Goal: Task Accomplishment & Management: Complete application form

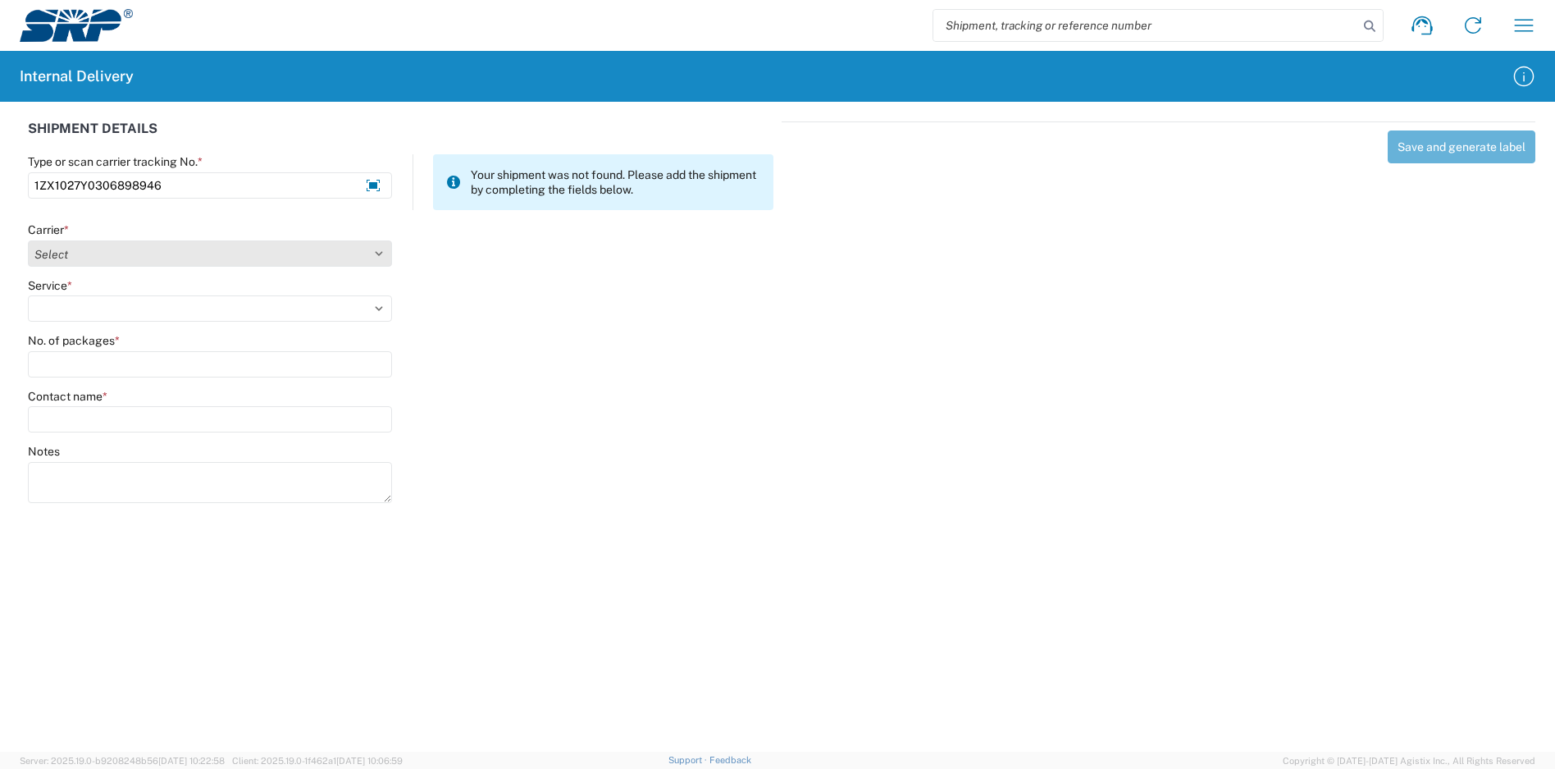
type input "1ZX1027Y0306898946"
click at [177, 242] on select "Select Amazon Logistics ATI Trucking BC Dimerco Logistics Empire Southwest FedE…" at bounding box center [210, 253] width 364 height 26
select select "12"
click at [28, 240] on select "Select Amazon Logistics ATI Trucking BC Dimerco Logistics Empire Southwest FedE…" at bounding box center [210, 253] width 364 height 26
click at [86, 316] on select "Select 2nd Day Air 2nd Day Air A.M. 3 Day Select Basic BOUND PRINTED MATTER, UP…" at bounding box center [210, 308] width 364 height 26
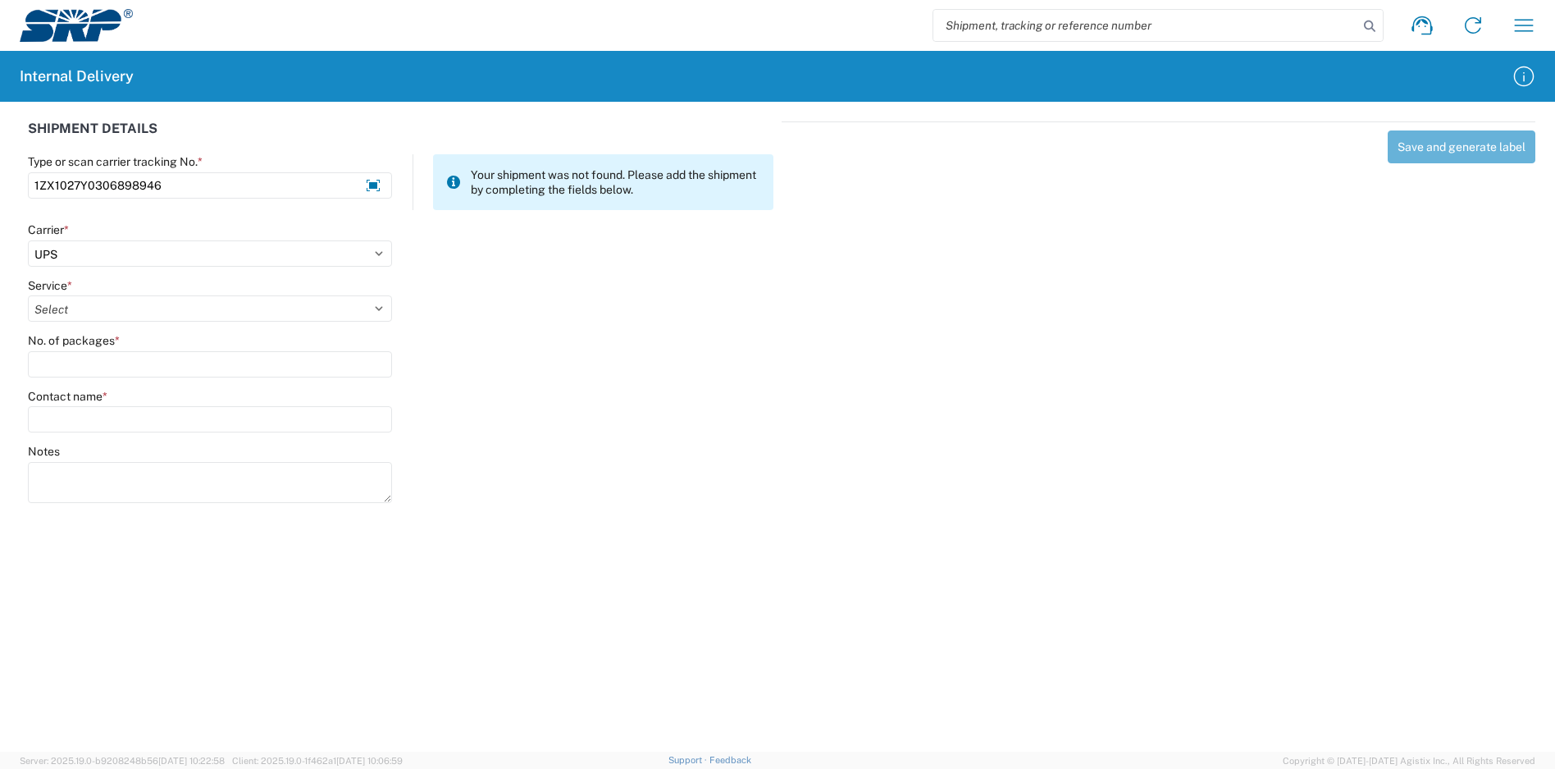
select select "43"
click at [28, 295] on select "Select 2nd Day Air 2nd Day Air A.M. 3 Day Select Basic BOUND PRINTED MATTER, UP…" at bounding box center [210, 308] width 364 height 26
click at [71, 362] on input "No. of packages *" at bounding box center [210, 364] width 364 height 26
type input "1"
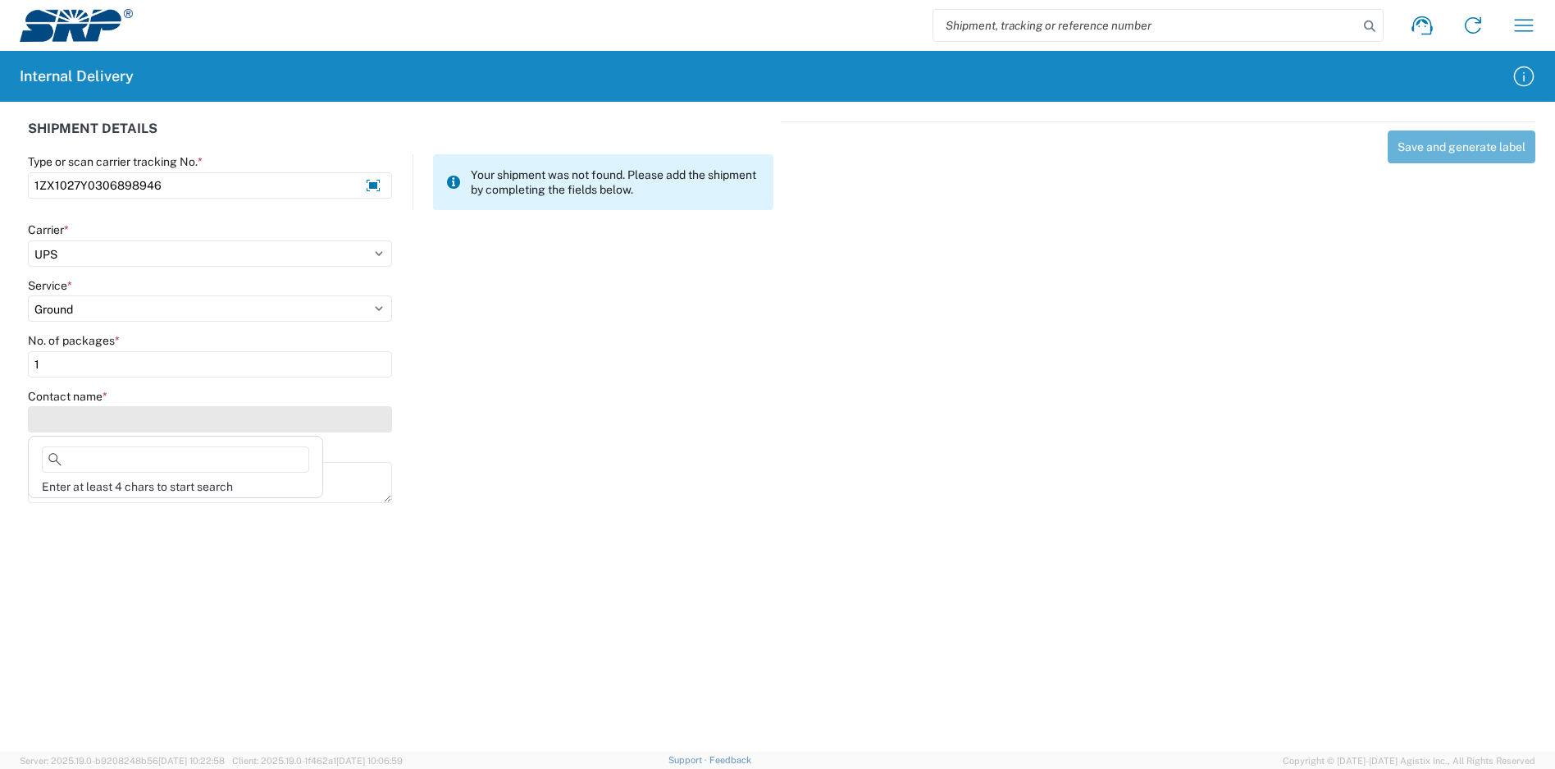
click at [84, 417] on input "Contact name *" at bounding box center [210, 419] width 364 height 26
click at [101, 413] on input "Contact name *" at bounding box center [210, 419] width 364 height 26
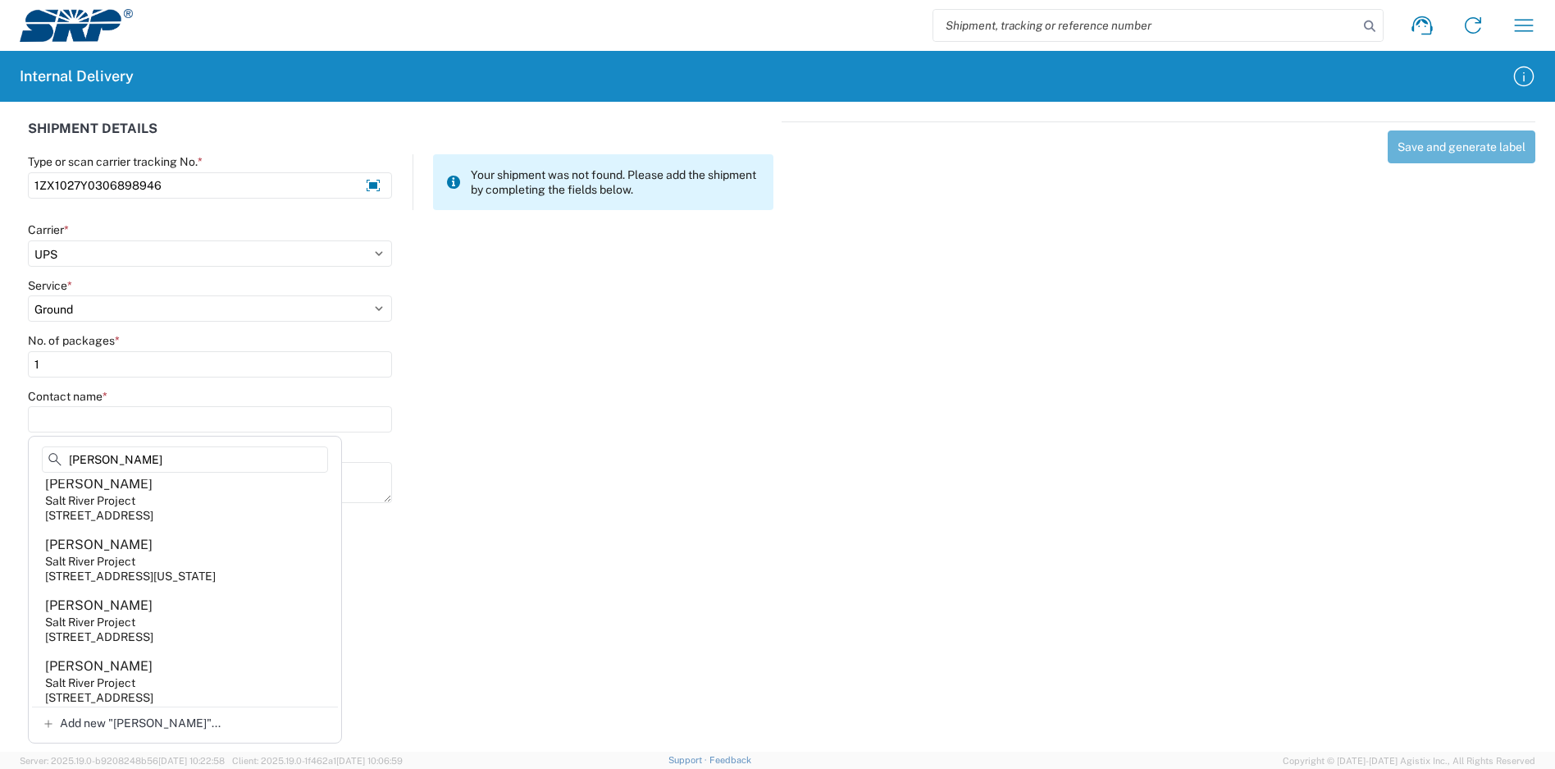
scroll to position [137, 0]
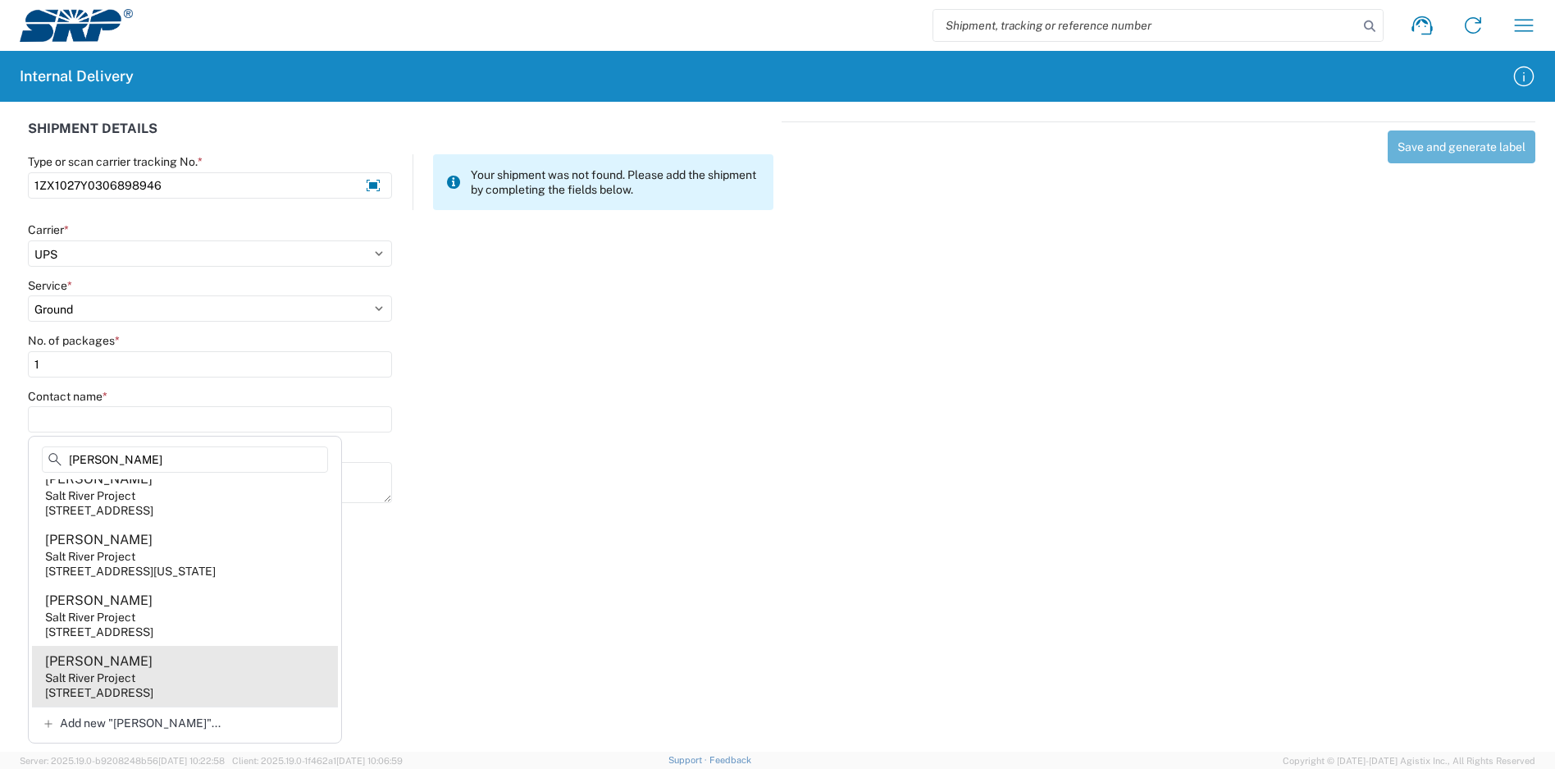
type input "[PERSON_NAME]"
click at [226, 669] on agx-address-suggestion-item "[PERSON_NAME] Salt River Project [STREET_ADDRESS]" at bounding box center [185, 676] width 306 height 61
type input "[PERSON_NAME]"
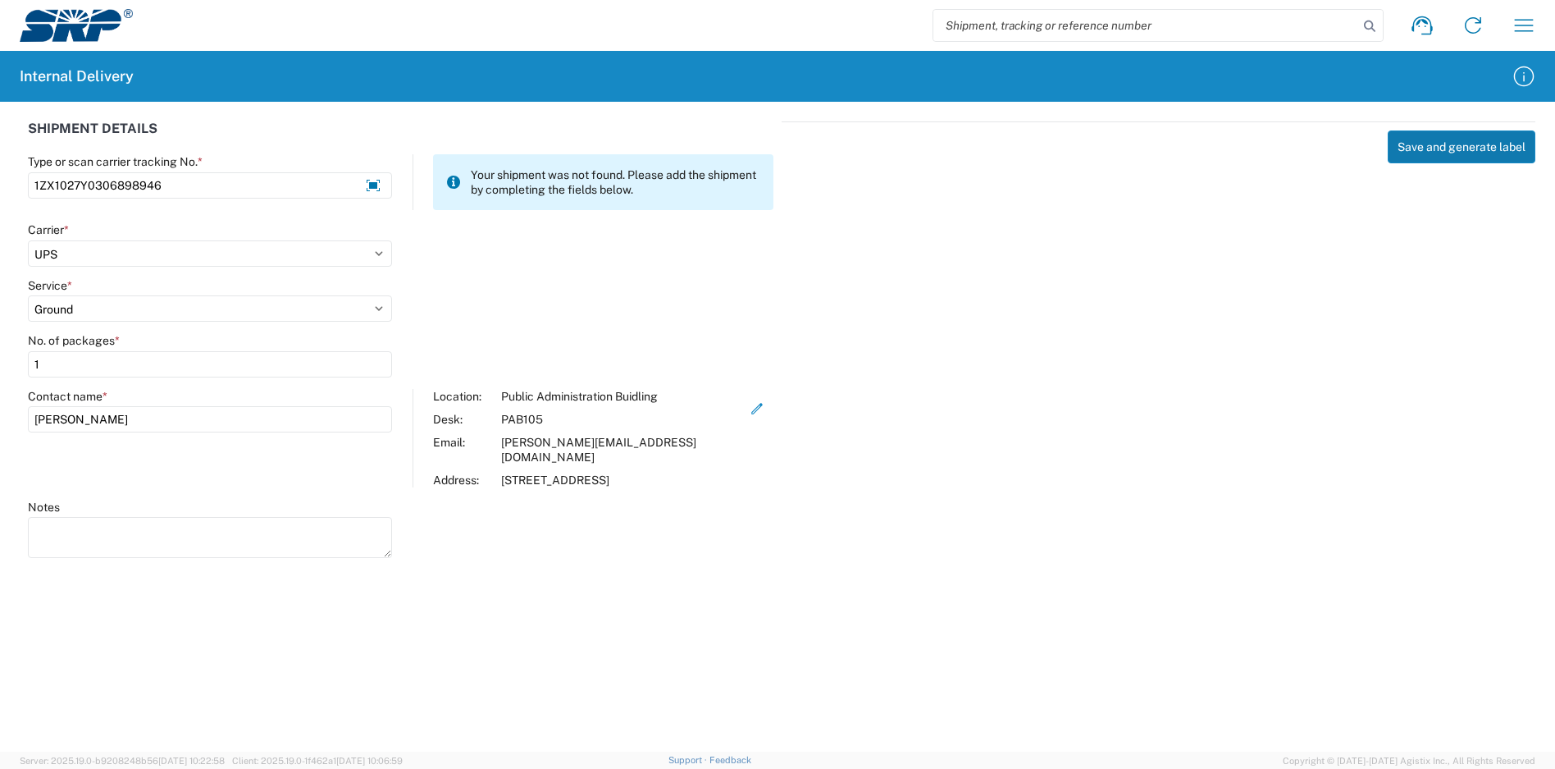
click at [1458, 154] on button "Save and generate label" at bounding box center [1462, 146] width 148 height 33
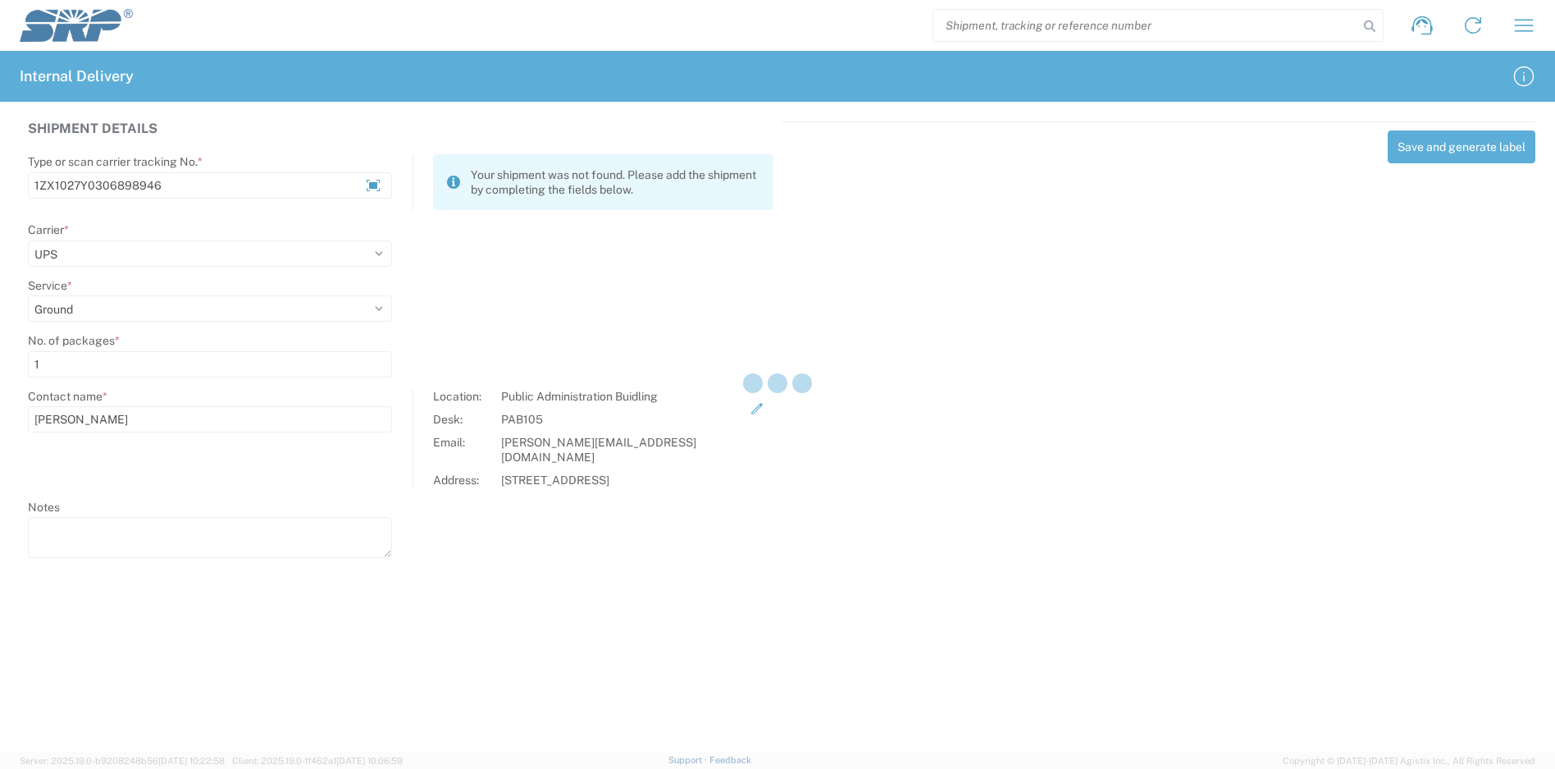
select select
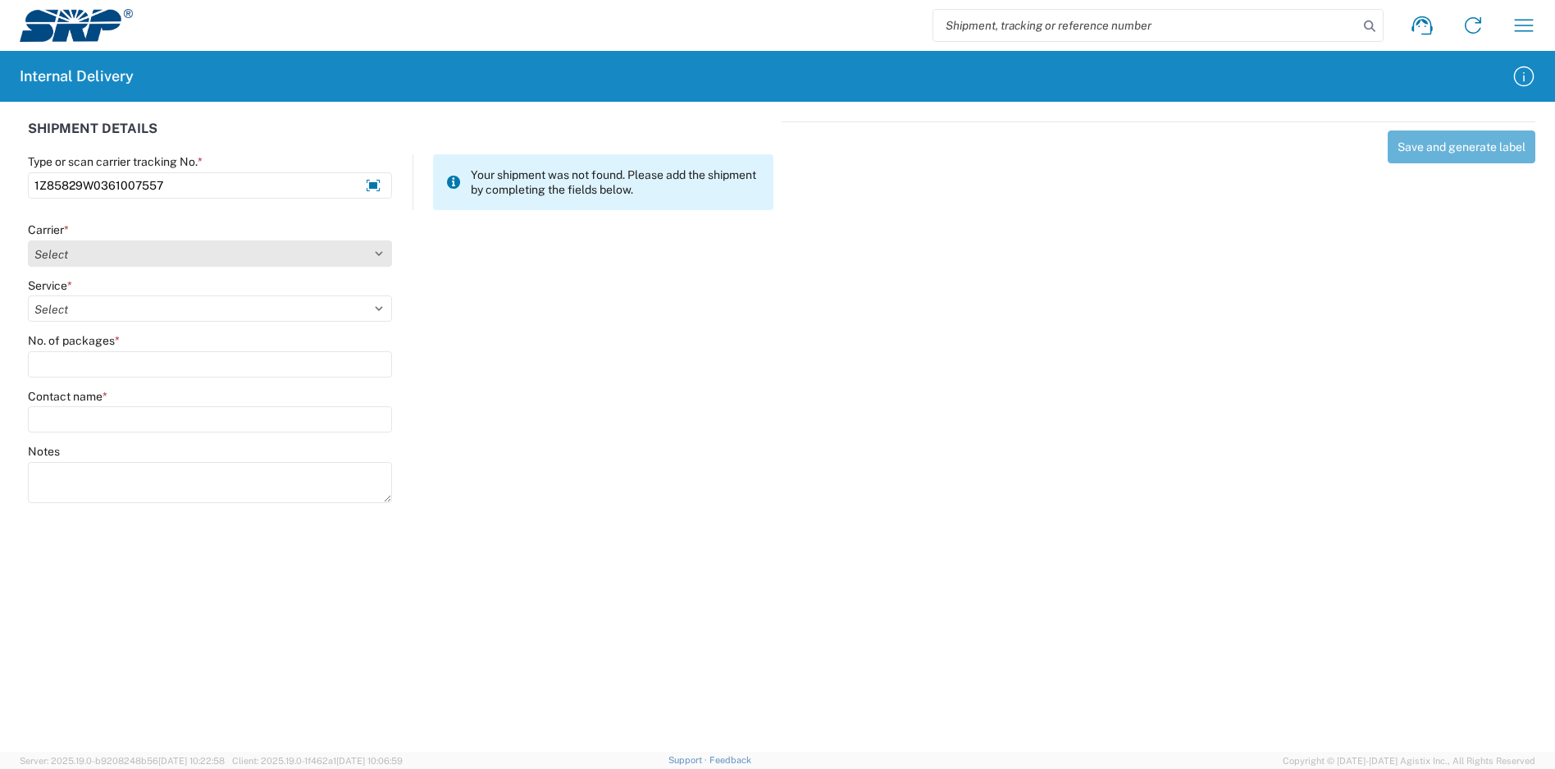
type input "1Z85829W0361007557"
click at [124, 254] on select "Select Amazon Logistics ATI Trucking BC Dimerco Logistics Empire Southwest FedE…" at bounding box center [210, 253] width 364 height 26
select select "12"
click at [28, 240] on select "Select Amazon Logistics ATI Trucking BC Dimerco Logistics Empire Southwest FedE…" at bounding box center [210, 253] width 364 height 26
click at [80, 315] on select "Select" at bounding box center [210, 308] width 364 height 26
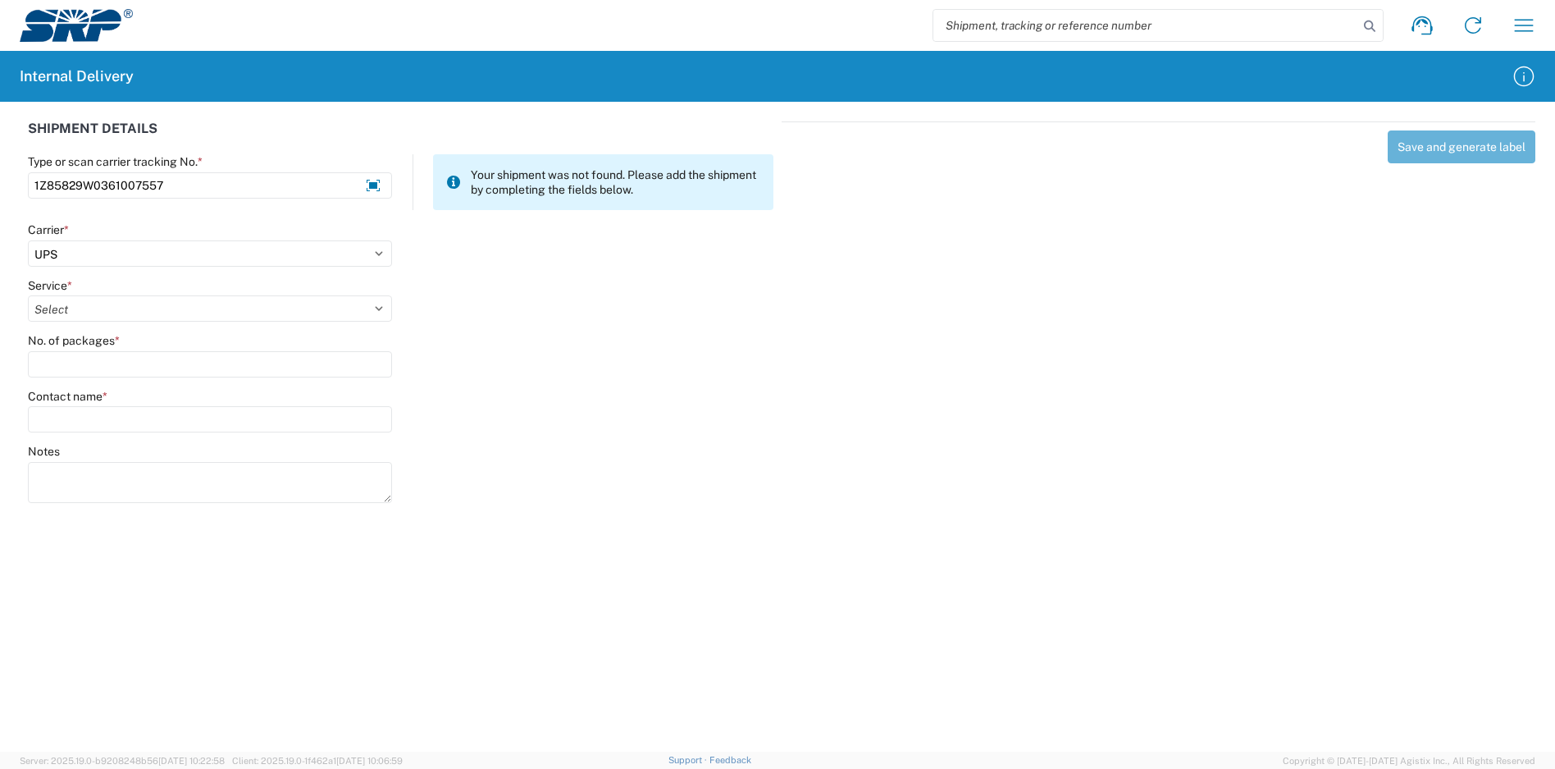
select select "43"
click at [28, 295] on select "Select 2nd Day Air 2nd Day Air A.M. 3 Day Select Basic BOUND PRINTED MATTER, UP…" at bounding box center [210, 308] width 364 height 26
click at [91, 357] on input "No. of packages *" at bounding box center [210, 364] width 364 height 26
type input "1"
click at [107, 417] on input "Contact name *" at bounding box center [210, 419] width 364 height 26
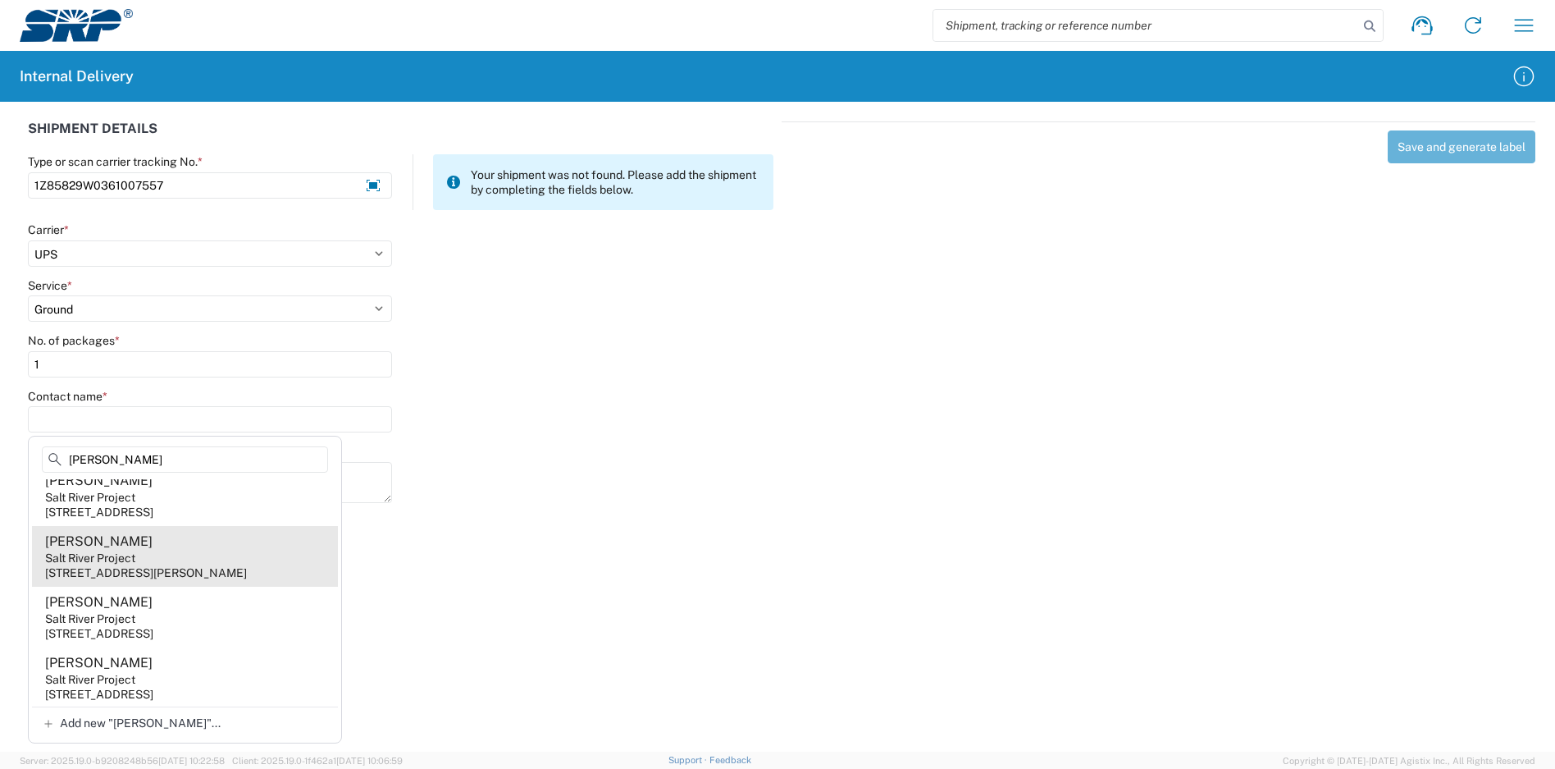
scroll to position [574, 0]
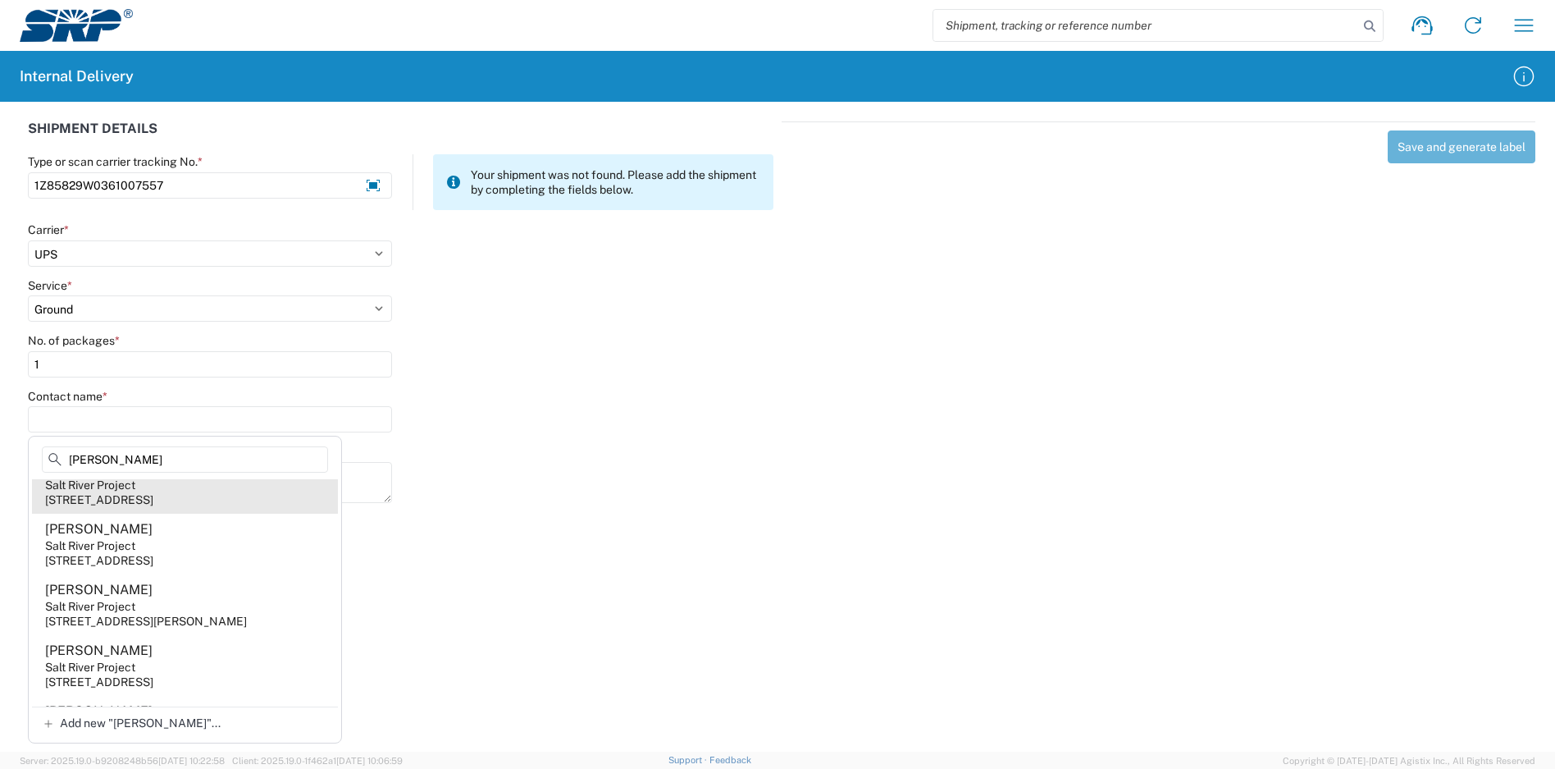
type input "[PERSON_NAME]"
click at [188, 504] on agx-address-suggestion-item "[PERSON_NAME] Salt River Project [STREET_ADDRESS]" at bounding box center [185, 483] width 306 height 61
type input "[PERSON_NAME]"
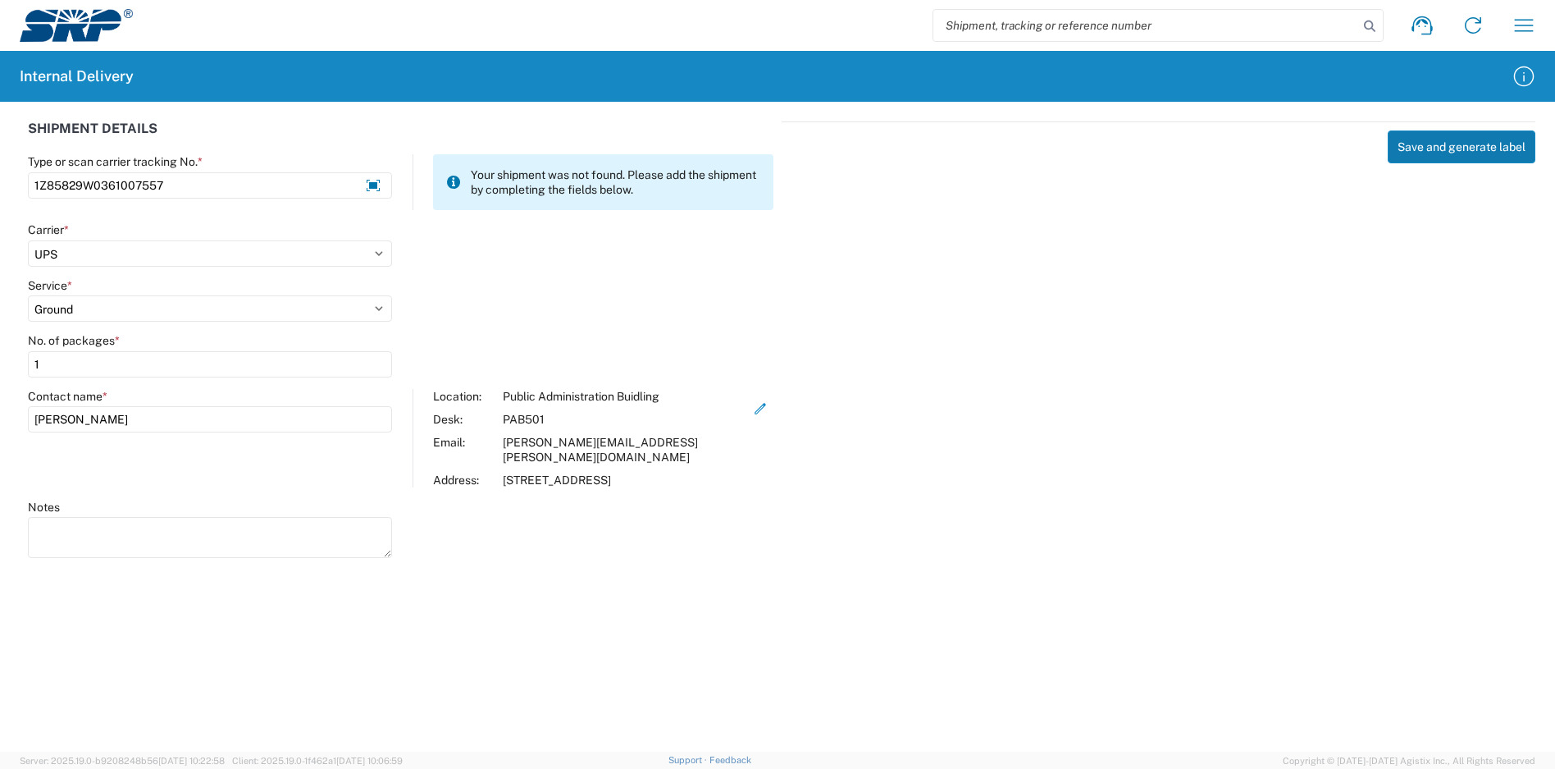
click at [1456, 151] on button "Save and generate label" at bounding box center [1462, 146] width 148 height 33
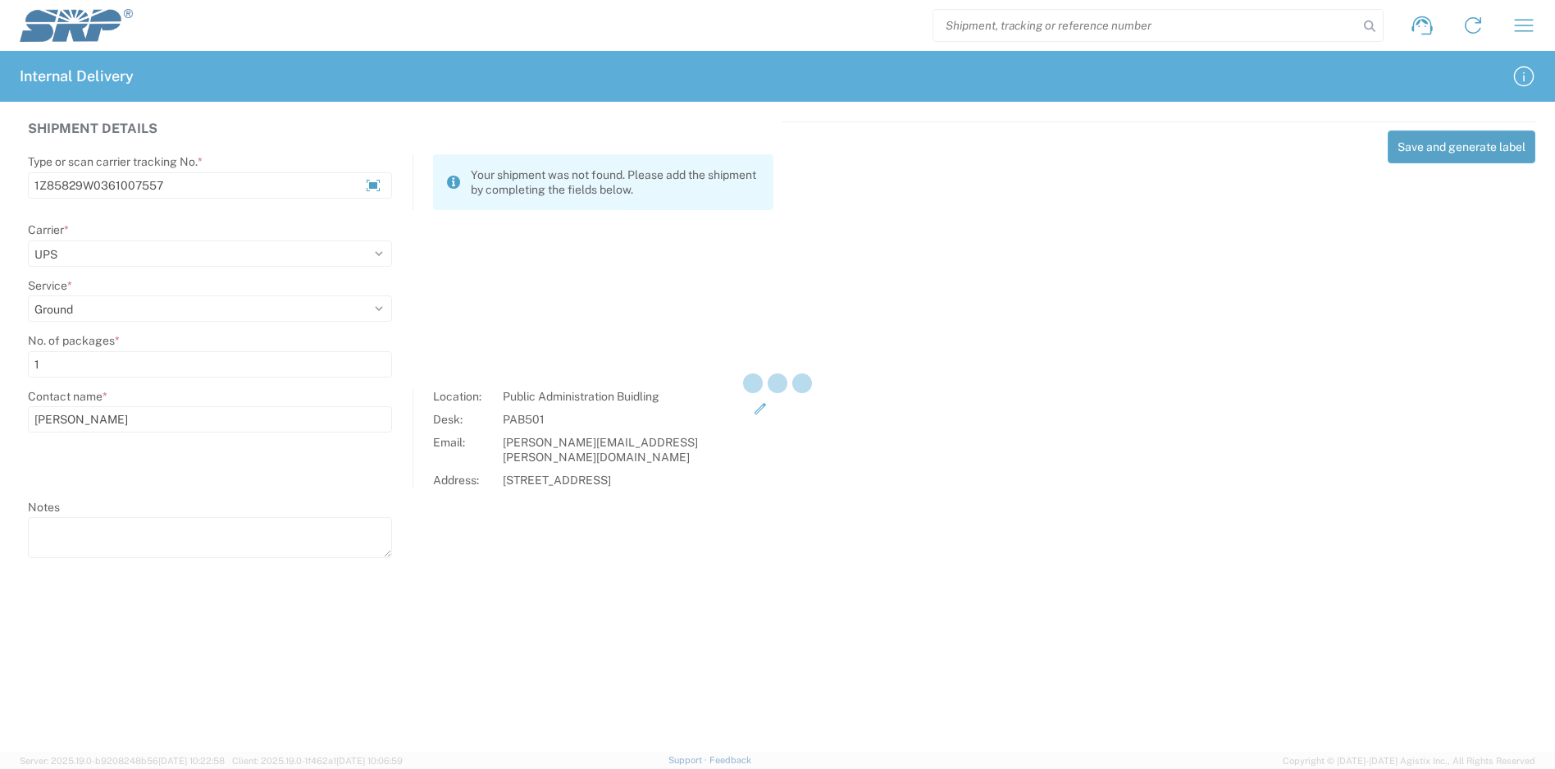
select select
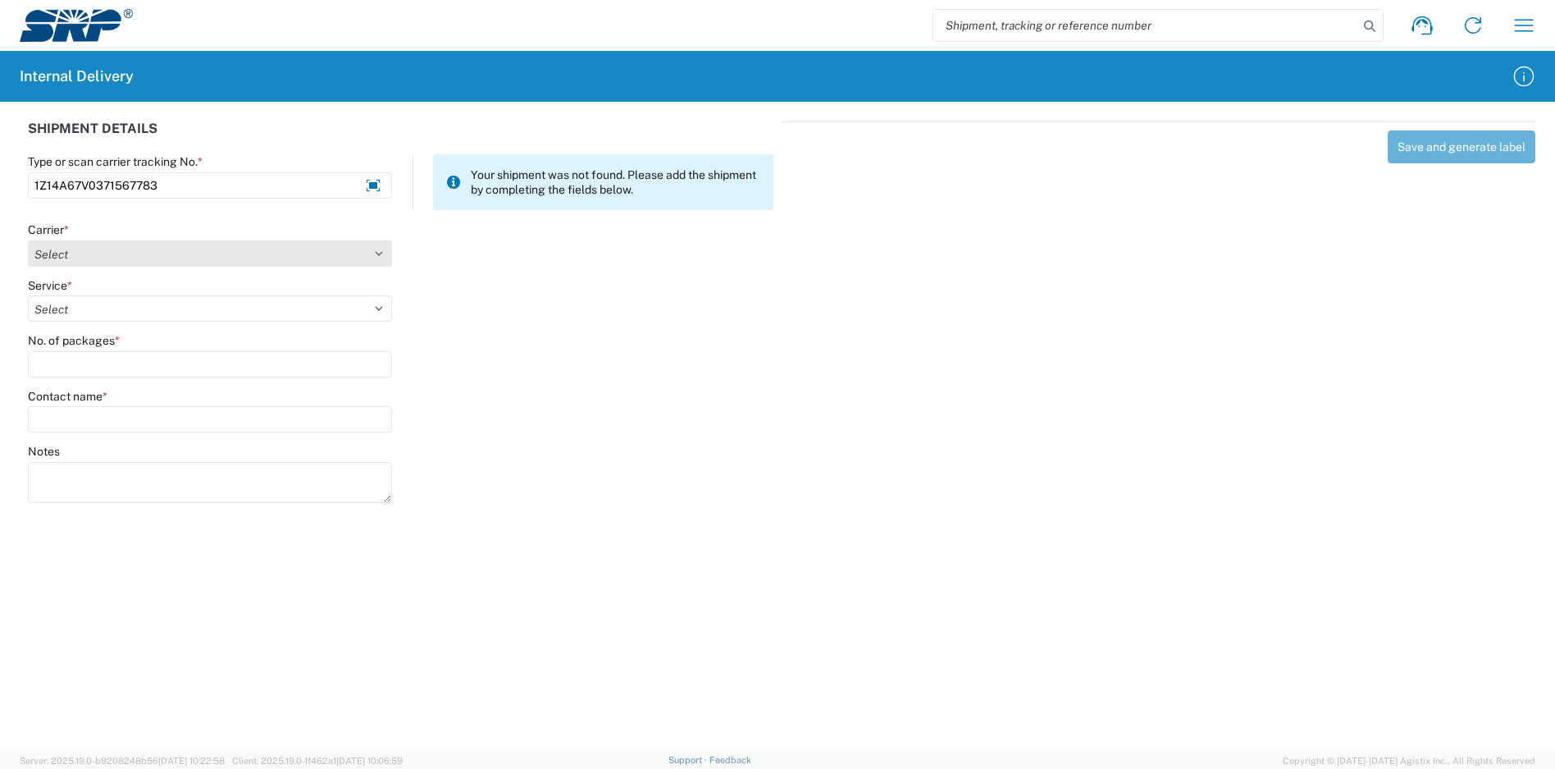
type input "1Z14A67V0371567783"
click at [113, 252] on select "Select Amazon Logistics ATI Trucking BC Dimerco Logistics Empire Southwest FedE…" at bounding box center [210, 253] width 364 height 26
select select "12"
click at [28, 240] on select "Select Amazon Logistics ATI Trucking BC Dimerco Logistics Empire Southwest FedE…" at bounding box center [210, 253] width 364 height 26
click at [121, 308] on select "Select 2nd Day Air 2nd Day Air A.M. 3 Day Select Basic BOUND PRINTED MATTER, UP…" at bounding box center [210, 308] width 364 height 26
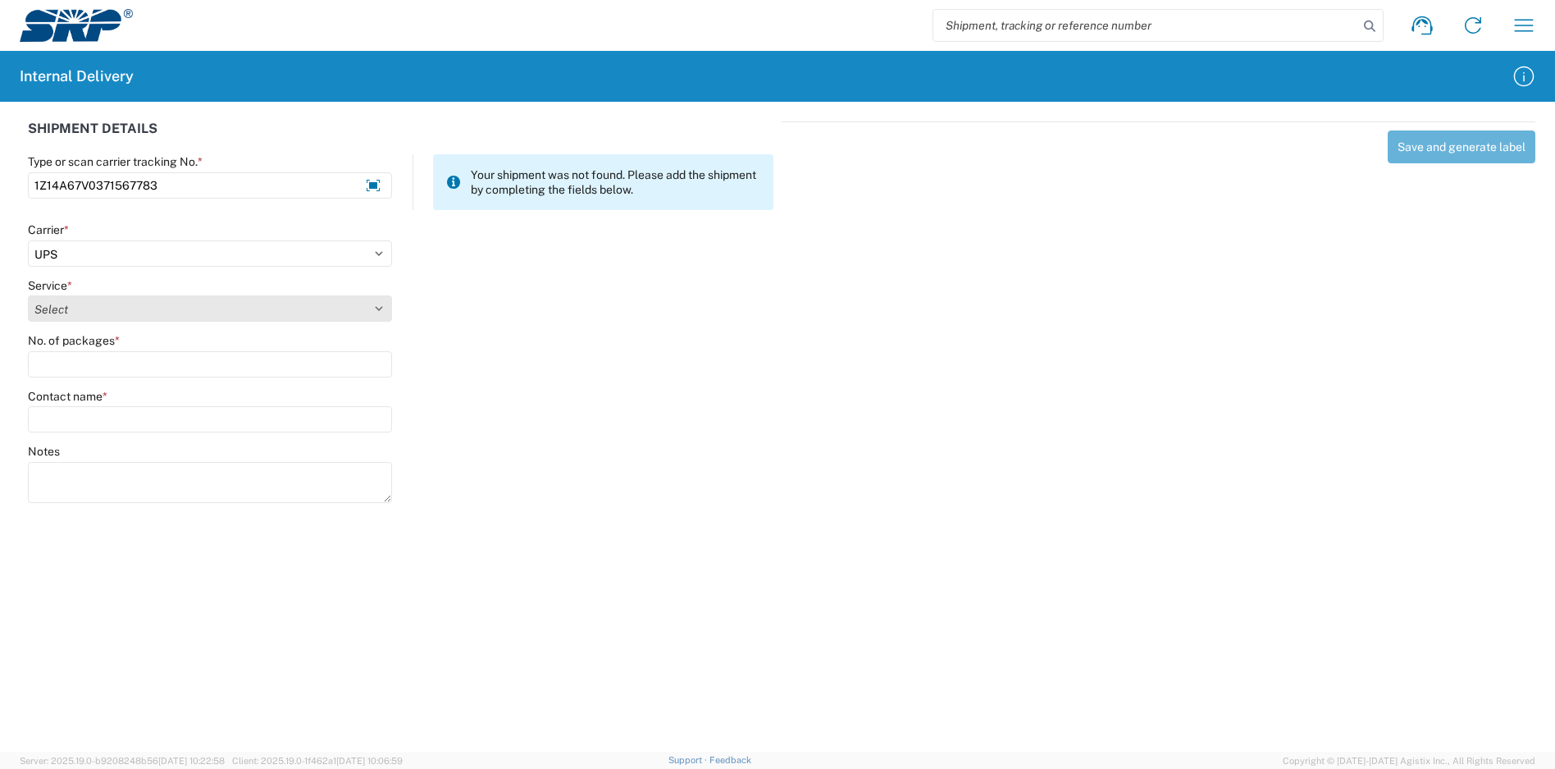
select select "43"
click at [28, 295] on select "Select 2nd Day Air 2nd Day Air A.M. 3 Day Select Basic BOUND PRINTED MATTER, UP…" at bounding box center [210, 308] width 364 height 26
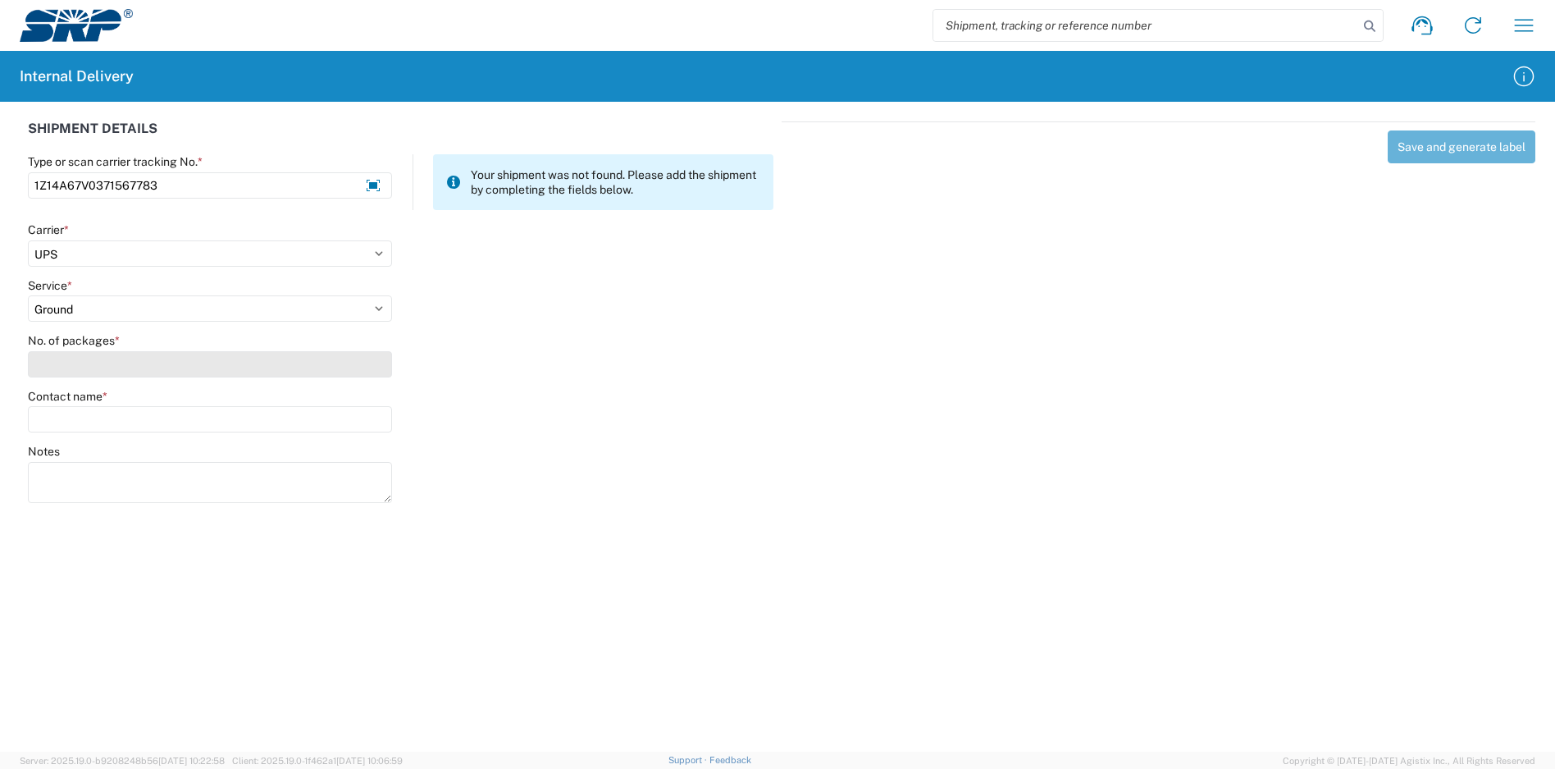
click at [106, 358] on input "No. of packages *" at bounding box center [210, 364] width 364 height 26
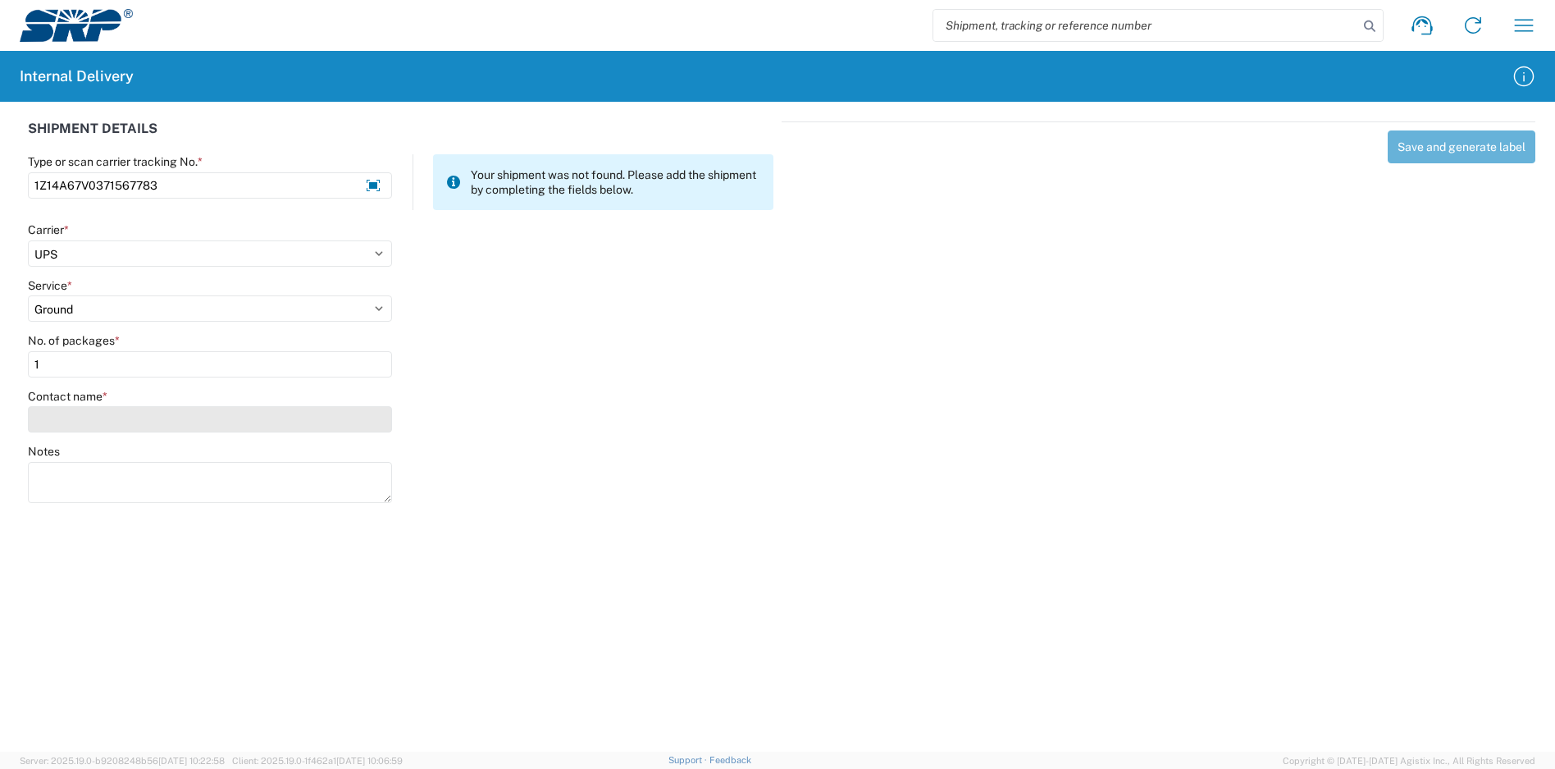
type input "1"
click at [107, 412] on input "Contact name *" at bounding box center [210, 419] width 364 height 26
type input "k"
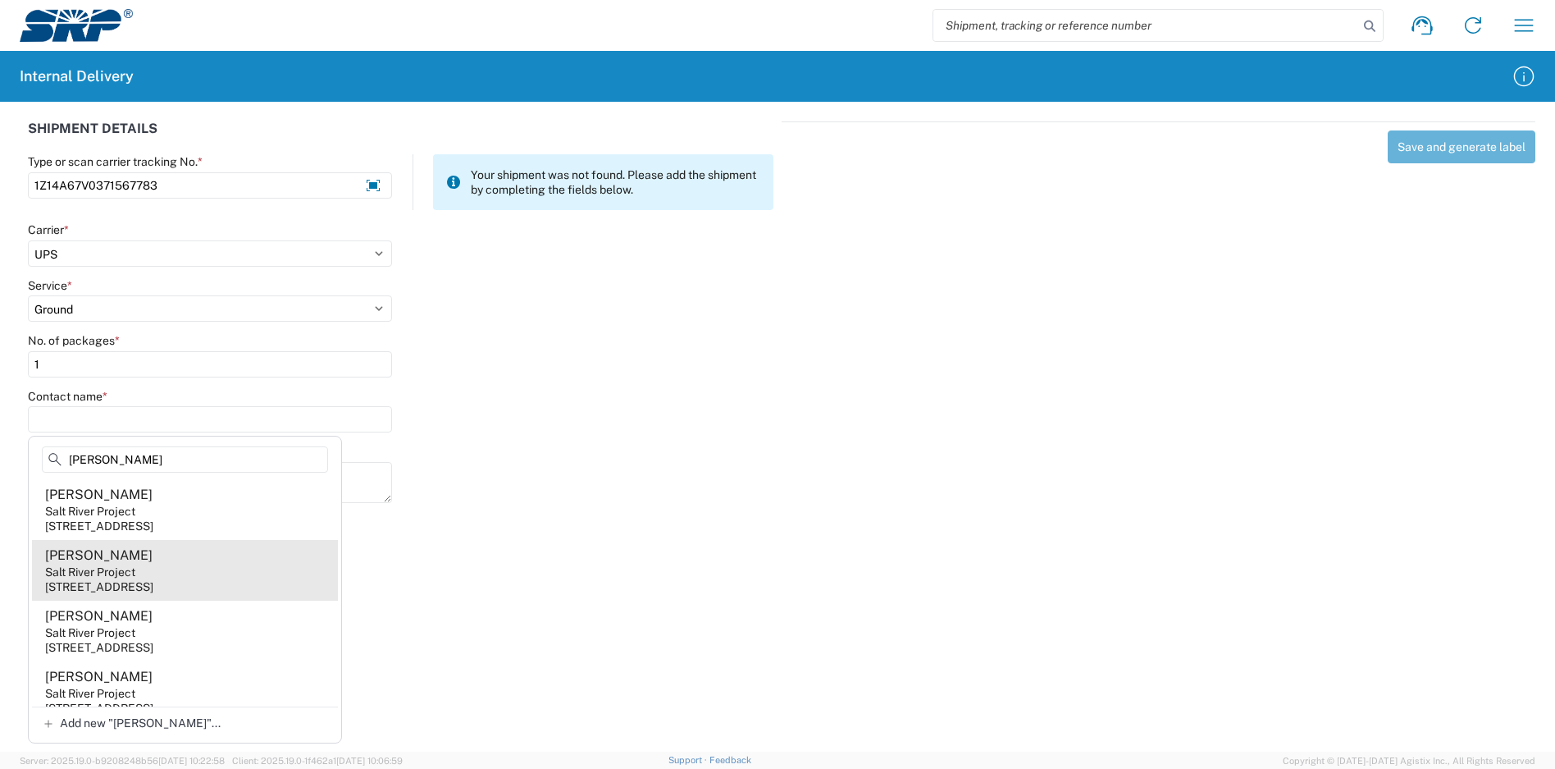
scroll to position [164, 0]
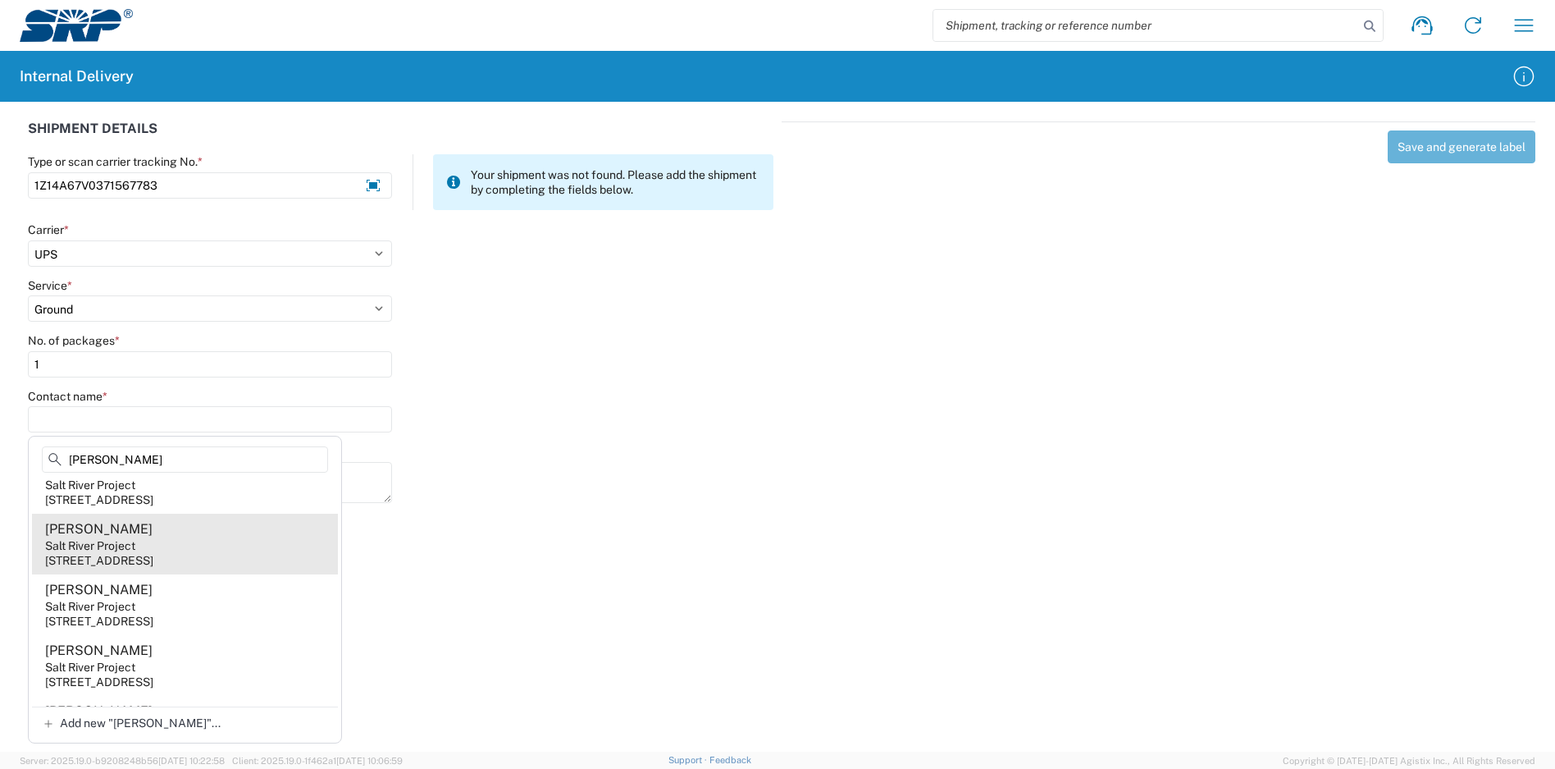
type input "[PERSON_NAME]"
click at [211, 544] on agx-address-suggestion-item "[PERSON_NAME] Salt River Project [STREET_ADDRESS]" at bounding box center [185, 543] width 306 height 61
type input "[PERSON_NAME]"
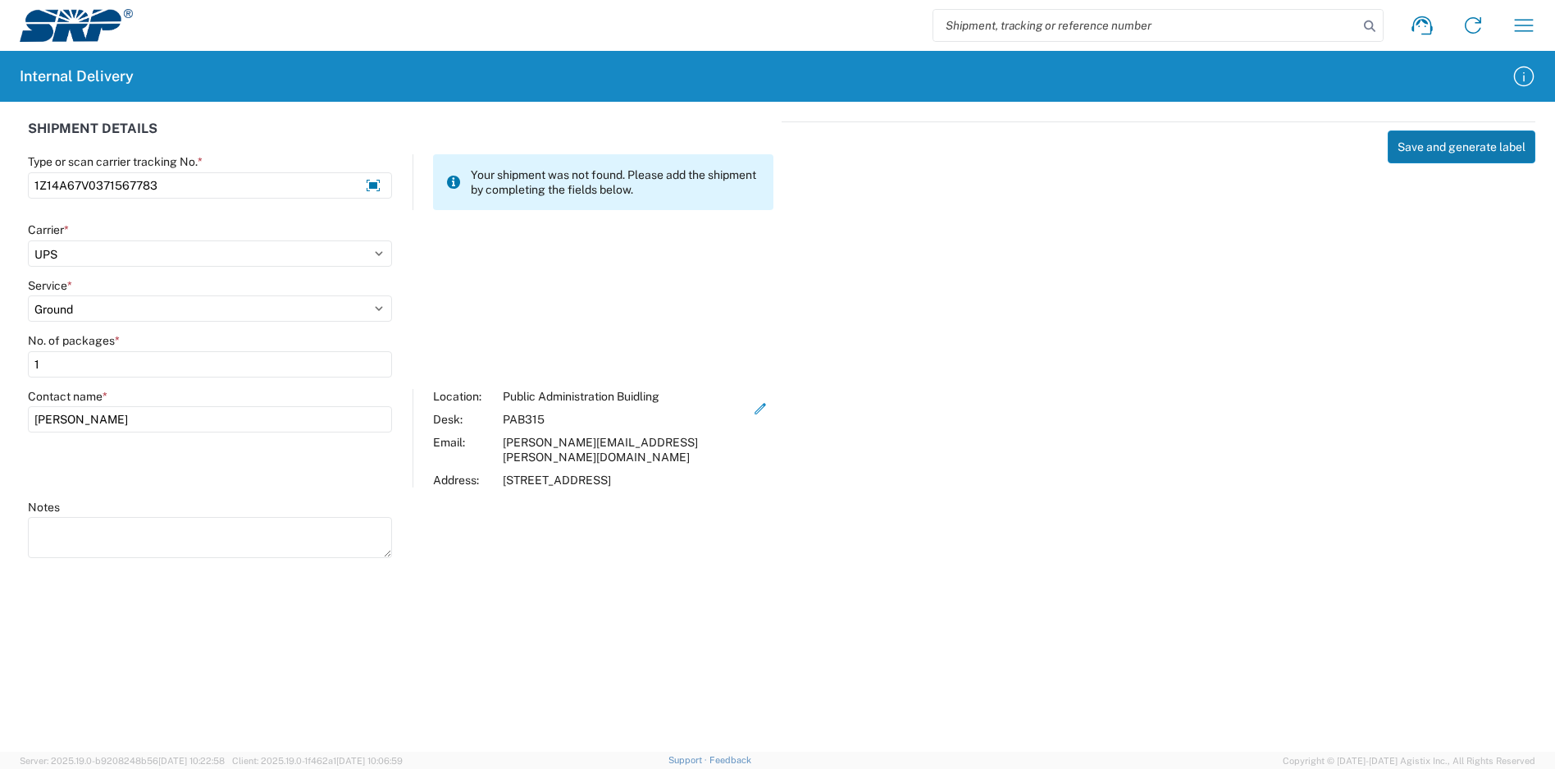
click at [1452, 148] on button "Save and generate label" at bounding box center [1462, 146] width 148 height 33
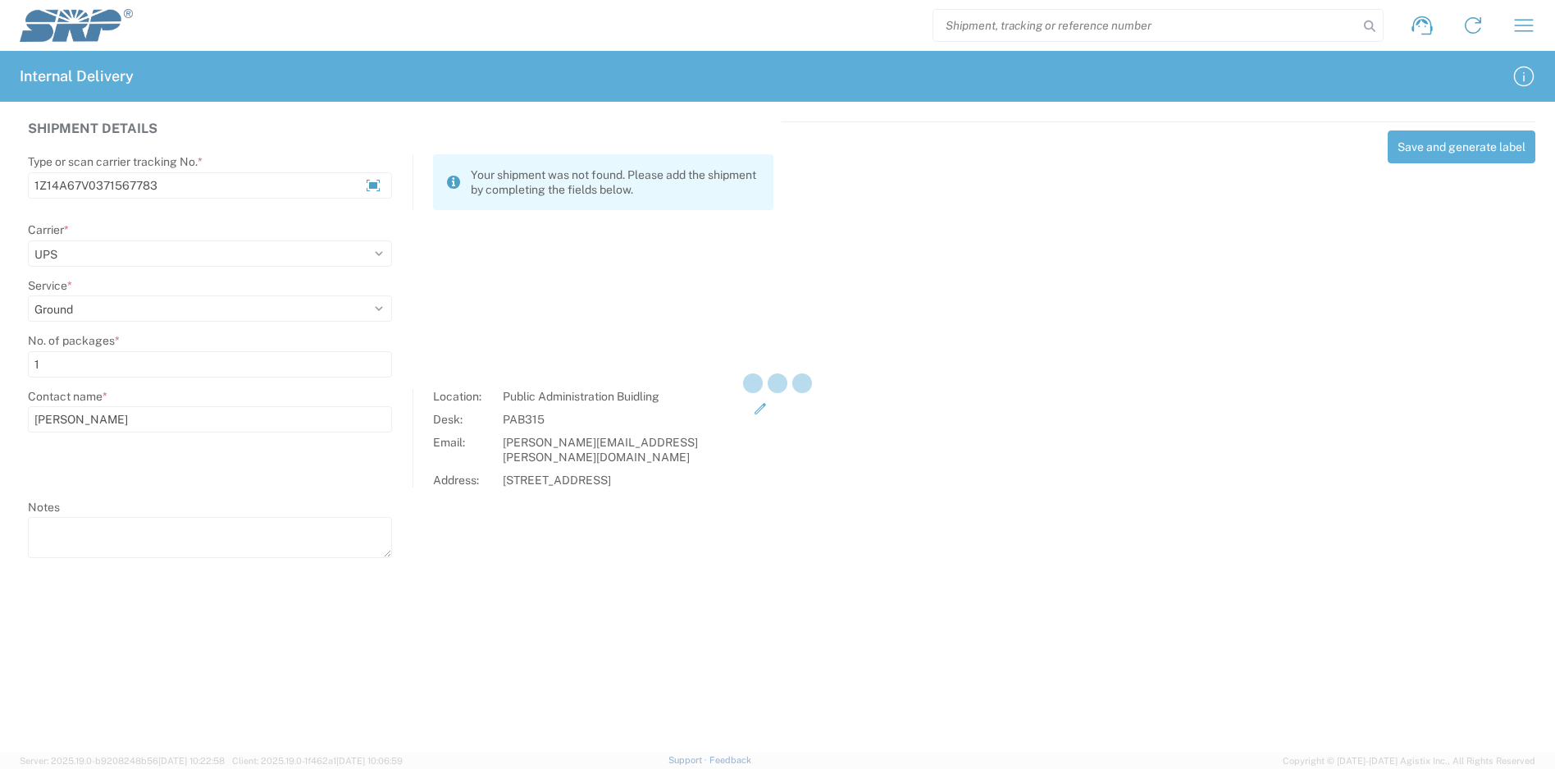
select select
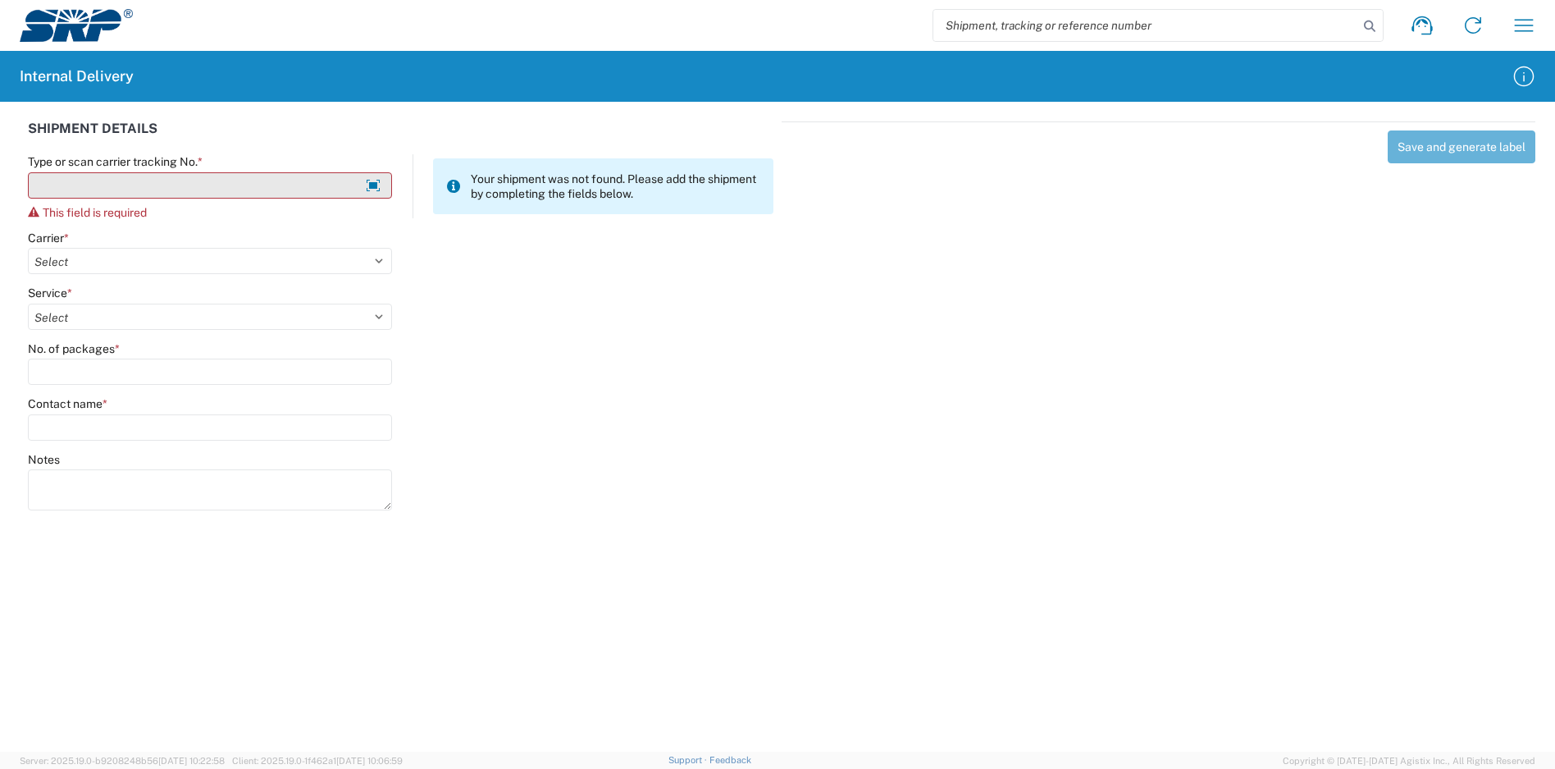
click at [216, 177] on input "Type or scan carrier tracking No. *" at bounding box center [210, 185] width 364 height 26
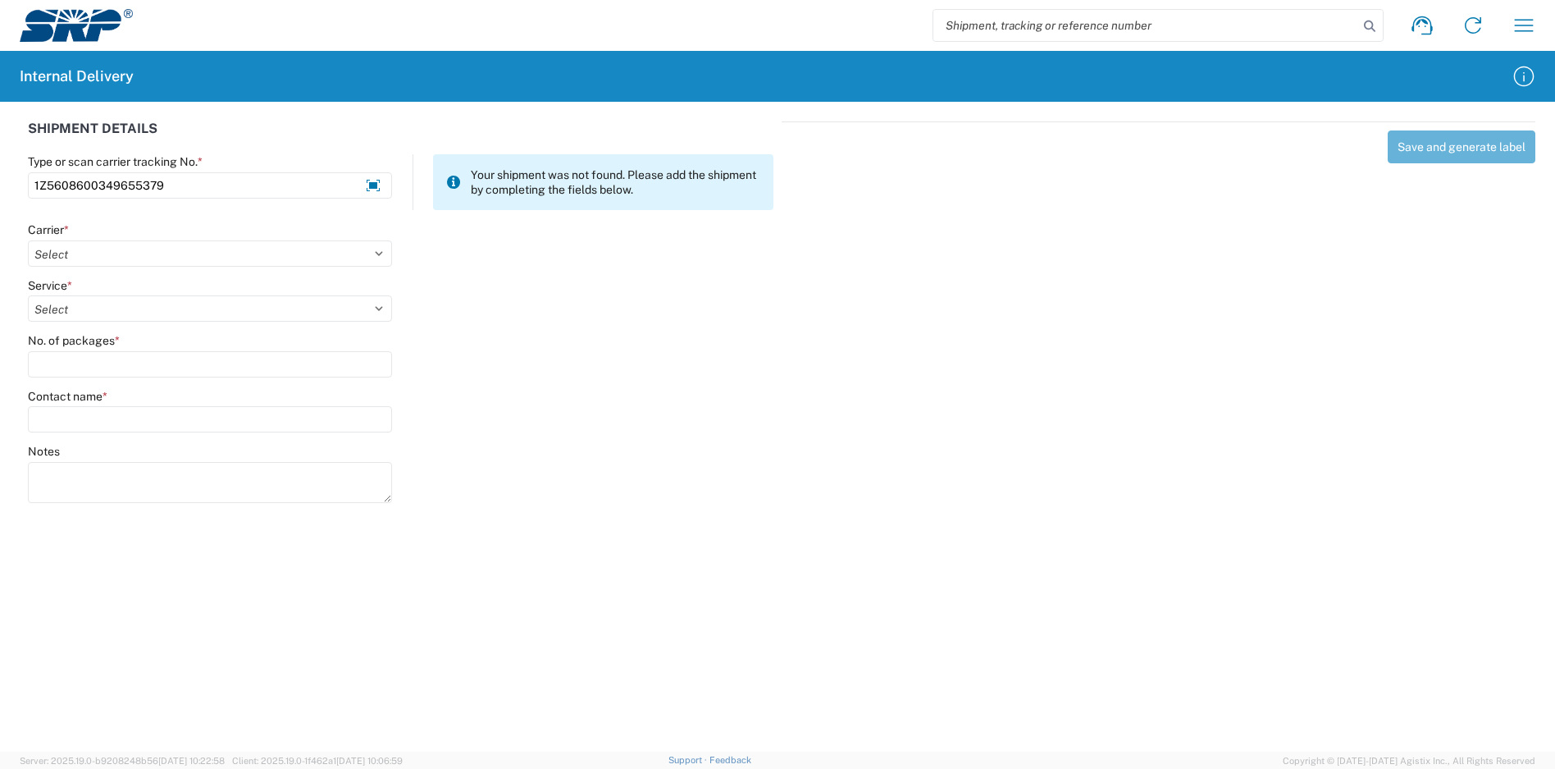
type input "1Z5608600349655379"
click at [133, 268] on agx-form-control-wrapper-v2 "Carrier * Select Amazon Logistics ATI Trucking BC Dimerco Logistics Empire Sout…" at bounding box center [210, 250] width 381 height 56
click at [135, 249] on select "Select Amazon Logistics ATI Trucking BC Dimerco Logistics Empire Southwest FedE…" at bounding box center [210, 253] width 364 height 26
select select "12"
click at [28, 240] on select "Select Amazon Logistics ATI Trucking BC Dimerco Logistics Empire Southwest FedE…" at bounding box center [210, 253] width 364 height 26
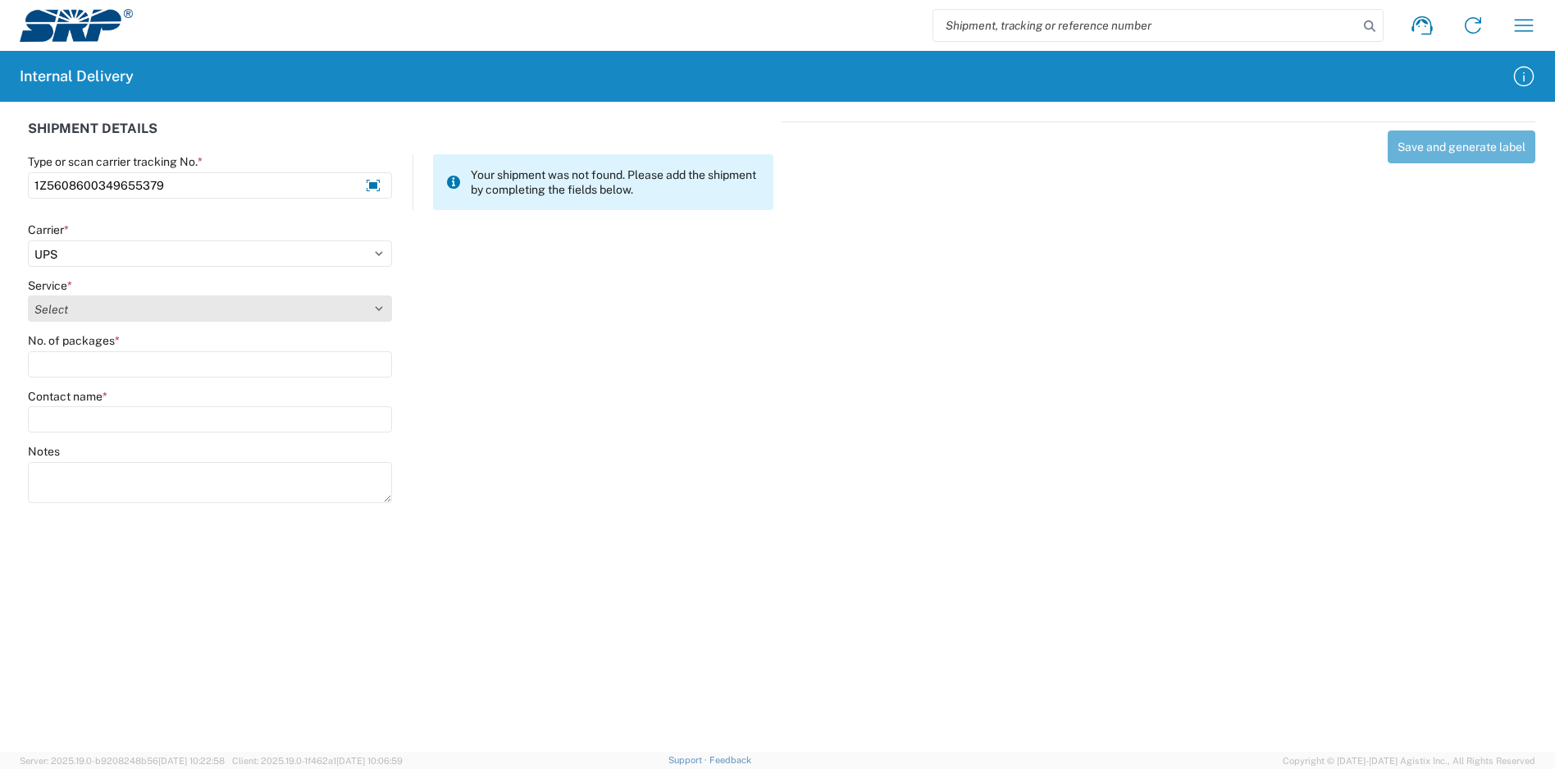
click at [99, 303] on select "Select 2nd Day Air 2nd Day Air A.M. 3 Day Select Basic BOUND PRINTED MATTER, UP…" at bounding box center [210, 308] width 364 height 26
select select "43"
click at [28, 295] on select "Select 2nd Day Air 2nd Day Air A.M. 3 Day Select Basic BOUND PRINTED MATTER, UP…" at bounding box center [210, 308] width 364 height 26
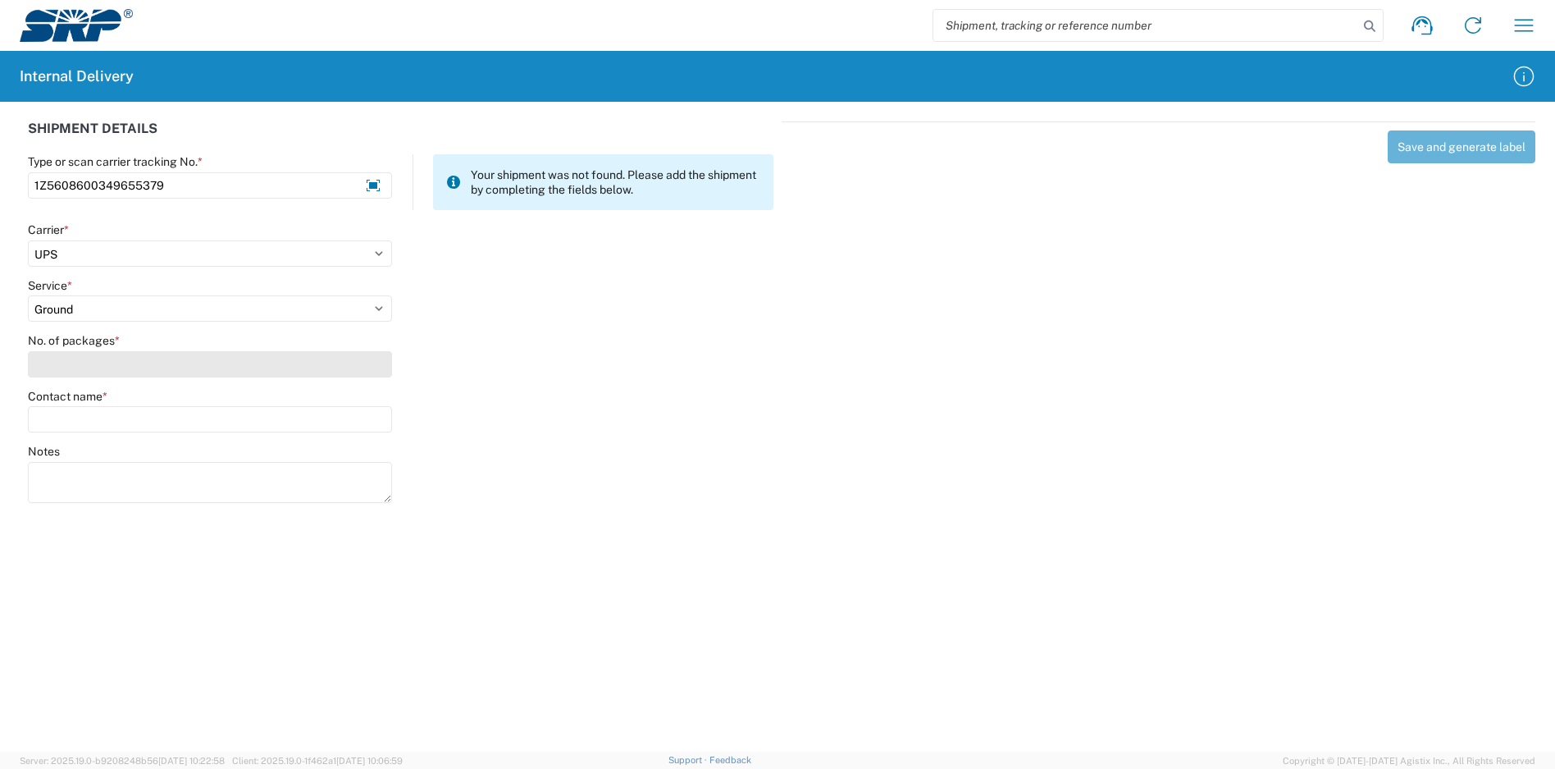
click at [88, 360] on input "No. of packages *" at bounding box center [210, 364] width 364 height 26
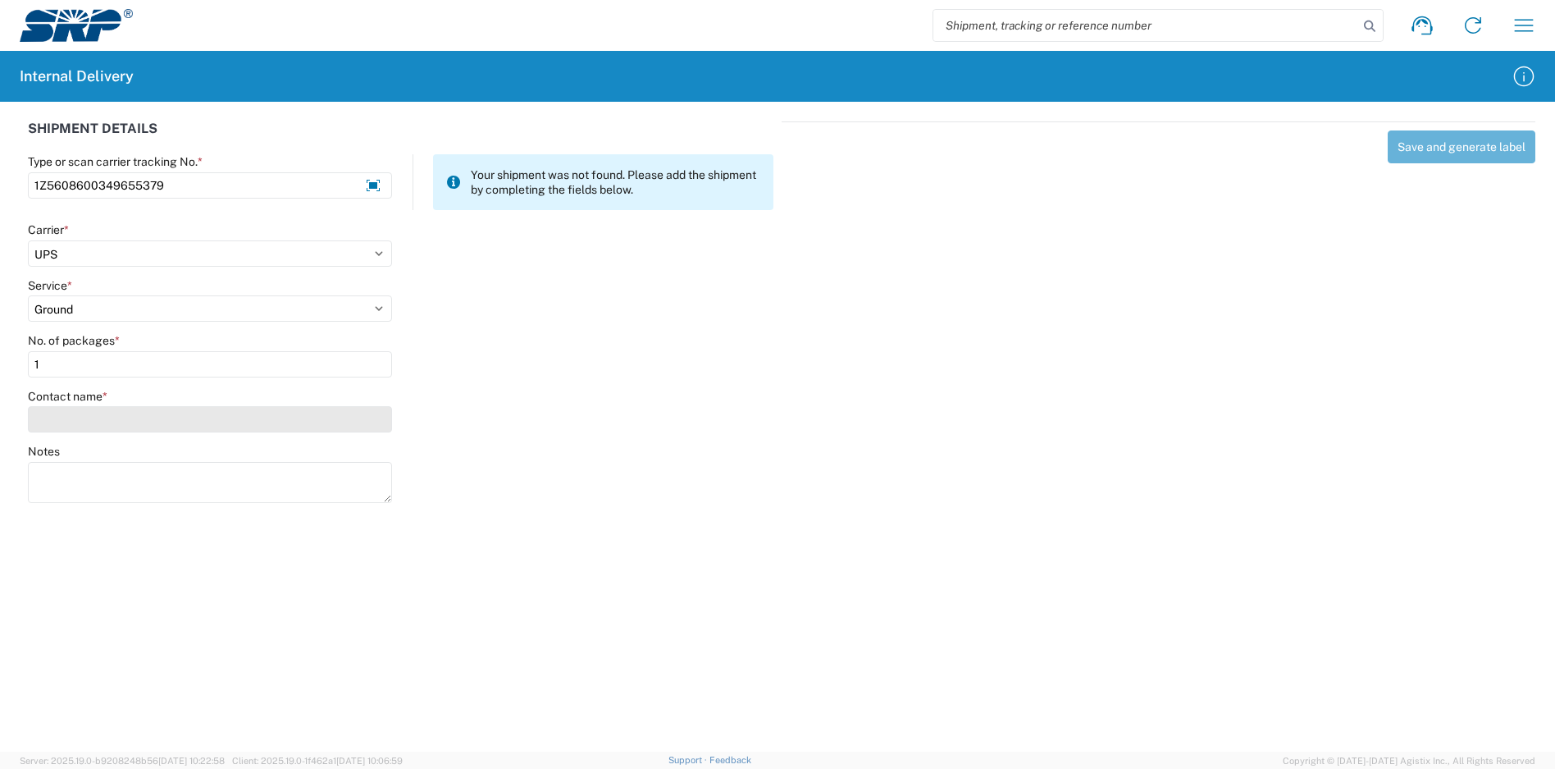
type input "1"
click at [94, 425] on input "Contact name *" at bounding box center [210, 419] width 364 height 26
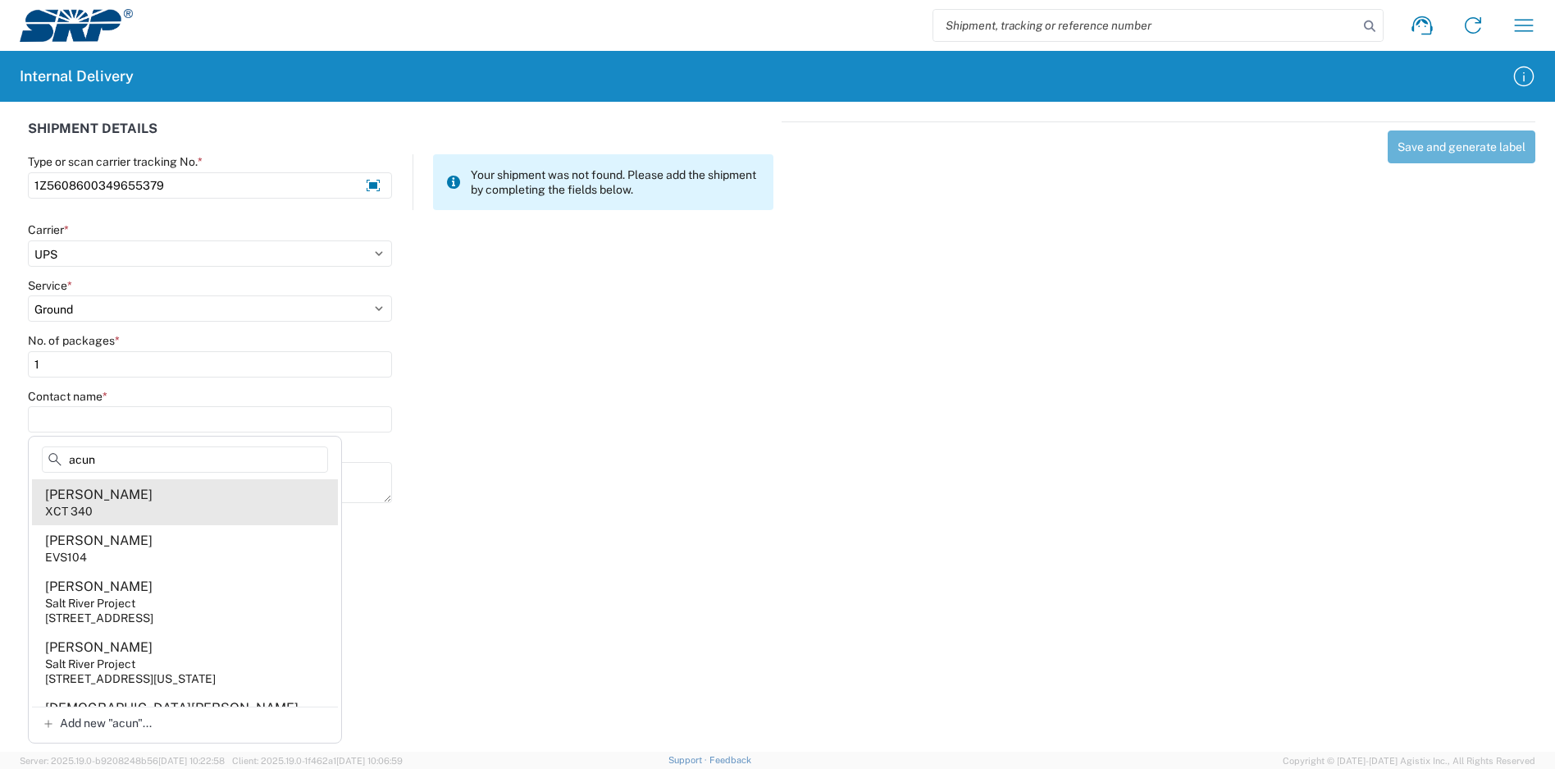
type input "acun"
click at [150, 517] on agx-address-suggestion-item "[PERSON_NAME] XCT 340" at bounding box center [185, 502] width 306 height 46
type input "[PERSON_NAME]"
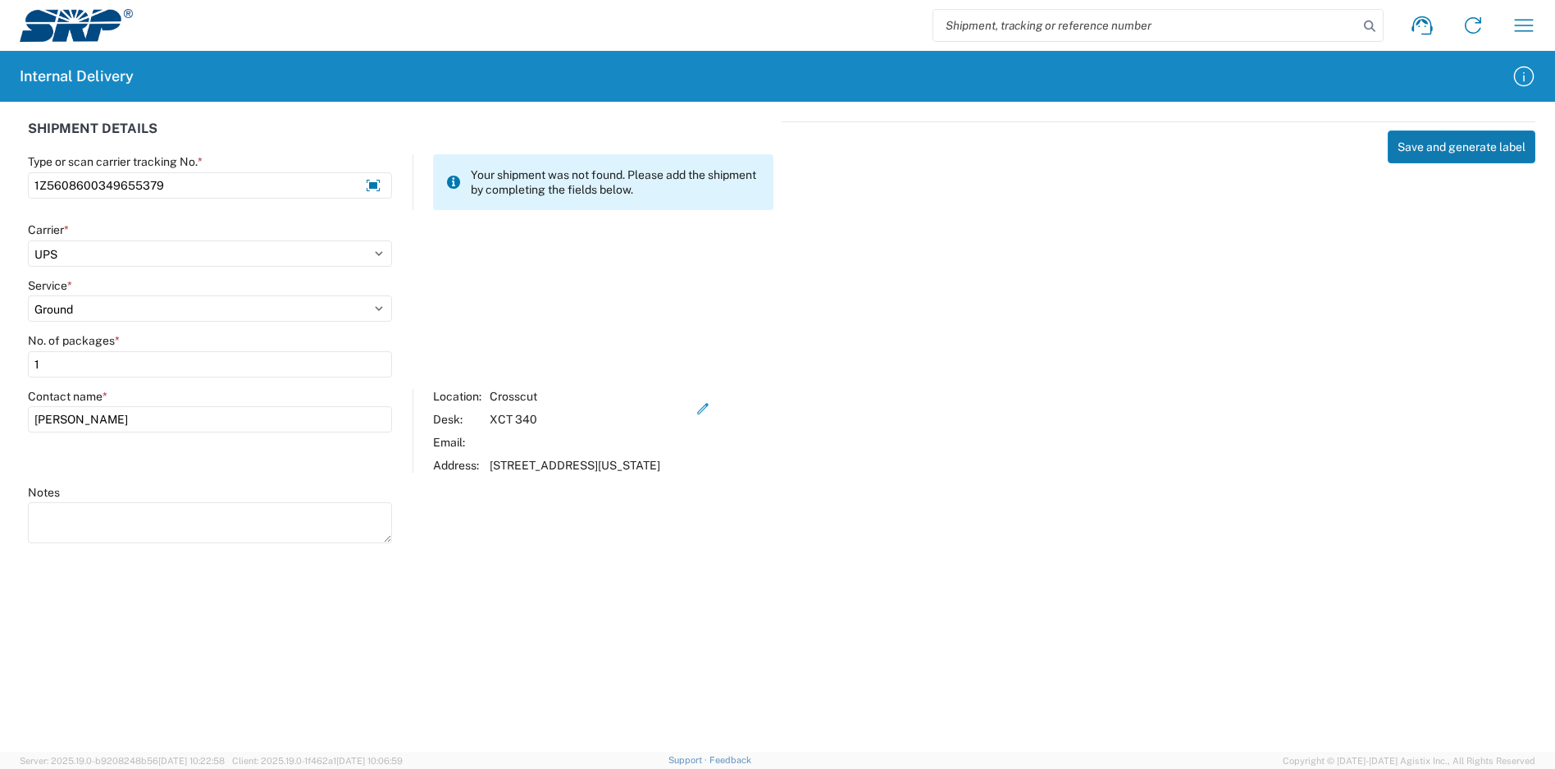
click at [1451, 155] on button "Save and generate label" at bounding box center [1462, 146] width 148 height 33
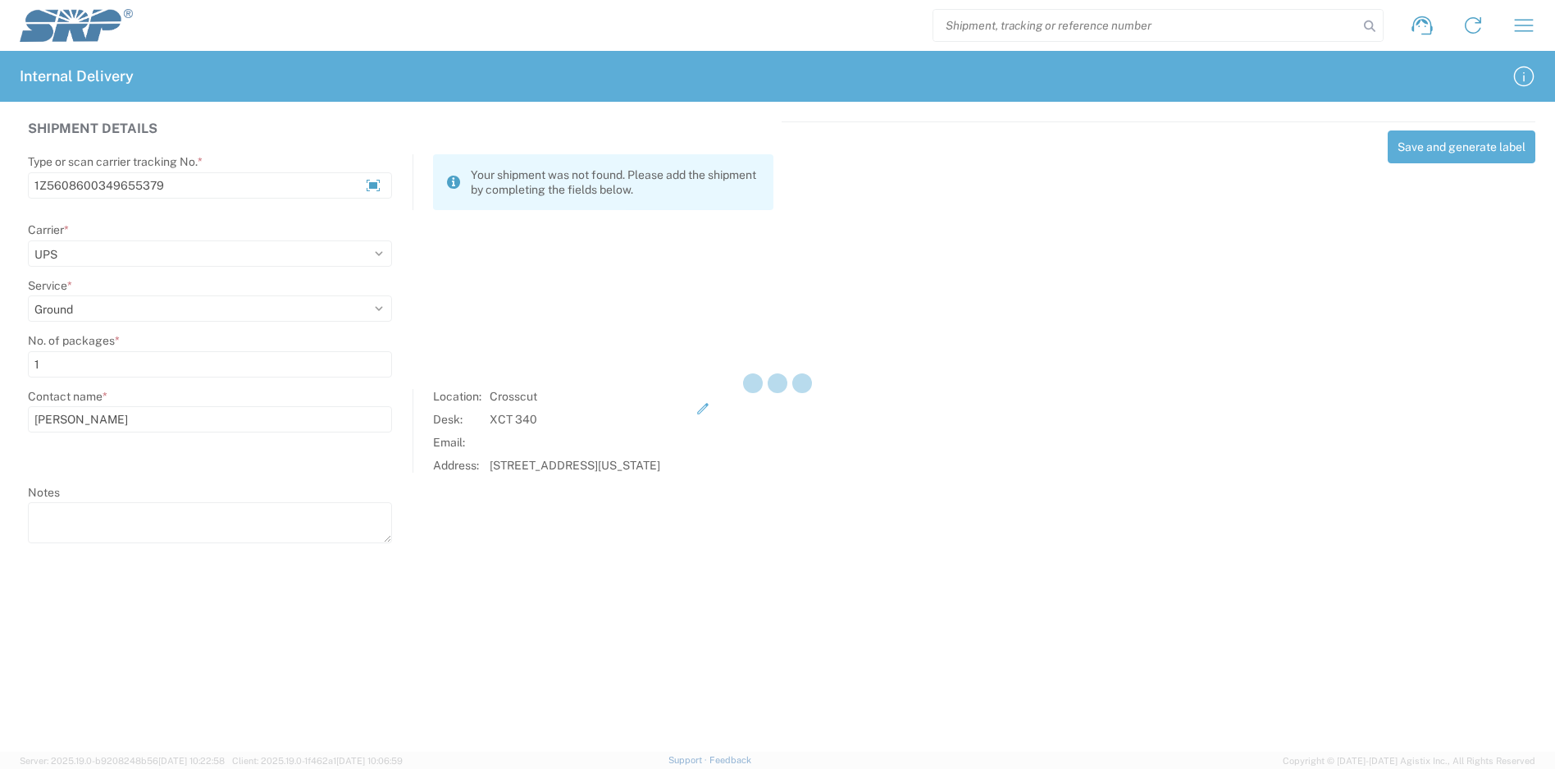
select select
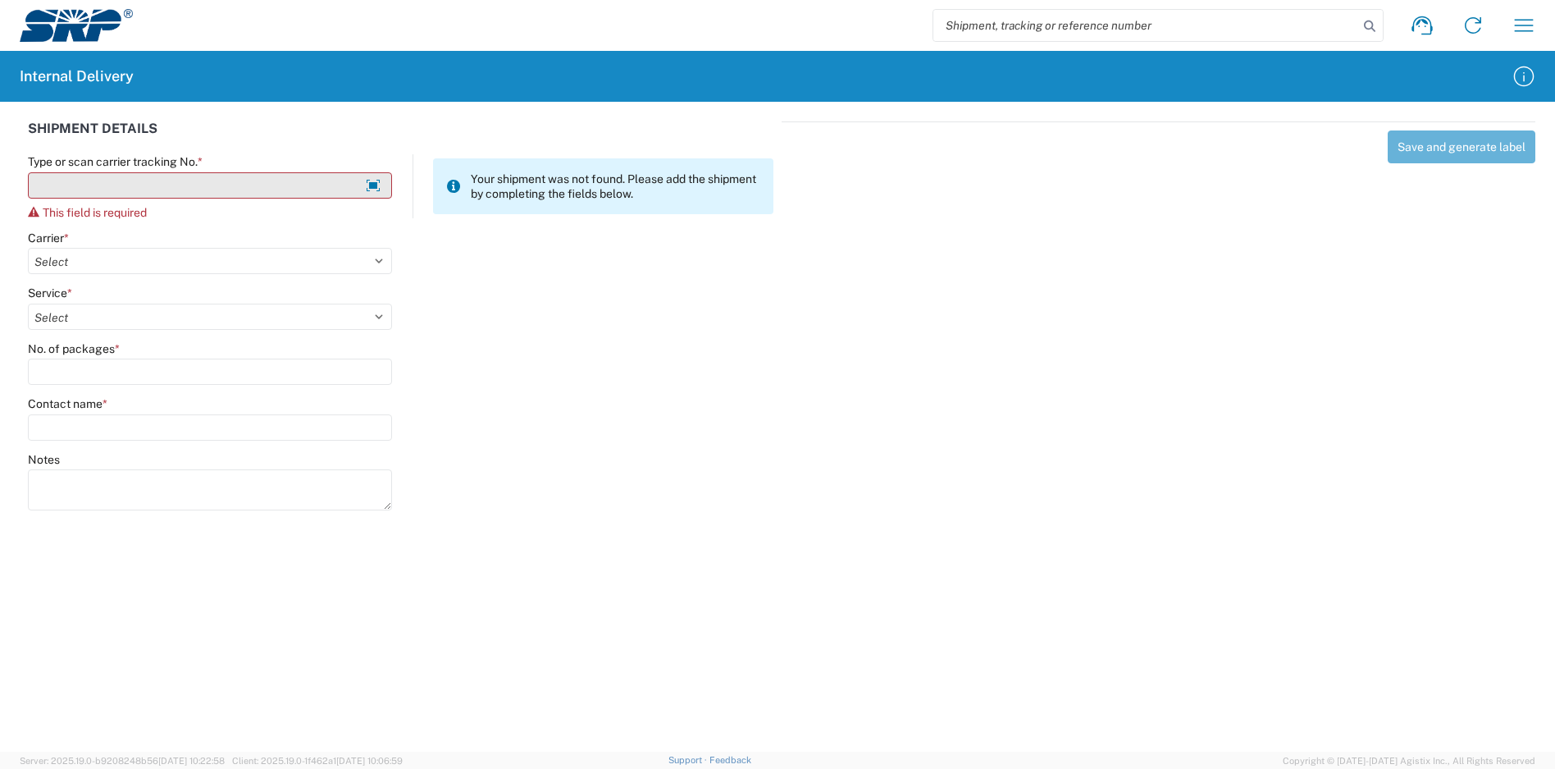
click at [95, 193] on input "Type or scan carrier tracking No. *" at bounding box center [210, 185] width 364 height 26
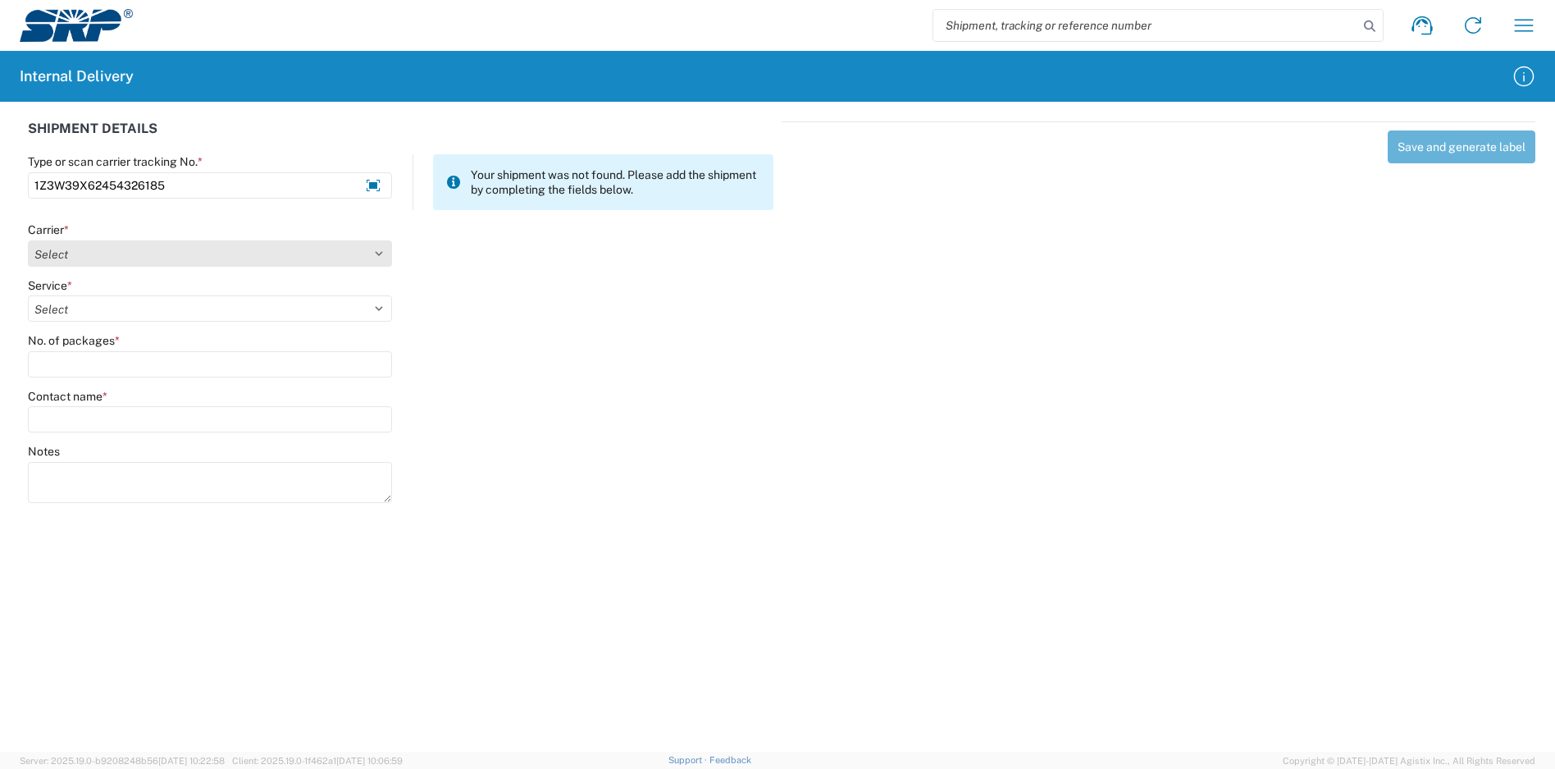
type input "1Z3W39X62454326185"
click at [122, 249] on select "Select Amazon Logistics ATI Trucking BC Dimerco Logistics Empire Southwest FedE…" at bounding box center [210, 253] width 364 height 26
select select "12"
click at [28, 240] on select "Select Amazon Logistics ATI Trucking BC Dimerco Logistics Empire Southwest FedE…" at bounding box center [210, 253] width 364 height 26
click at [80, 311] on select "Select" at bounding box center [210, 308] width 364 height 26
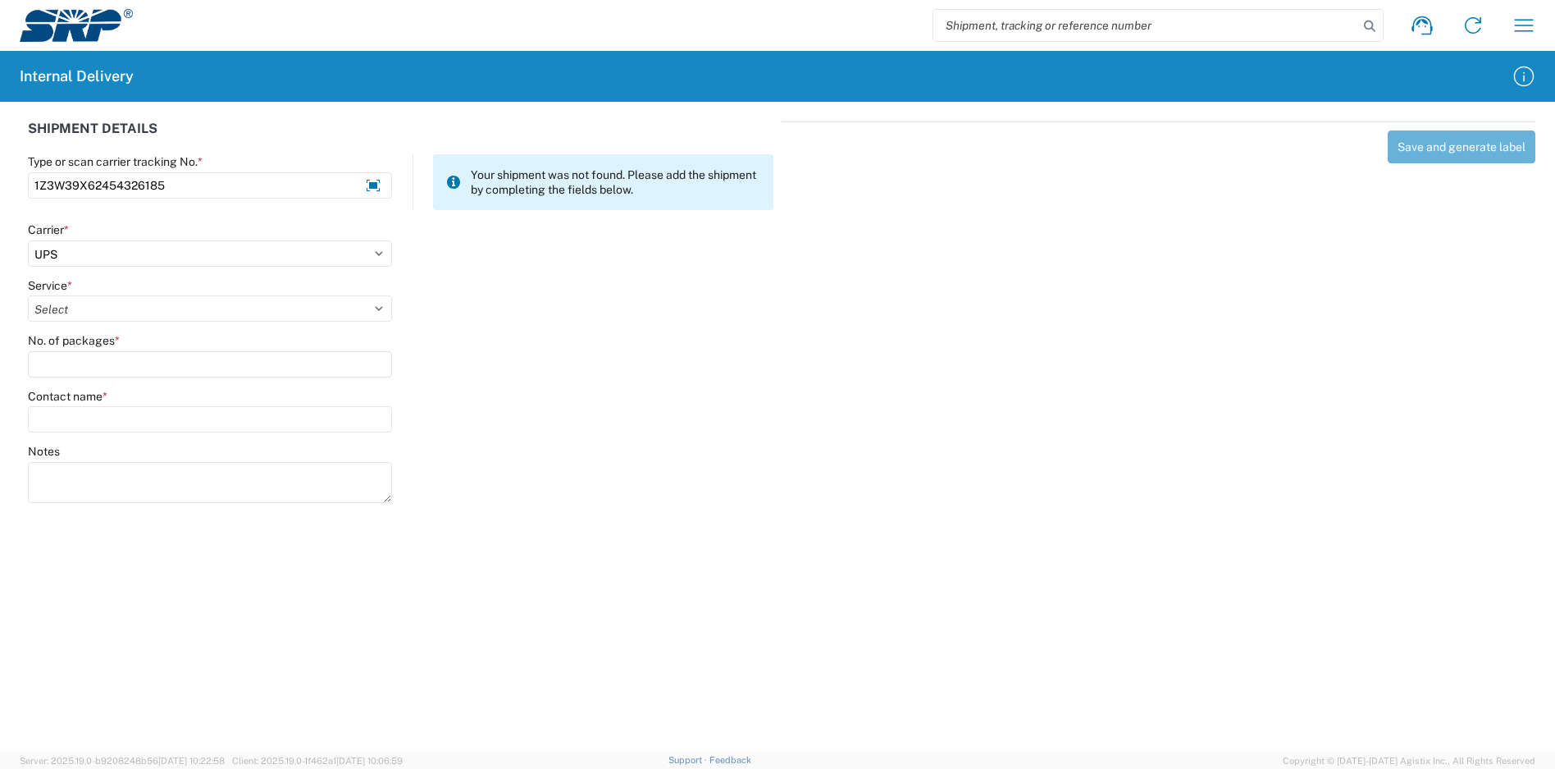
select select "43"
click at [28, 295] on select "Select 2nd Day Air 2nd Day Air A.M. 3 Day Select Basic BOUND PRINTED MATTER, UP…" at bounding box center [210, 308] width 364 height 26
click at [89, 357] on input "No. of packages *" at bounding box center [210, 364] width 364 height 26
type input "1"
click at [96, 415] on input "Contact name *" at bounding box center [210, 419] width 364 height 26
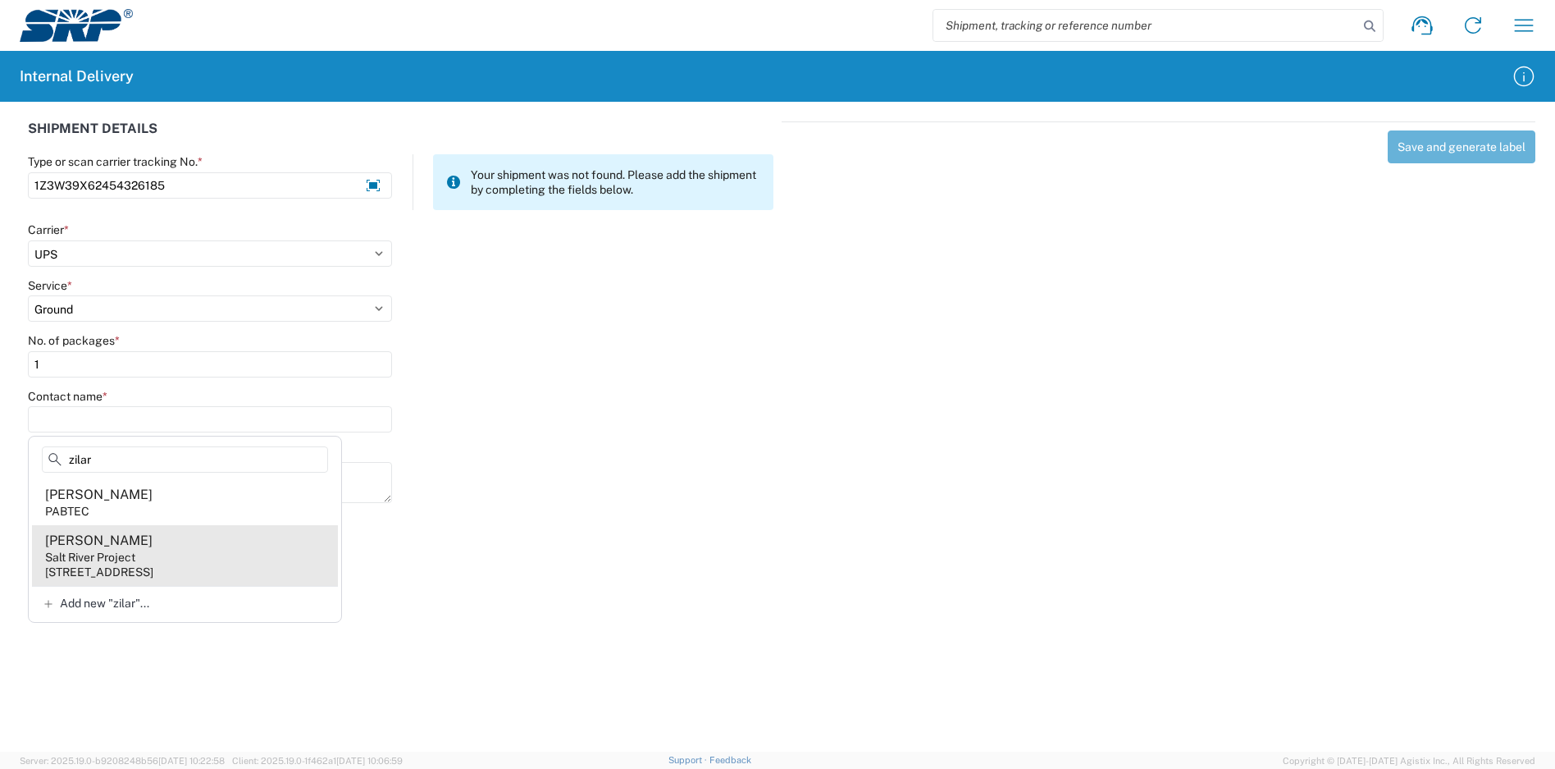
type input "zilar"
click at [188, 554] on agx-address-suggestion-item "[PERSON_NAME] Salt River Project [STREET_ADDRESS]" at bounding box center [185, 555] width 306 height 61
type input "[PERSON_NAME]"
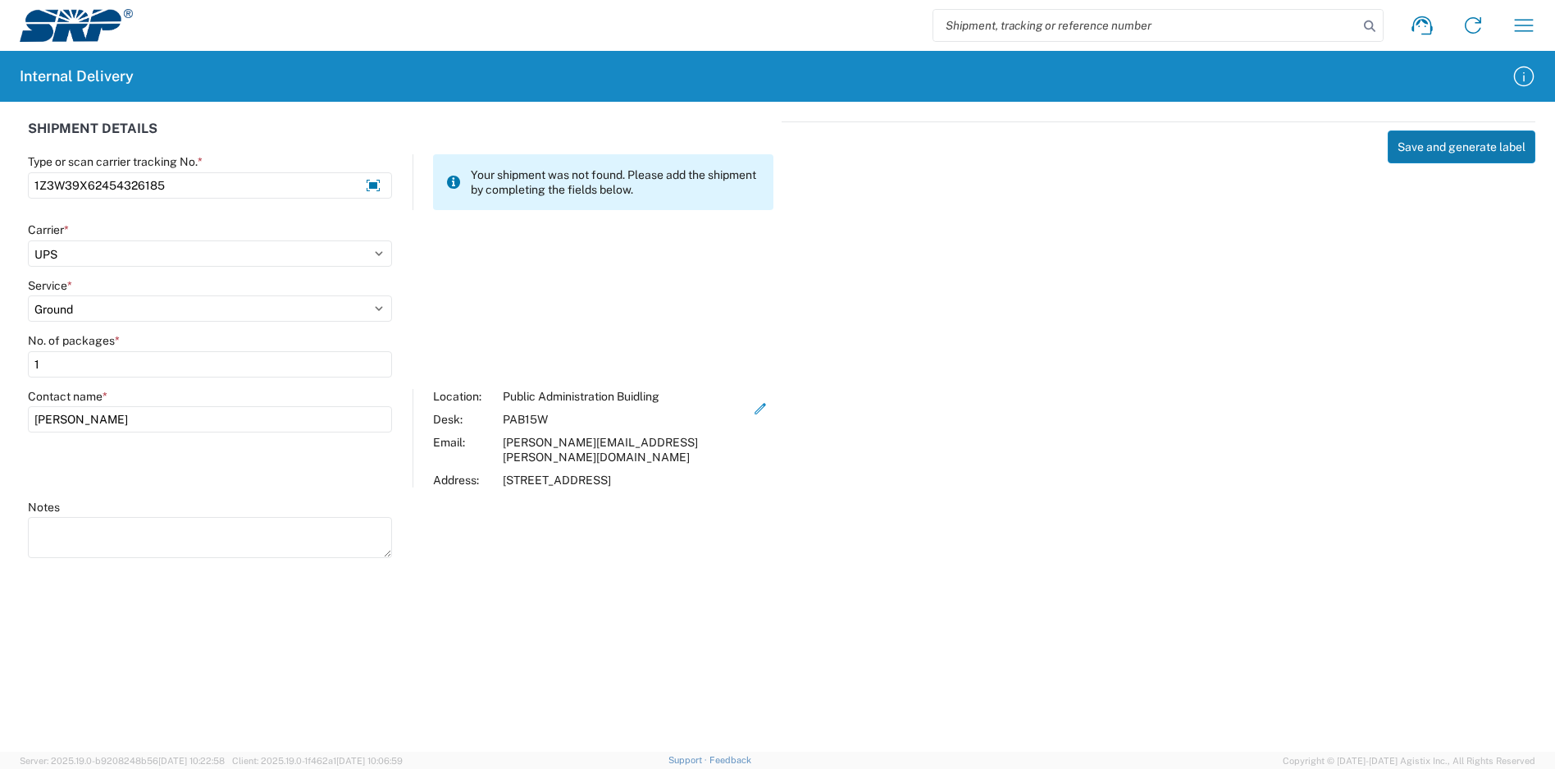
click at [1416, 152] on button "Save and generate label" at bounding box center [1462, 146] width 148 height 33
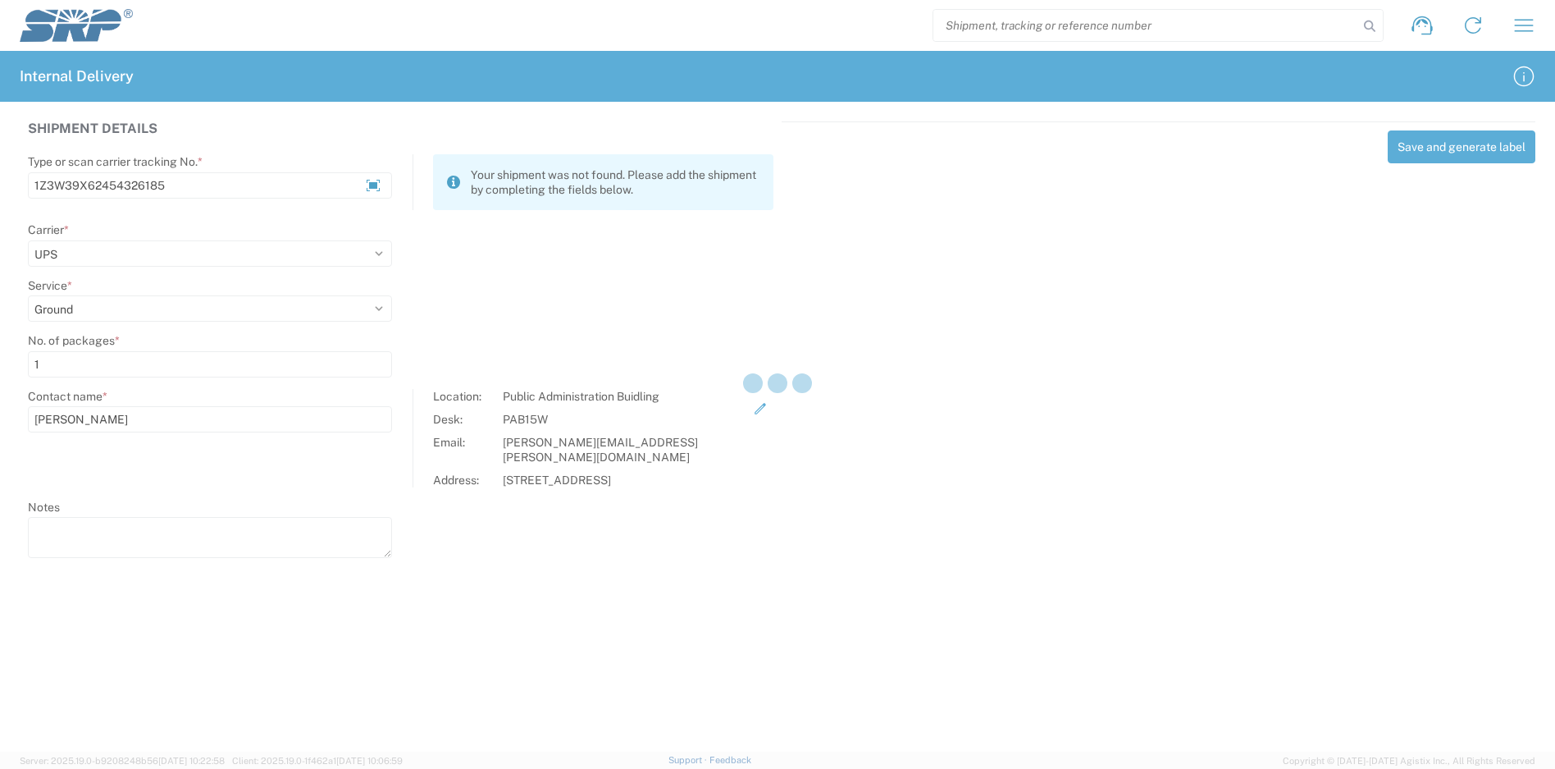
select select
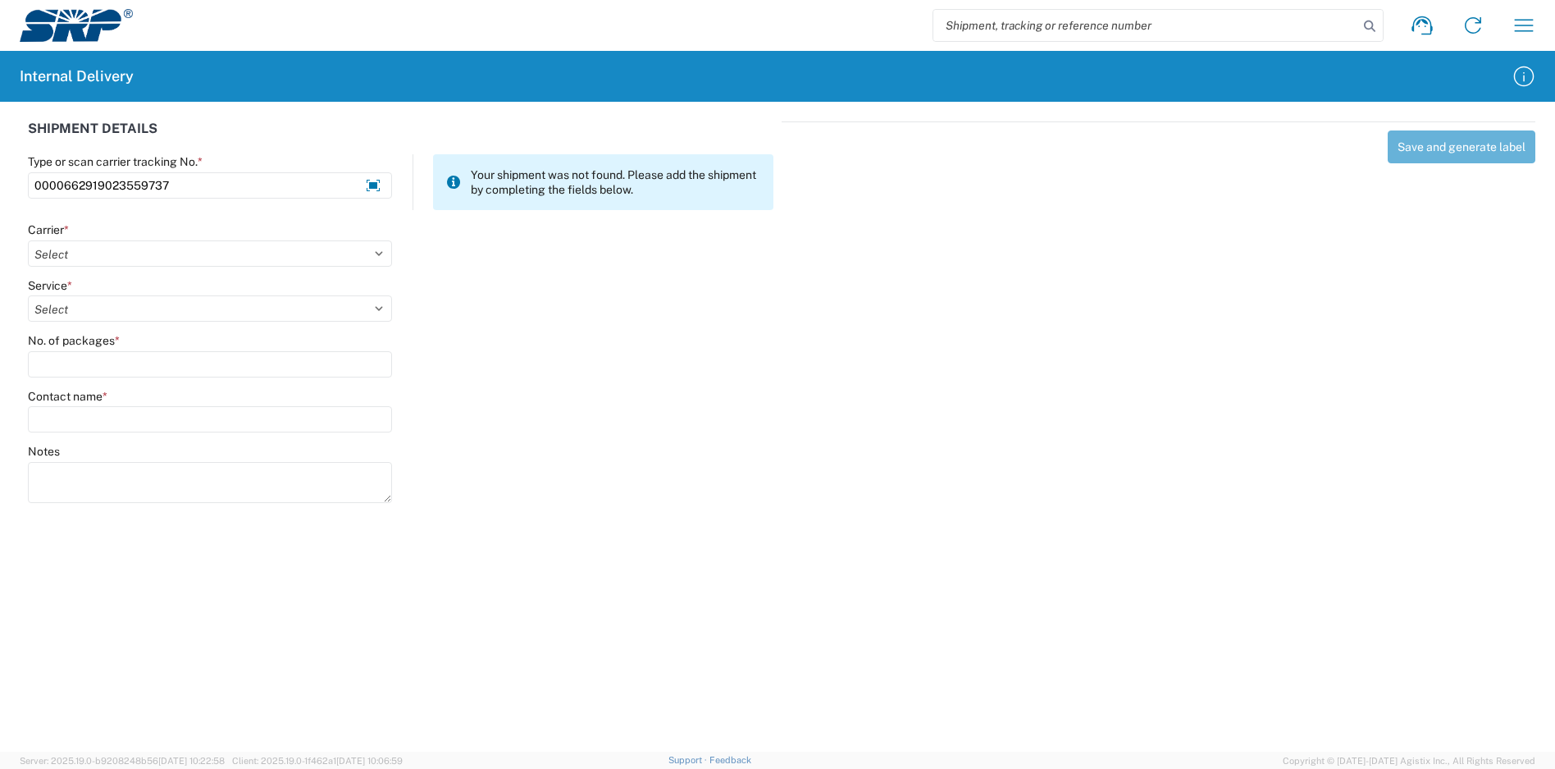
type input "00006629190235597374"
drag, startPoint x: 181, startPoint y: 188, endPoint x: -4, endPoint y: 188, distance: 185.4
click at [0, 188] on html "Shipment request Shipment tracking Internal delivery Transit update My profile …" at bounding box center [777, 384] width 1555 height 769
type input "1Z1825750342164325"
click at [162, 252] on select "Select Amazon Logistics ATI Trucking BC Dimerco Logistics Empire Southwest FedE…" at bounding box center [210, 253] width 364 height 26
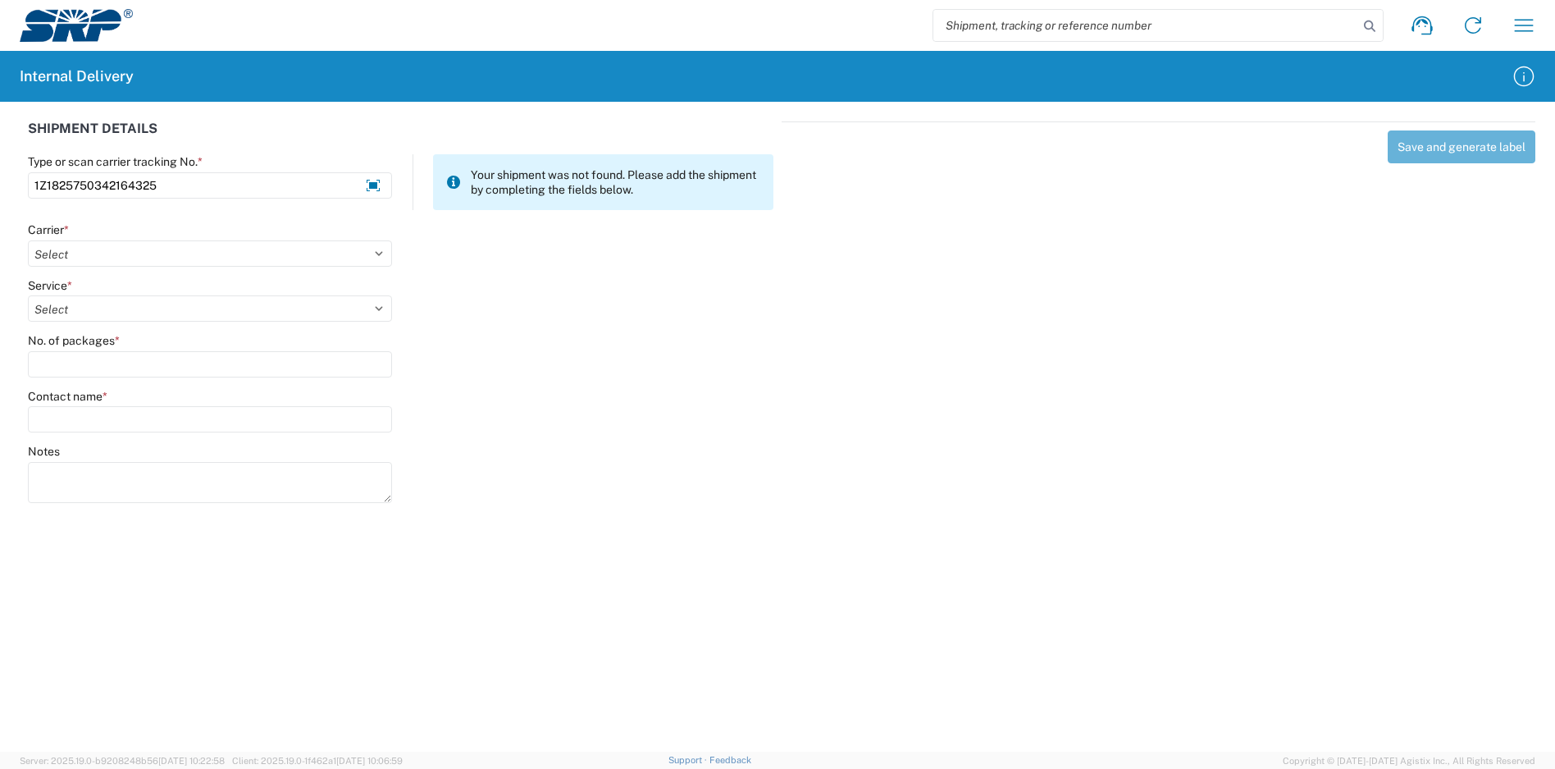
select select "12"
click at [28, 240] on select "Select Amazon Logistics ATI Trucking BC Dimerco Logistics Empire Southwest FedE…" at bounding box center [210, 253] width 364 height 26
click at [112, 309] on select "Select 2nd Day Air 2nd Day Air A.M. 3 Day Select Basic BOUND PRINTED MATTER, UP…" at bounding box center [210, 308] width 364 height 26
select select "43"
click at [28, 295] on select "Select 2nd Day Air 2nd Day Air A.M. 3 Day Select Basic BOUND PRINTED MATTER, UP…" at bounding box center [210, 308] width 364 height 26
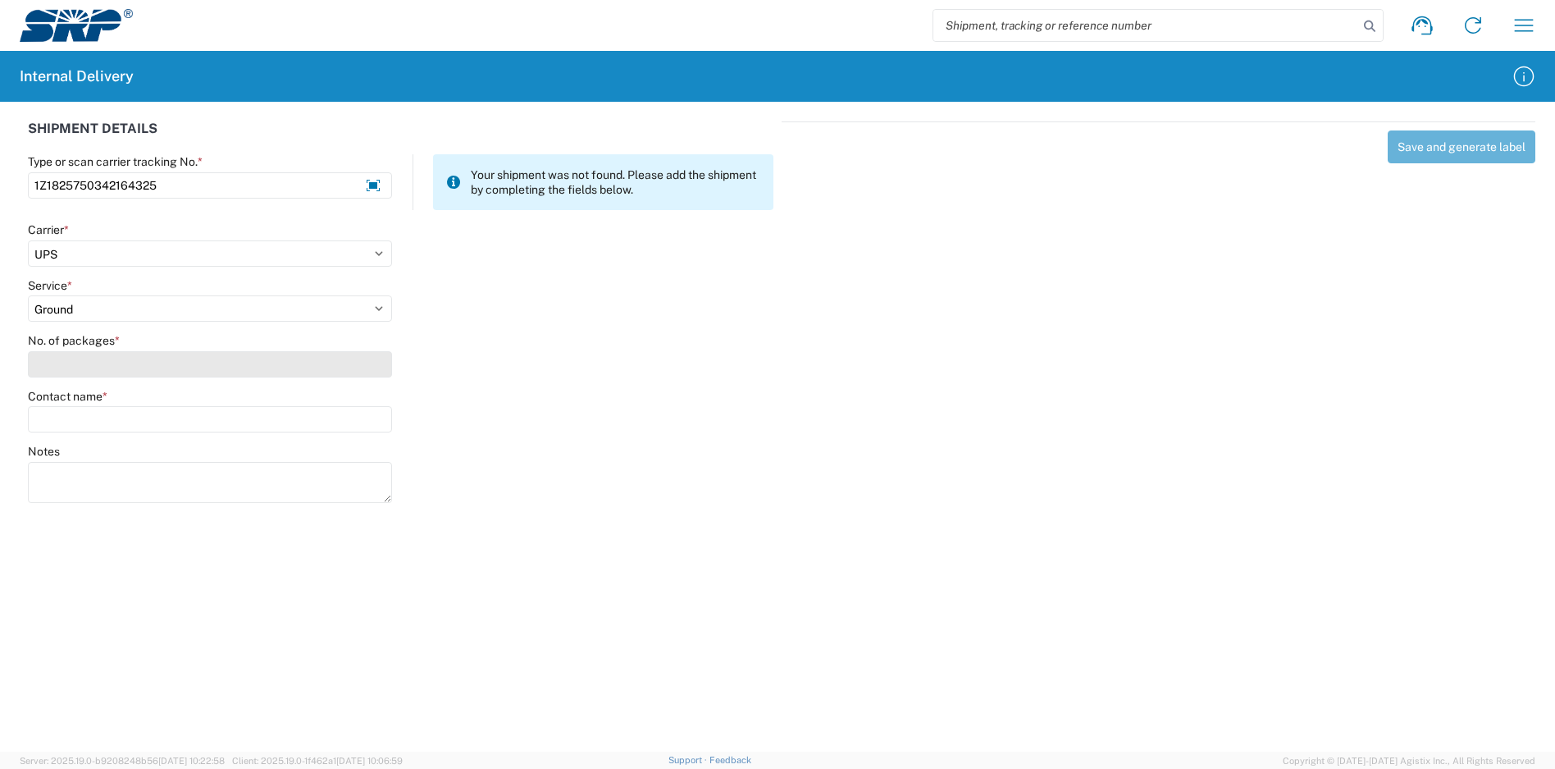
click at [94, 368] on input "No. of packages *" at bounding box center [210, 364] width 364 height 26
type input "1"
click at [138, 404] on div "Contact name *" at bounding box center [210, 411] width 364 height 44
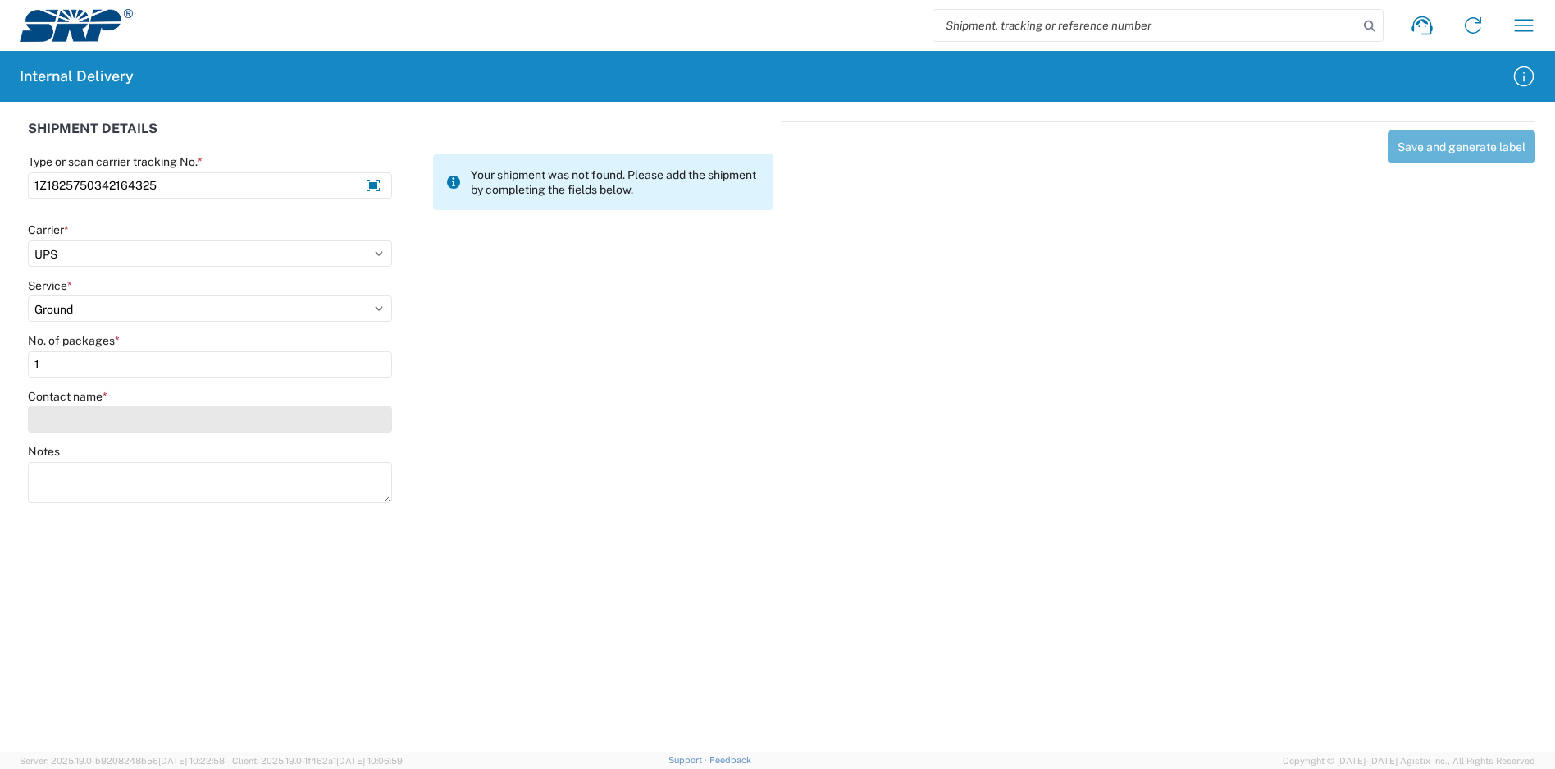
click at [135, 422] on input "Contact name *" at bounding box center [210, 419] width 364 height 26
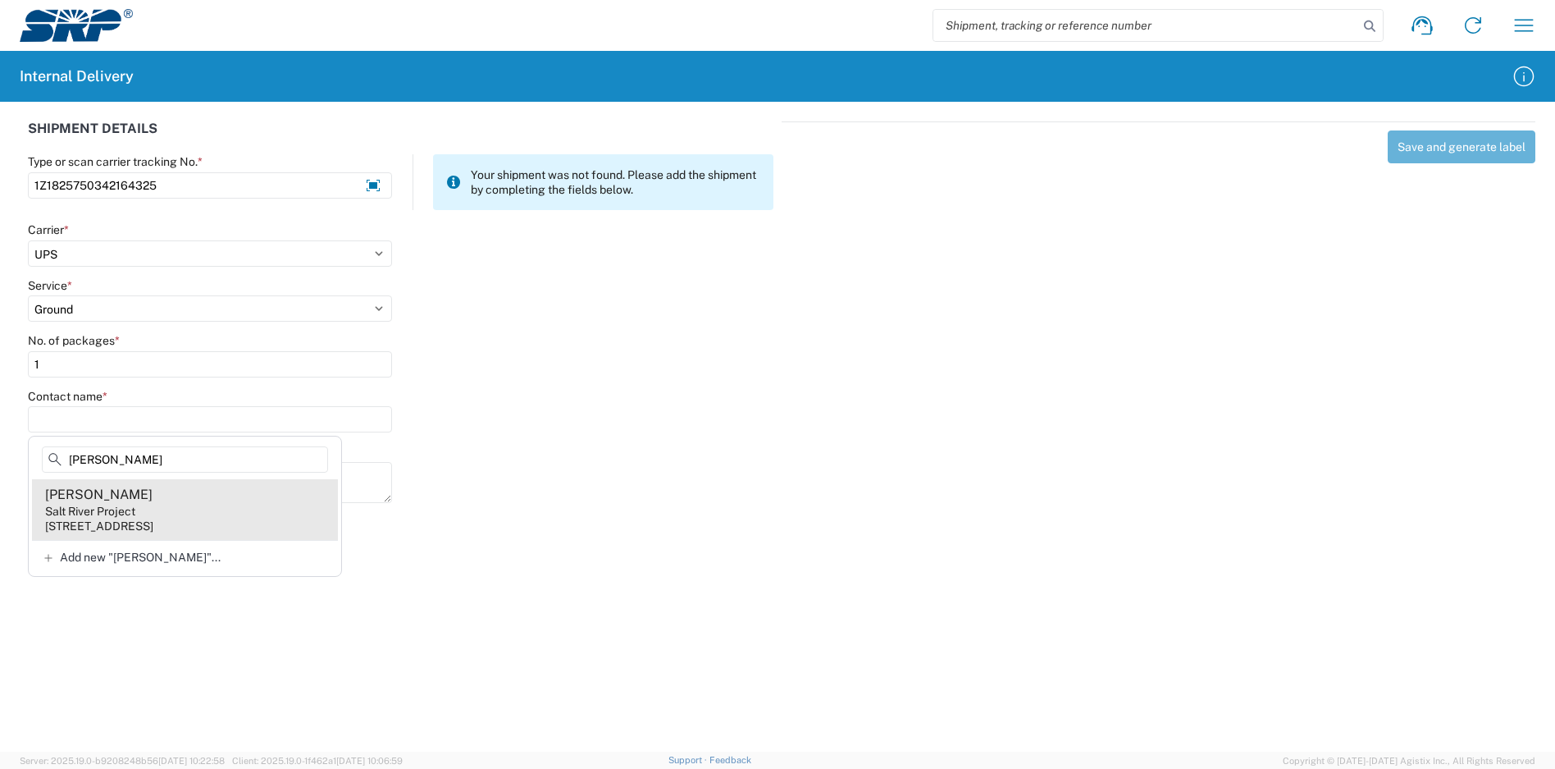
type input "[PERSON_NAME]"
click at [171, 500] on agx-address-suggestion-item "[PERSON_NAME] Salt River Project [STREET_ADDRESS]" at bounding box center [185, 509] width 306 height 61
type input "[PERSON_NAME]"
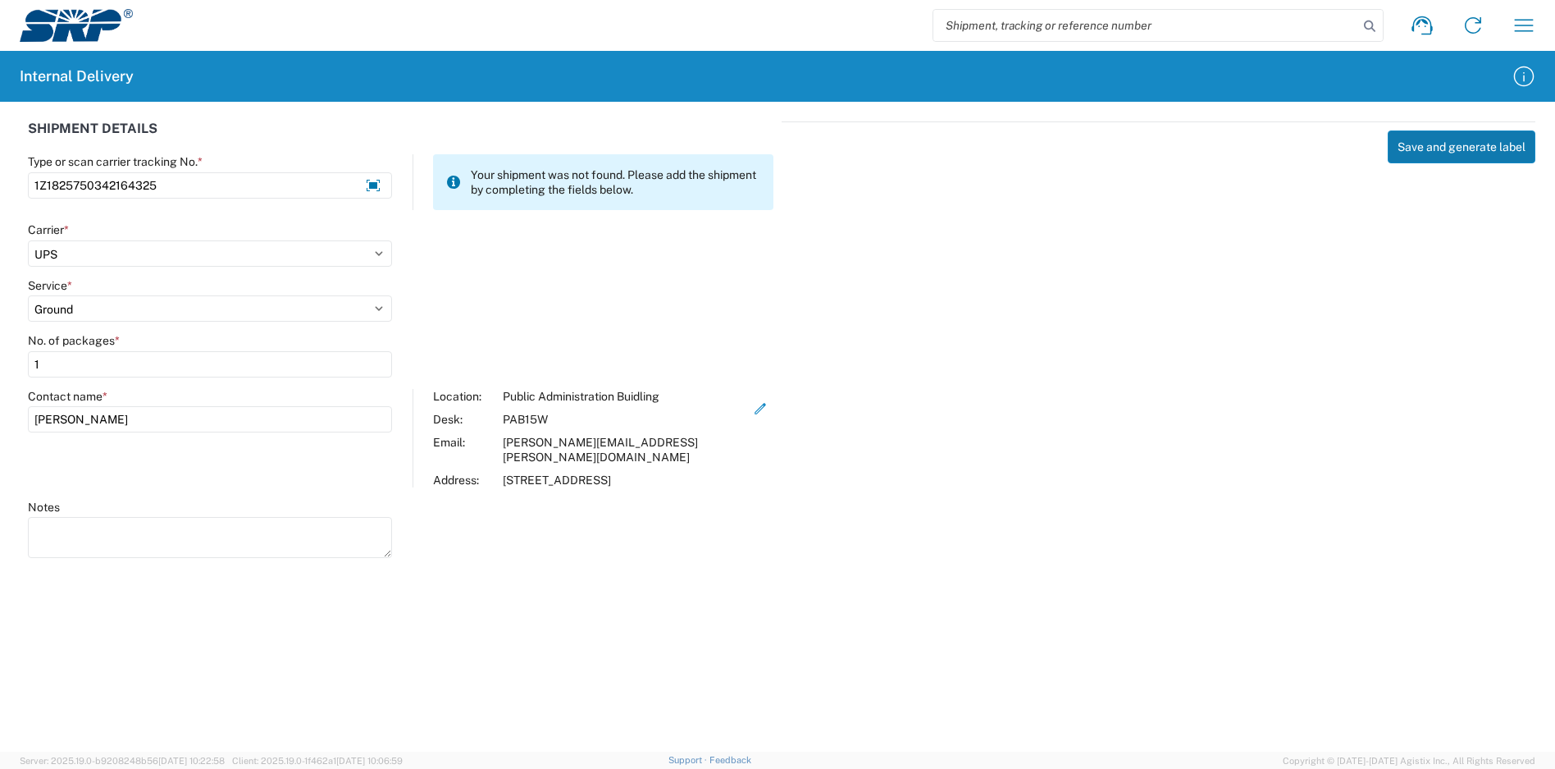
click at [1450, 151] on button "Save and generate label" at bounding box center [1462, 146] width 148 height 33
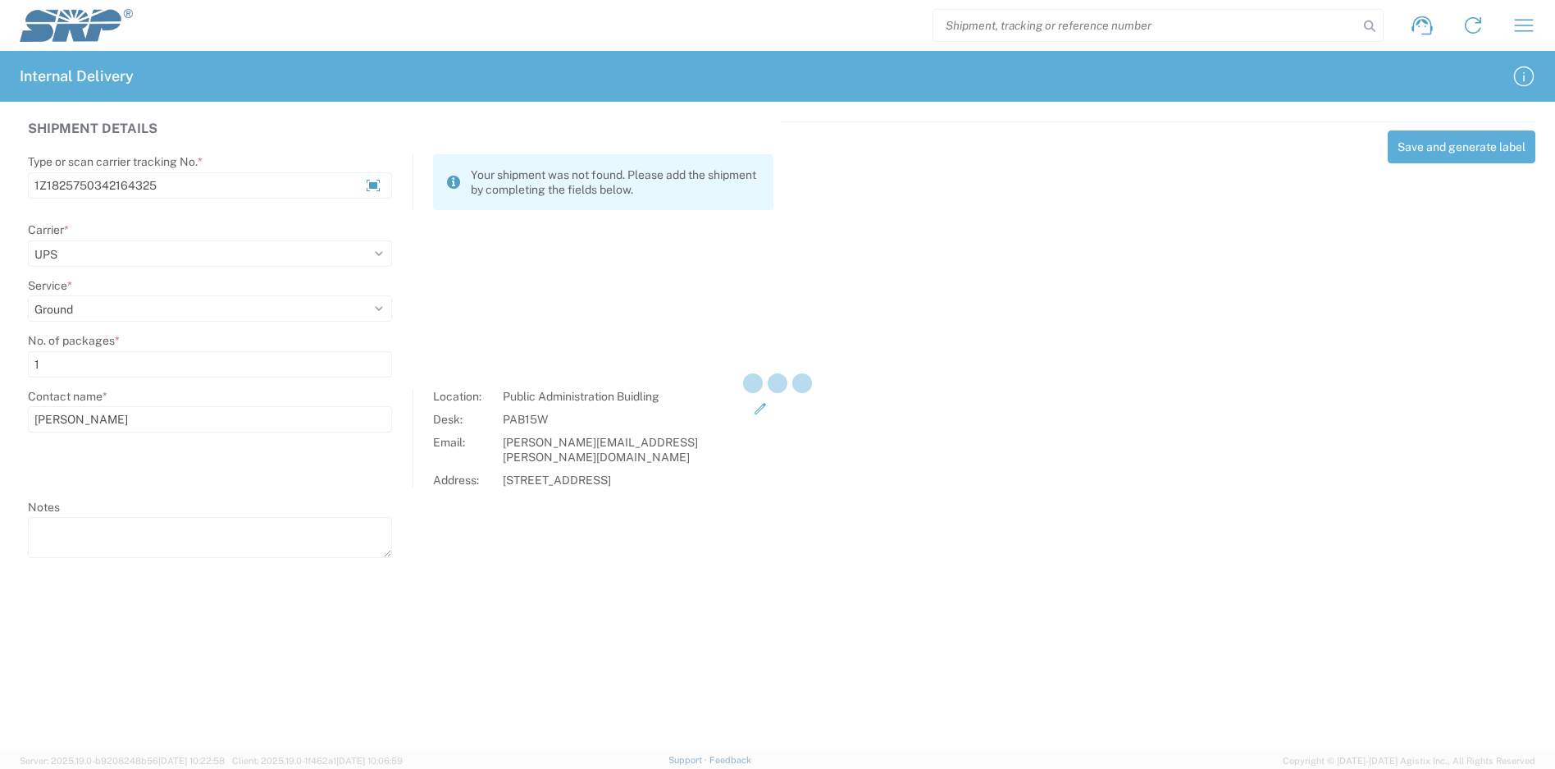
select select
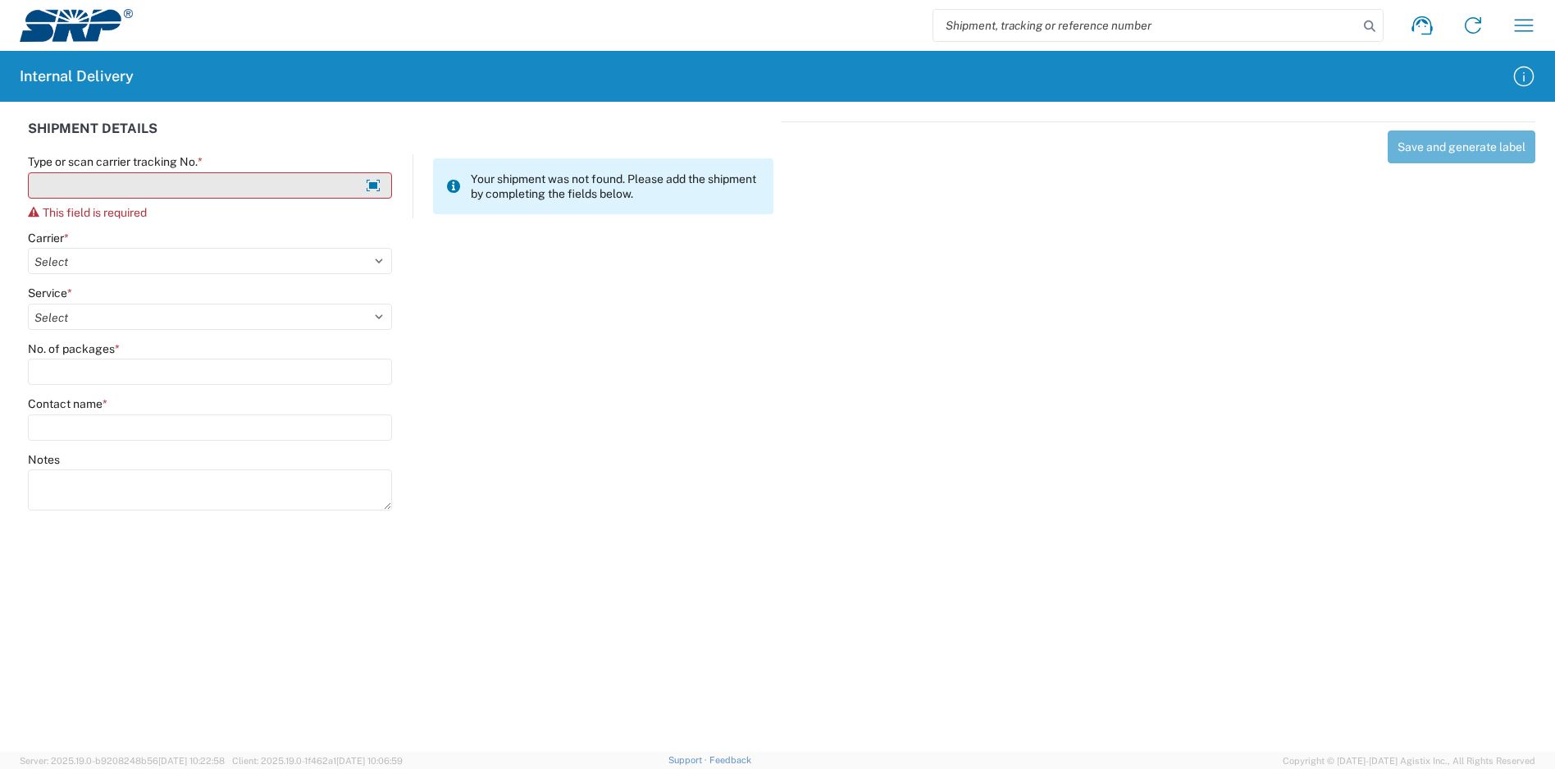
click at [261, 186] on input "Type or scan carrier tracking No. *" at bounding box center [210, 185] width 364 height 26
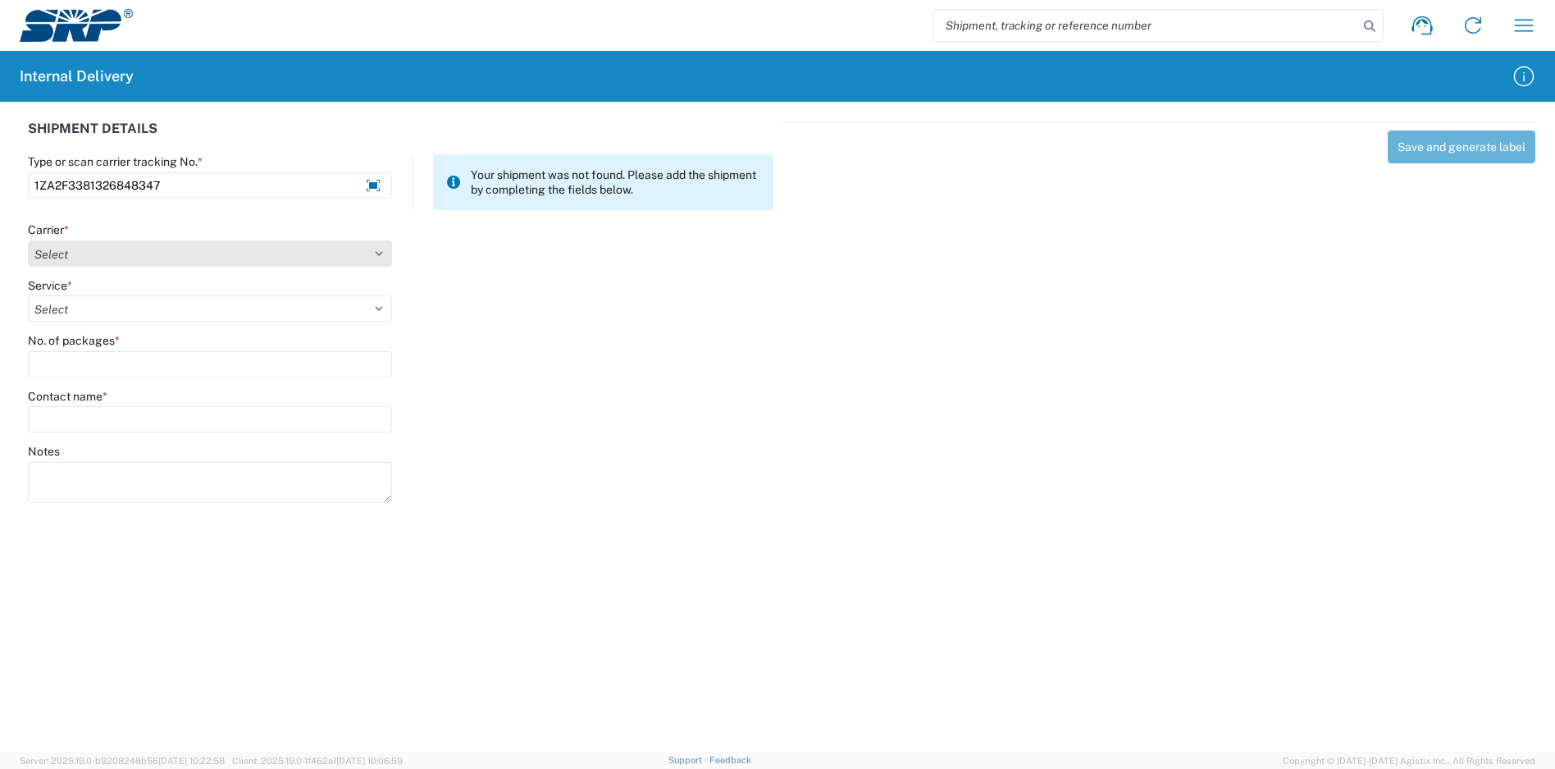
type input "1ZA2F3381326848347"
click at [205, 249] on select "Select Amazon Logistics ATI Trucking BC Dimerco Logistics Empire Southwest FedE…" at bounding box center [210, 253] width 364 height 26
select select "12"
click at [28, 240] on select "Select Amazon Logistics ATI Trucking BC Dimerco Logistics Empire Southwest FedE…" at bounding box center [210, 253] width 364 height 26
click at [116, 311] on select "Select 2nd Day Air 2nd Day Air A.M. 3 Day Select Basic BOUND PRINTED MATTER, UP…" at bounding box center [210, 308] width 364 height 26
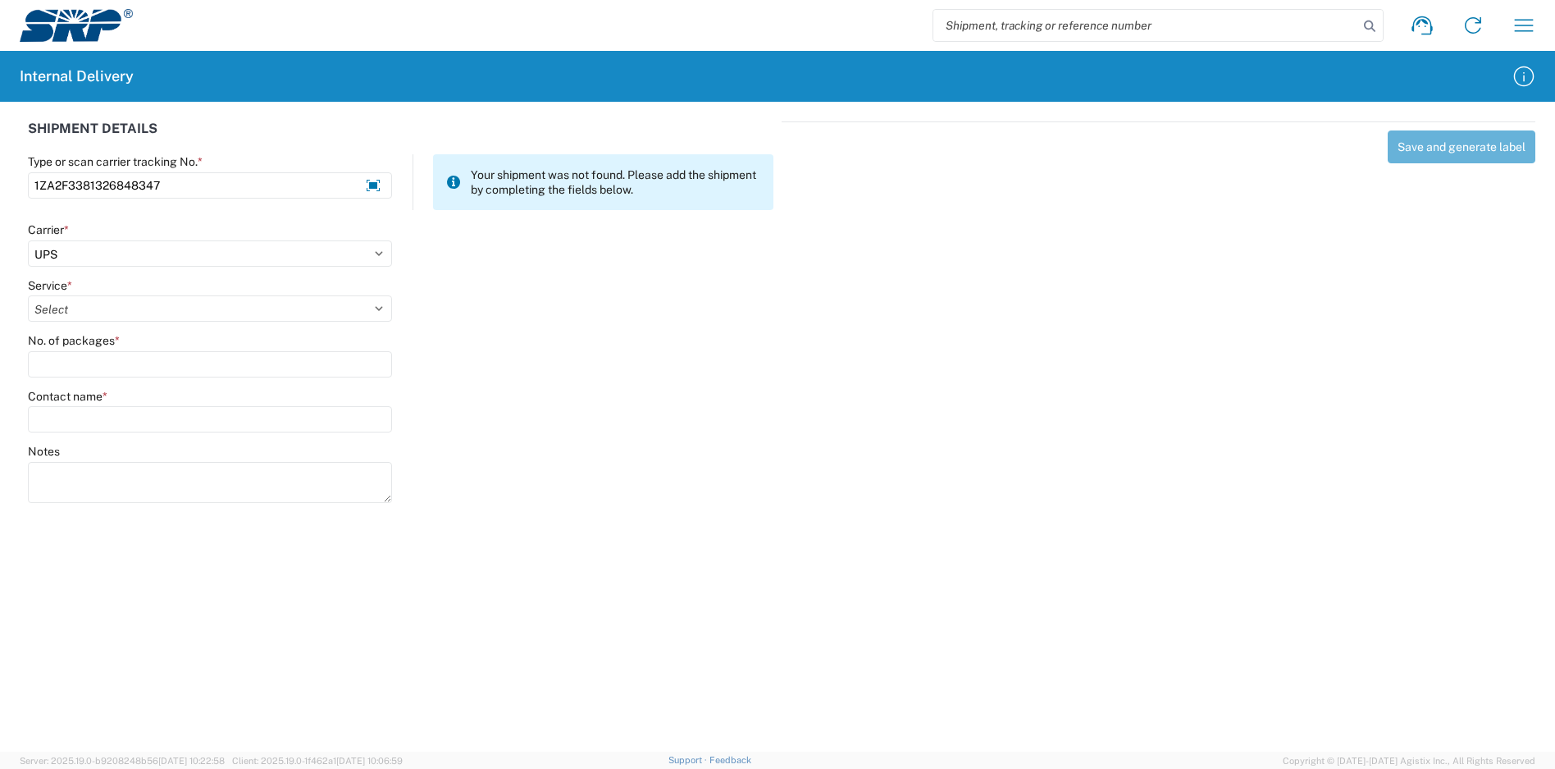
select select "41"
click at [28, 295] on select "Select 2nd Day Air 2nd Day Air A.M. 3 Day Select Basic BOUND PRINTED MATTER, UP…" at bounding box center [210, 308] width 364 height 26
click at [120, 367] on input "No. of packages *" at bounding box center [210, 364] width 364 height 26
type input "1"
click at [129, 414] on input "Contact name *" at bounding box center [210, 419] width 364 height 26
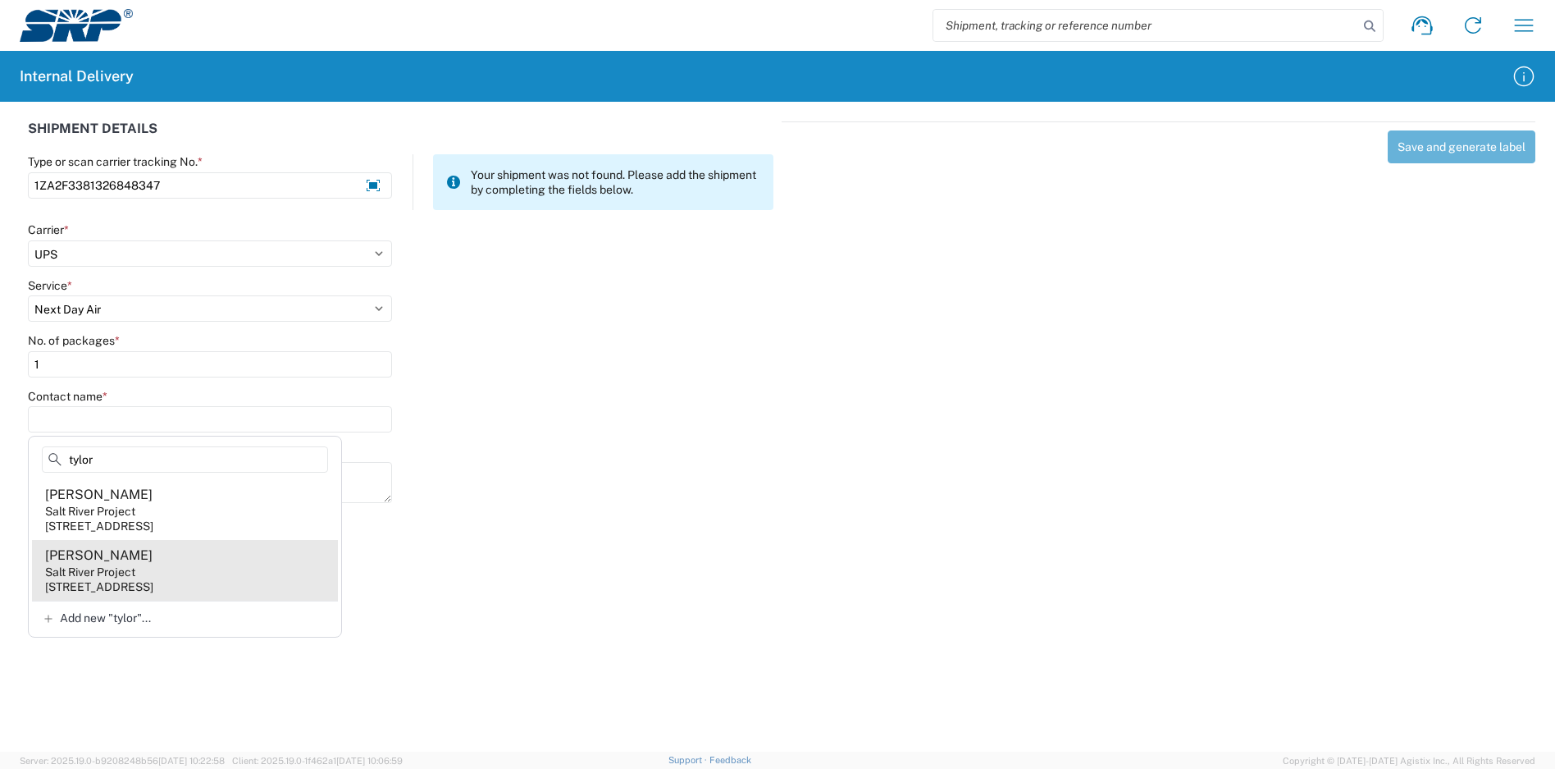
type input "tylor"
click at [163, 560] on agx-address-suggestion-item "[PERSON_NAME] Salt River Project [STREET_ADDRESS]" at bounding box center [185, 570] width 306 height 61
type input "[PERSON_NAME]"
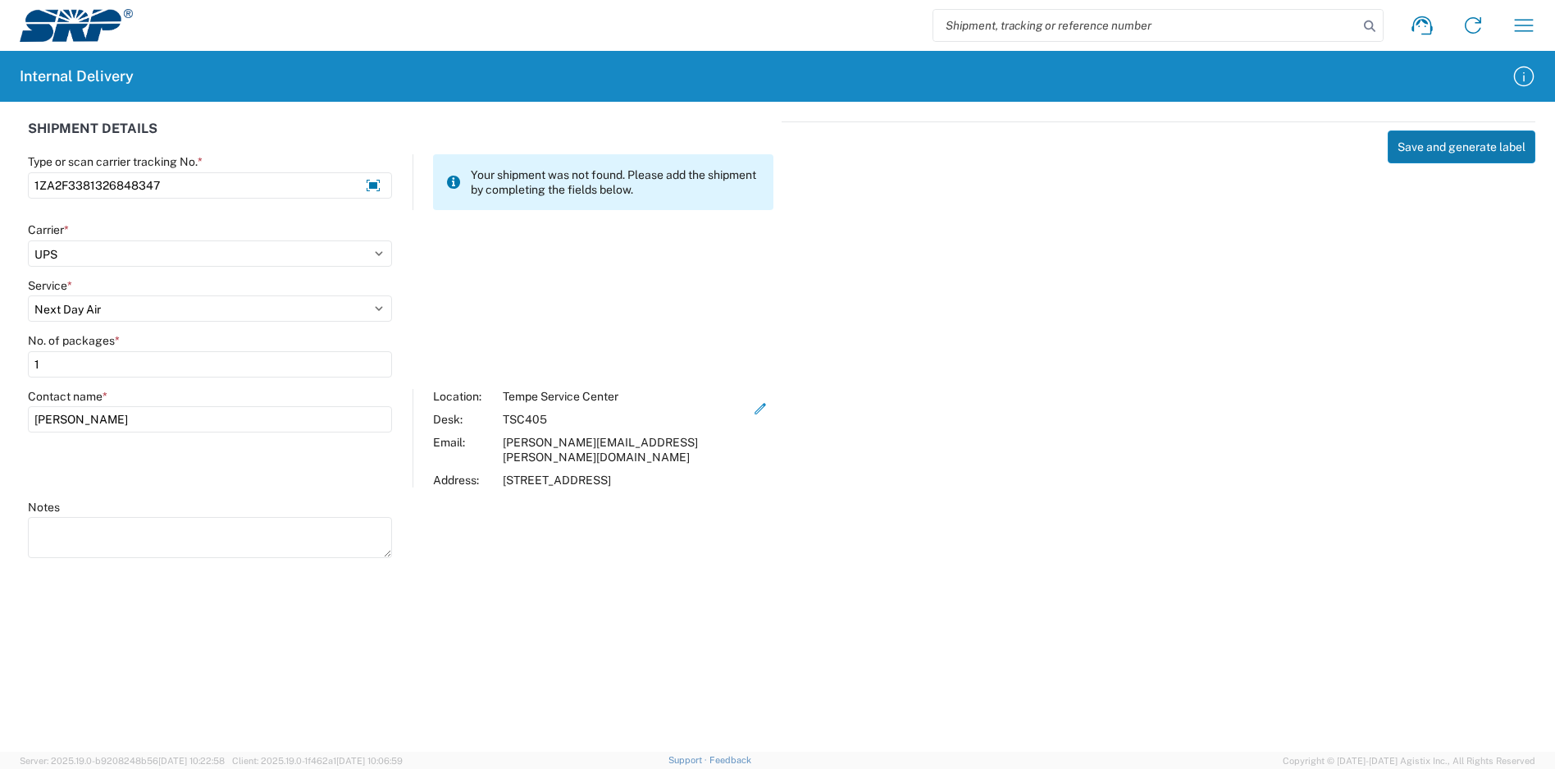
click at [1443, 148] on button "Save and generate label" at bounding box center [1462, 146] width 148 height 33
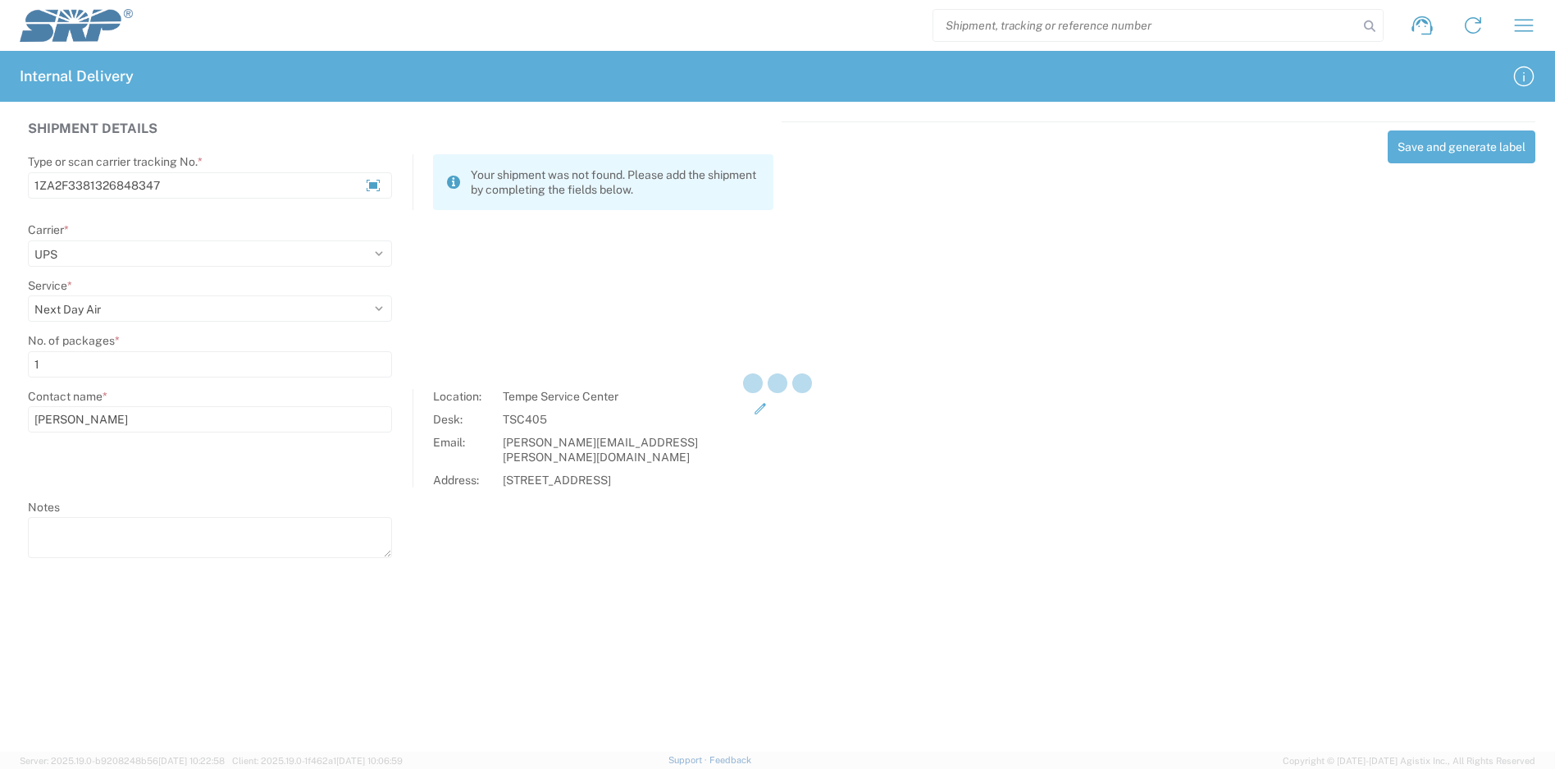
select select
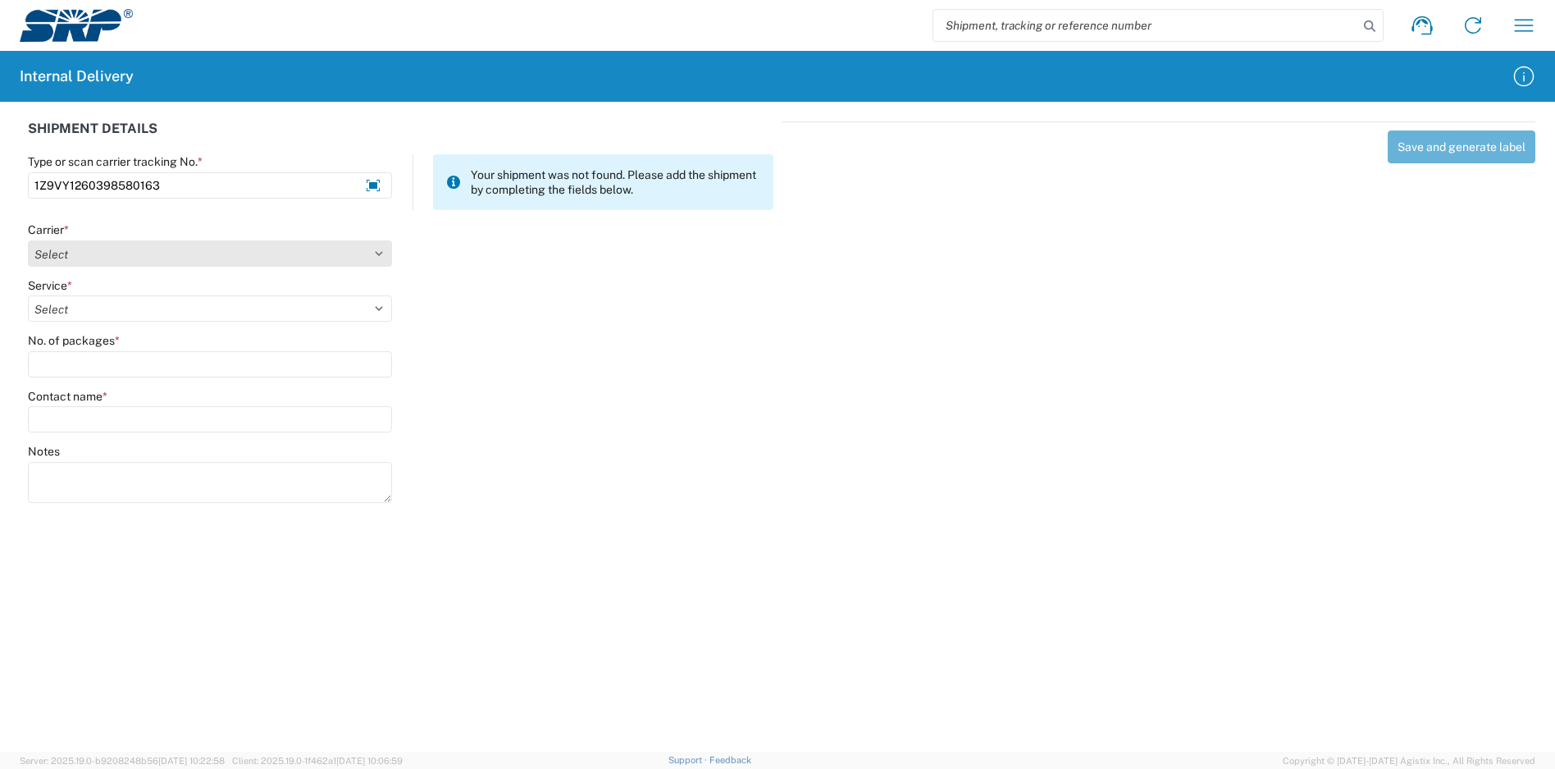
type input "1Z9VY1260398580163"
click at [180, 263] on select "Select Amazon Logistics ATI Trucking BC Dimerco Logistics Empire Southwest FedE…" at bounding box center [210, 253] width 364 height 26
select select "12"
click at [28, 240] on select "Select Amazon Logistics ATI Trucking BC Dimerco Logistics Empire Southwest FedE…" at bounding box center [210, 253] width 364 height 26
click at [80, 299] on select "Select" at bounding box center [210, 308] width 364 height 26
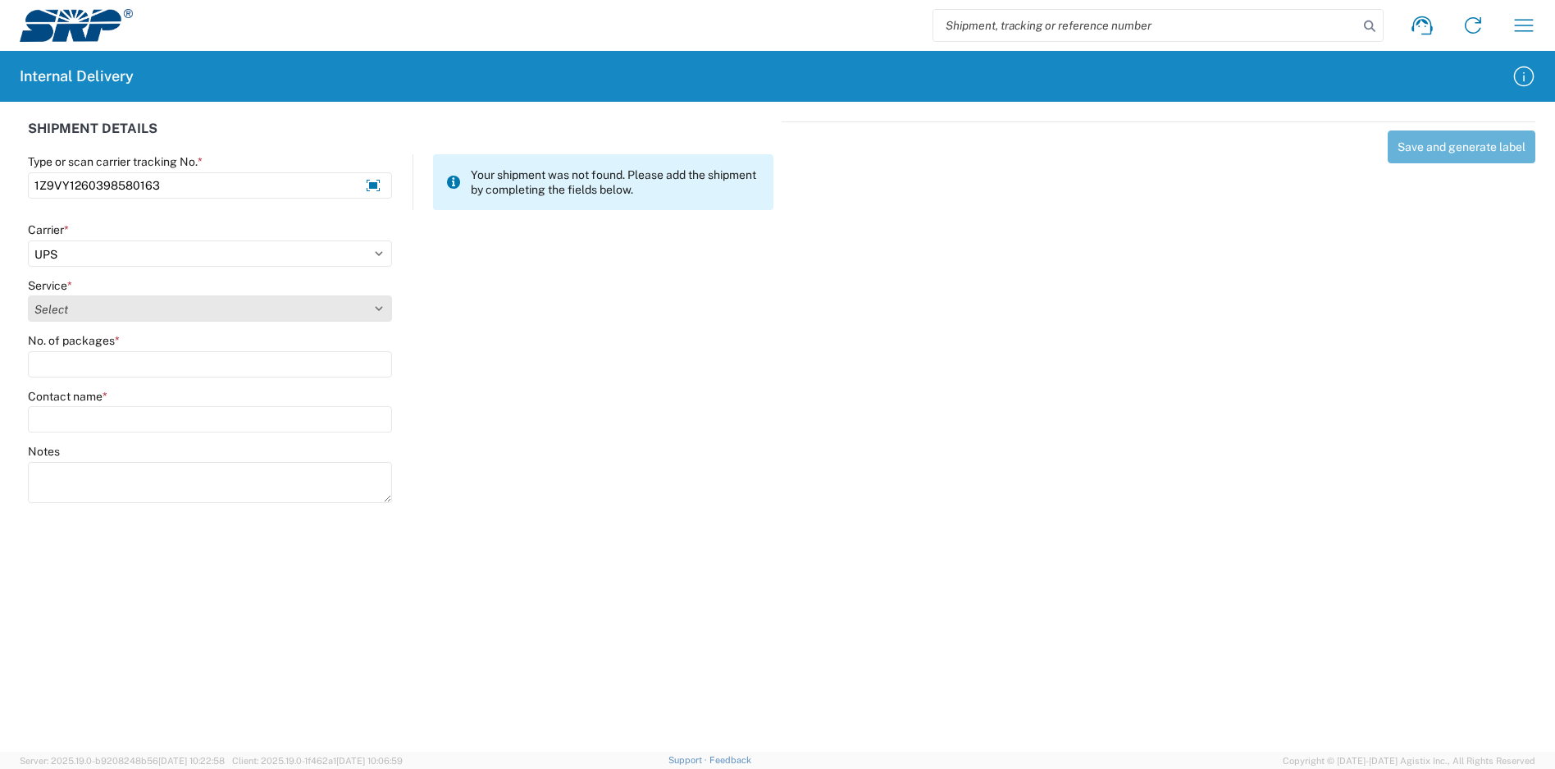
click at [76, 306] on select "Select 2nd Day Air 2nd Day Air A.M. 3 Day Select Basic BOUND PRINTED MATTER, UP…" at bounding box center [210, 308] width 364 height 26
click at [77, 306] on select "Select 2nd Day Air 2nd Day Air A.M. 3 Day Select Basic BOUND PRINTED MATTER, UP…" at bounding box center [210, 308] width 364 height 26
select select "43"
click at [28, 295] on select "Select 2nd Day Air 2nd Day Air A.M. 3 Day Select Basic BOUND PRINTED MATTER, UP…" at bounding box center [210, 308] width 364 height 26
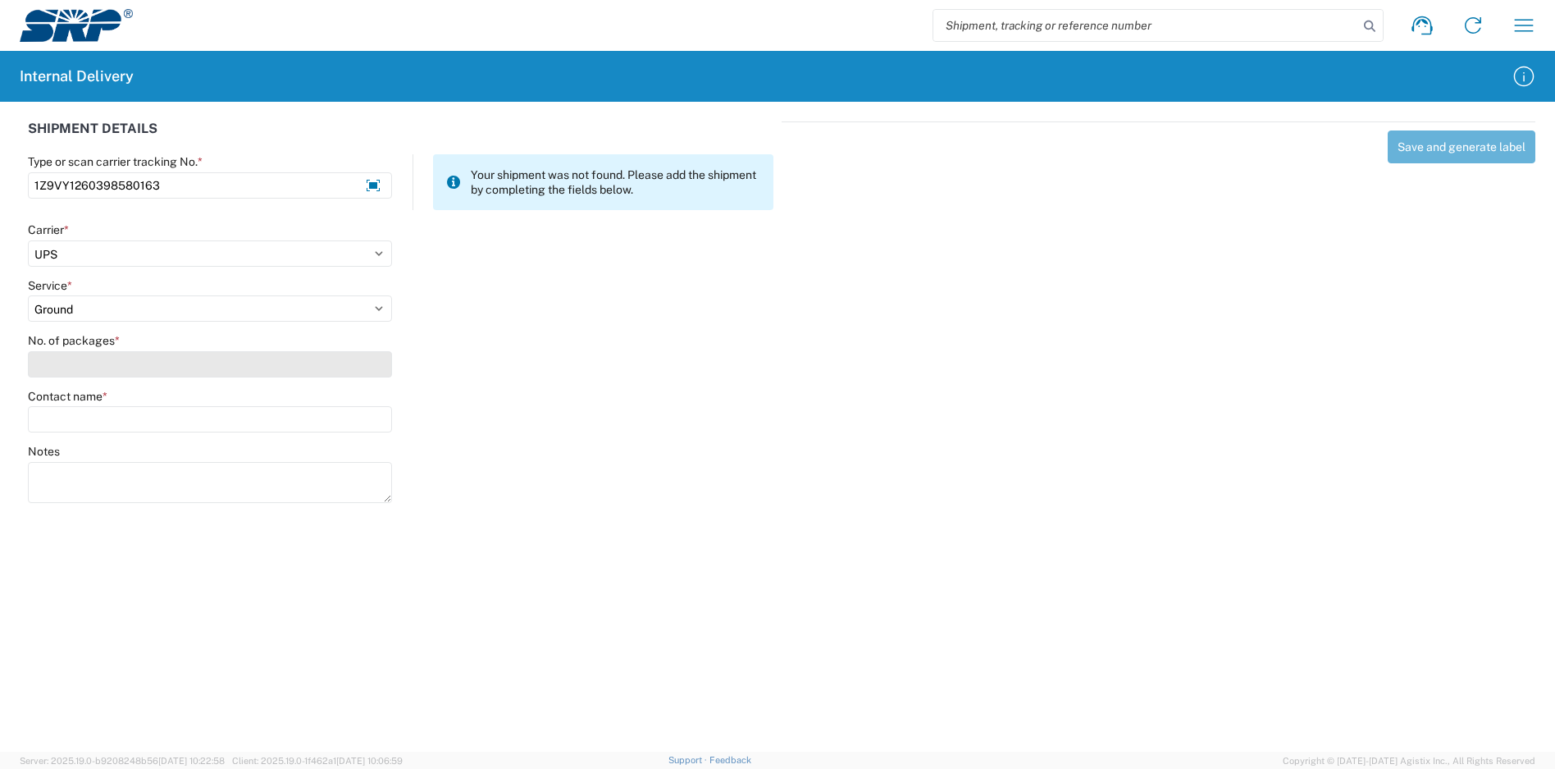
click at [94, 374] on input "No. of packages *" at bounding box center [210, 364] width 364 height 26
type input "1"
click at [95, 432] on agx-form-control-wrapper-v2 "Contact name *" at bounding box center [210, 417] width 381 height 56
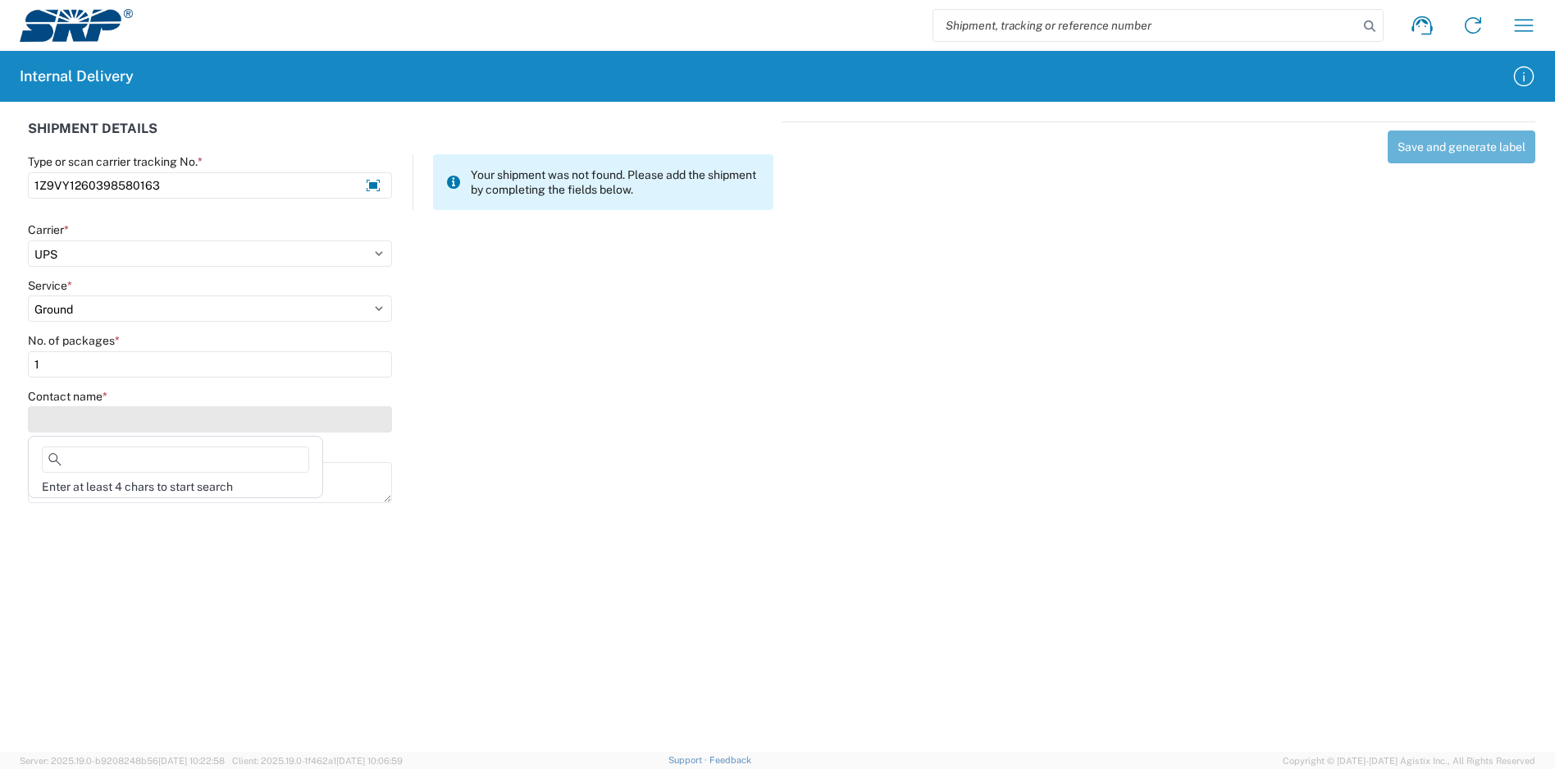
click at [102, 416] on input "Contact name *" at bounding box center [210, 419] width 364 height 26
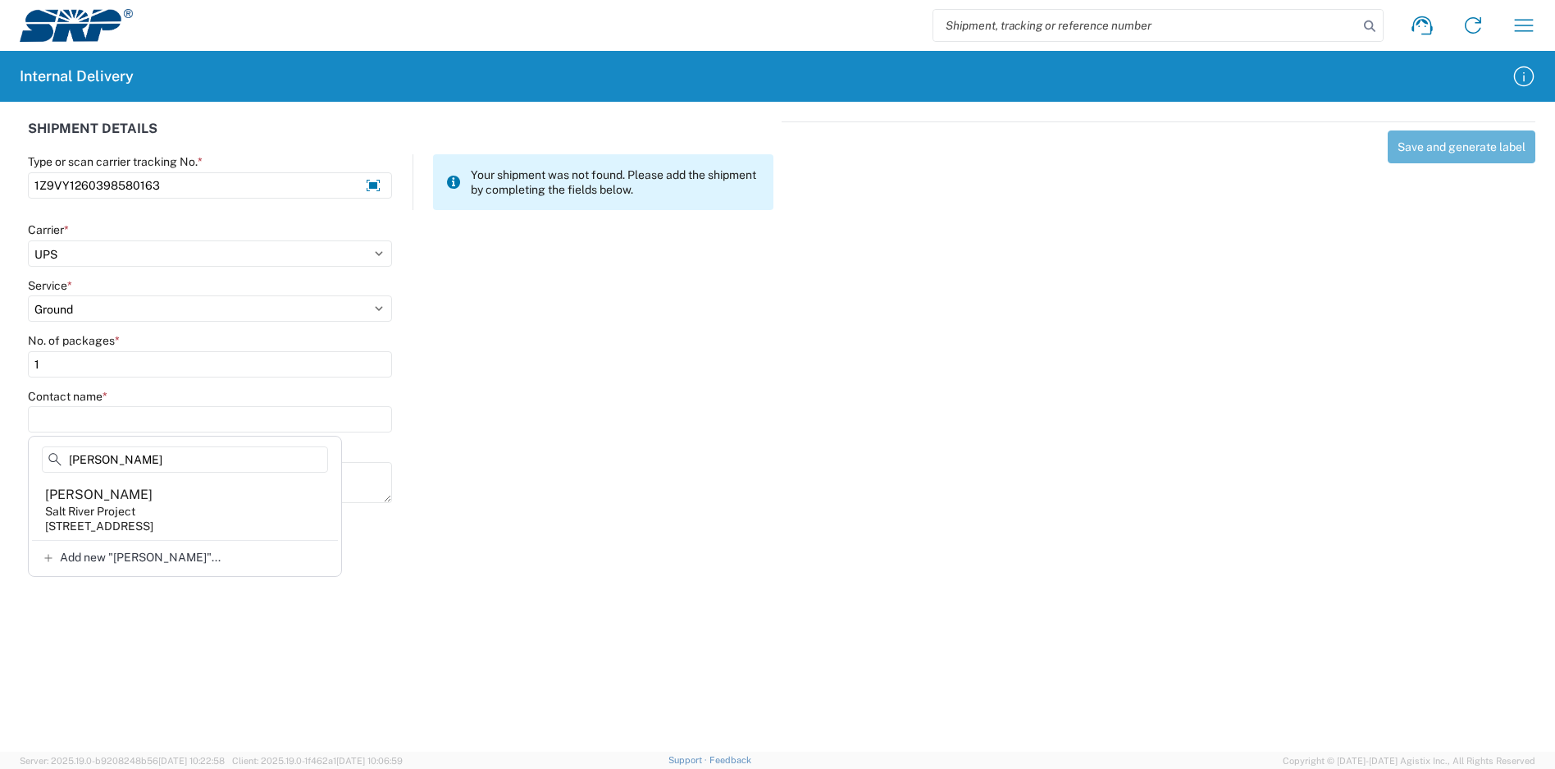
type input "[PERSON_NAME]"
click at [129, 501] on agx-address-suggestion-item "[PERSON_NAME] Salt River Project [STREET_ADDRESS]" at bounding box center [185, 509] width 306 height 61
type input "[PERSON_NAME]"
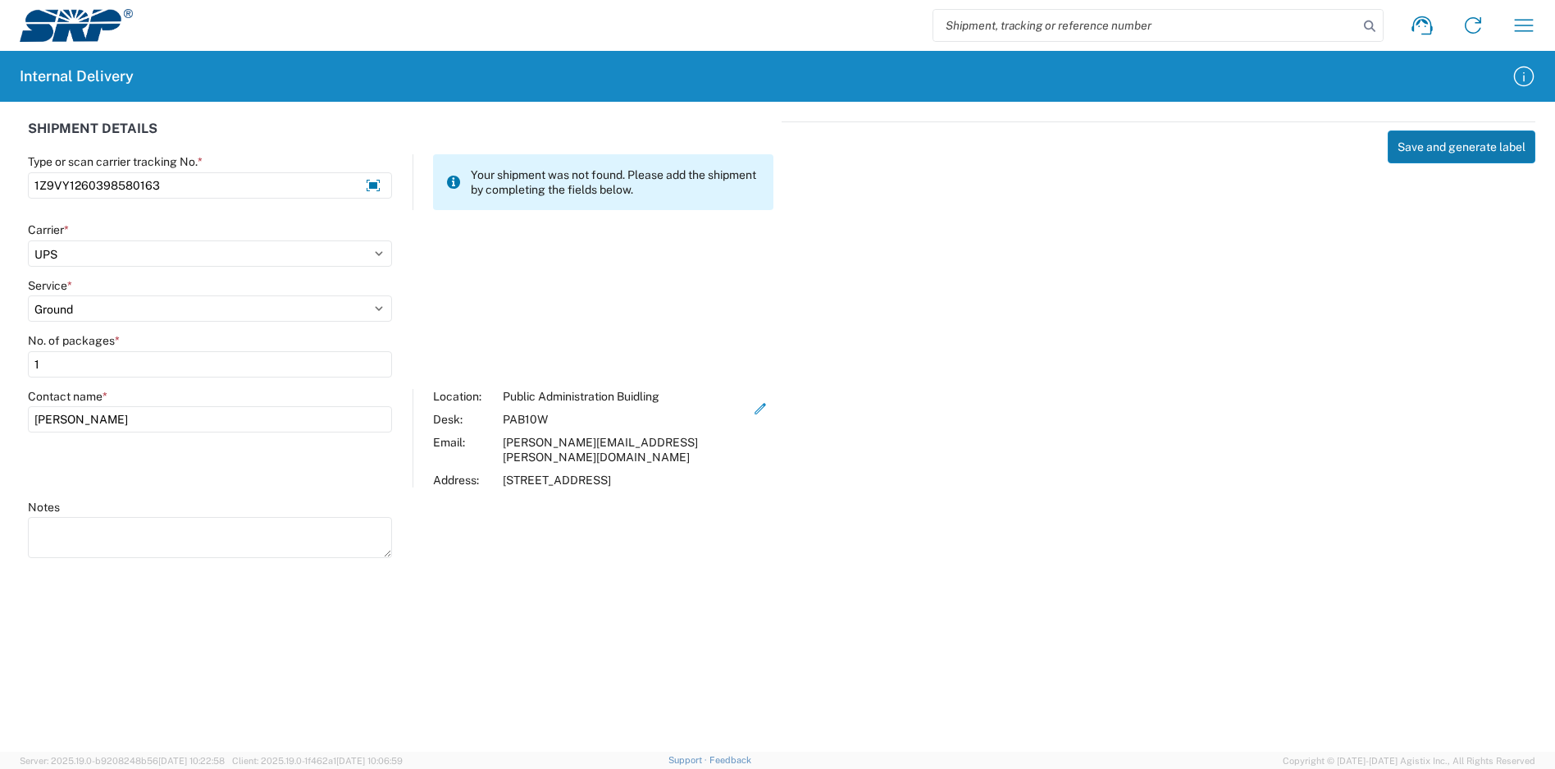
click at [1453, 157] on button "Save and generate label" at bounding box center [1462, 146] width 148 height 33
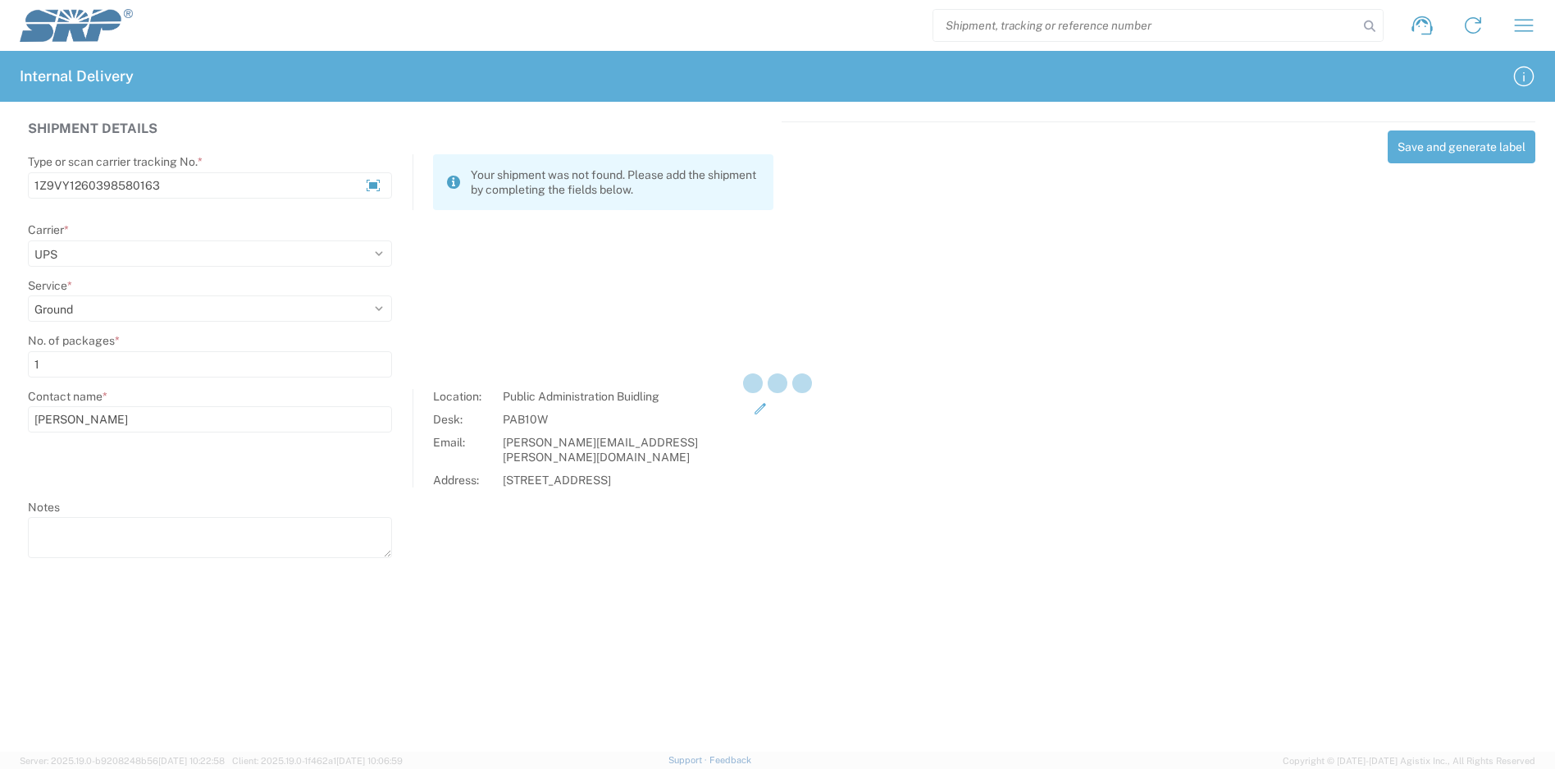
select select
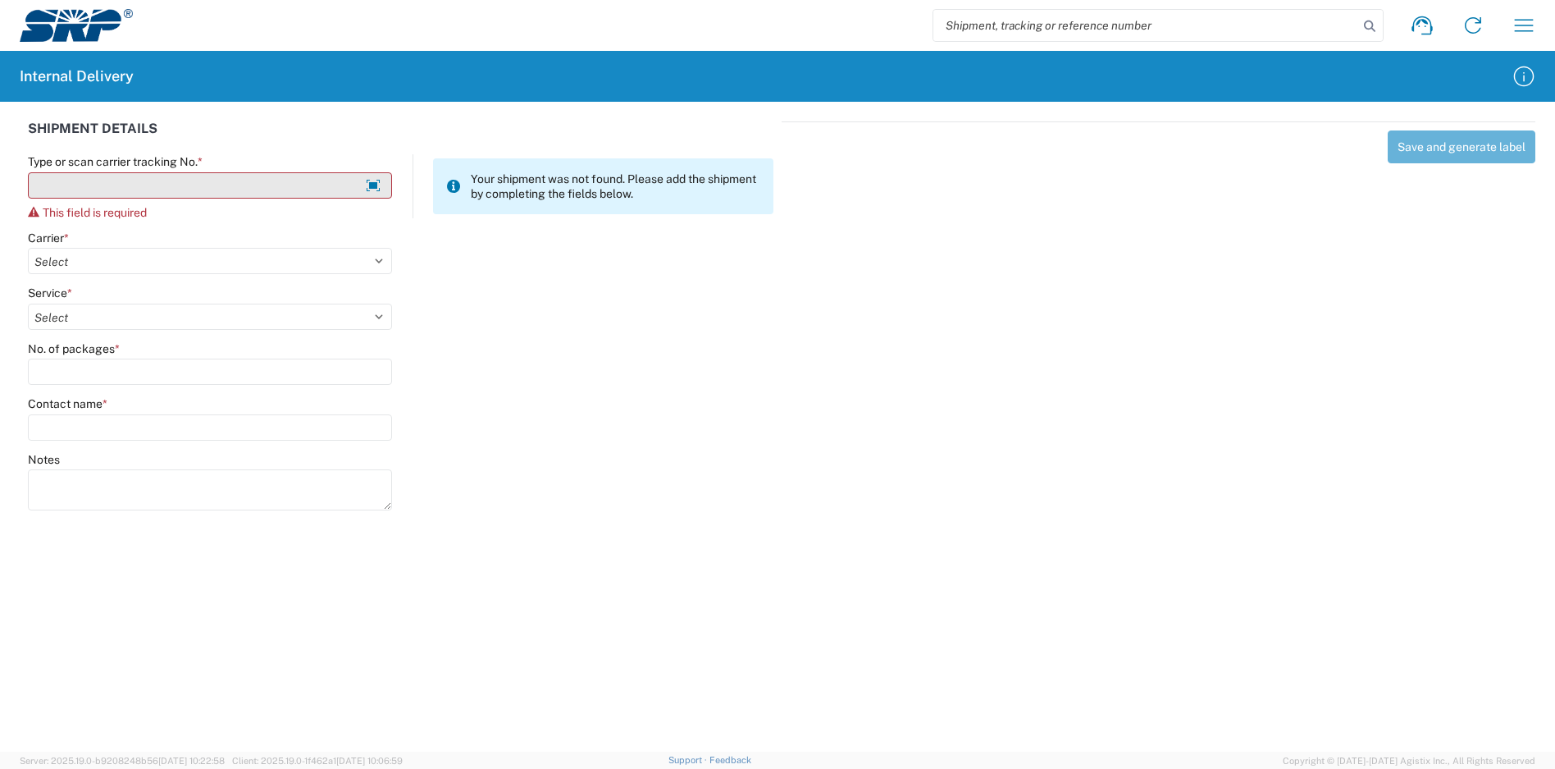
click at [220, 191] on input "Type or scan carrier tracking No. *" at bounding box center [210, 185] width 364 height 26
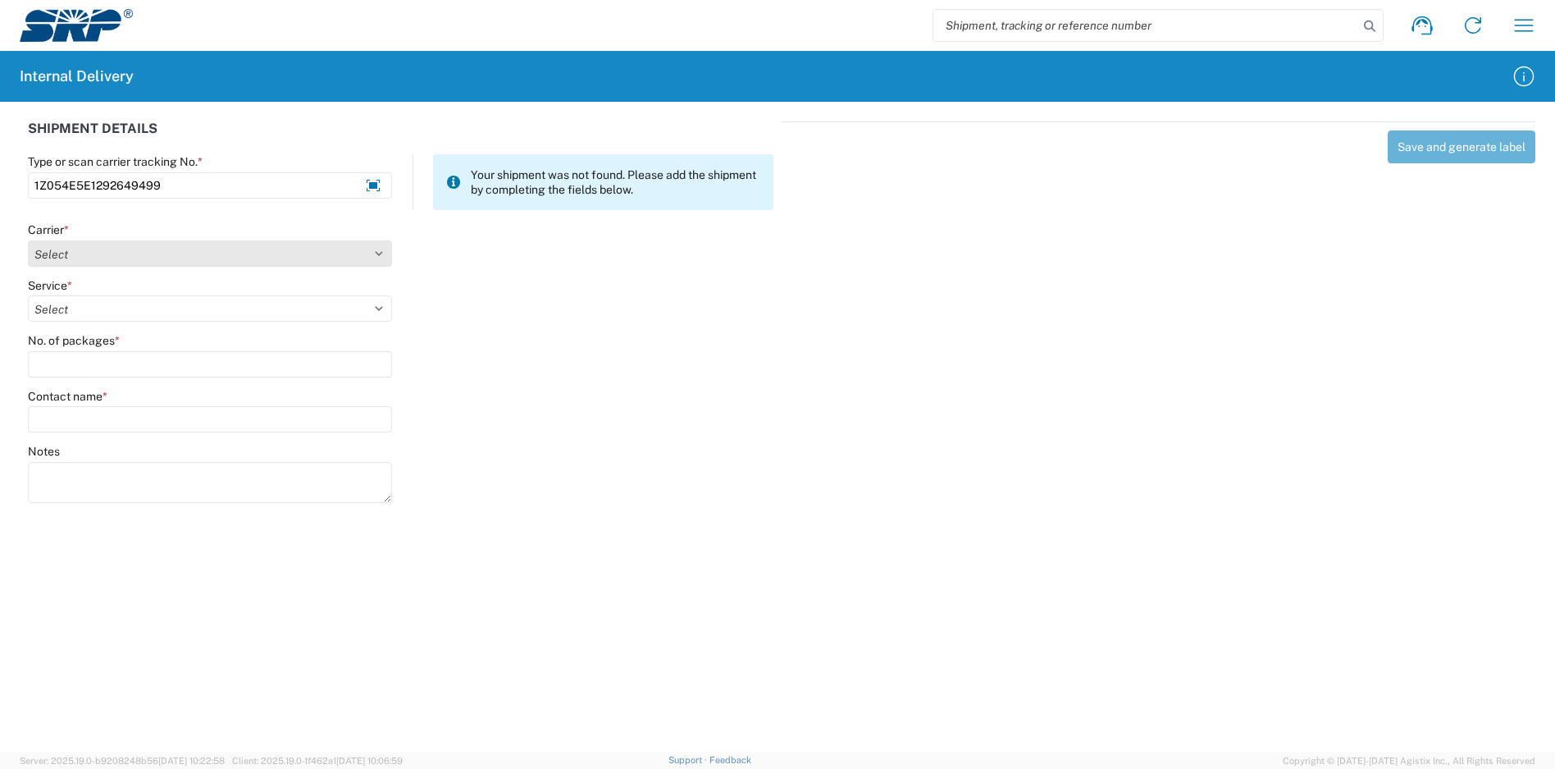
type input "1Z054E5E1292649499"
click at [147, 246] on select "Select Amazon Logistics ATI Trucking BC Dimerco Logistics Empire Southwest FedE…" at bounding box center [210, 253] width 364 height 26
select select "12"
click at [28, 240] on select "Select Amazon Logistics ATI Trucking BC Dimerco Logistics Empire Southwest FedE…" at bounding box center [210, 253] width 364 height 26
click at [104, 311] on select "Select 2nd Day Air 2nd Day Air A.M. 3 Day Select Basic BOUND PRINTED MATTER, UP…" at bounding box center [210, 308] width 364 height 26
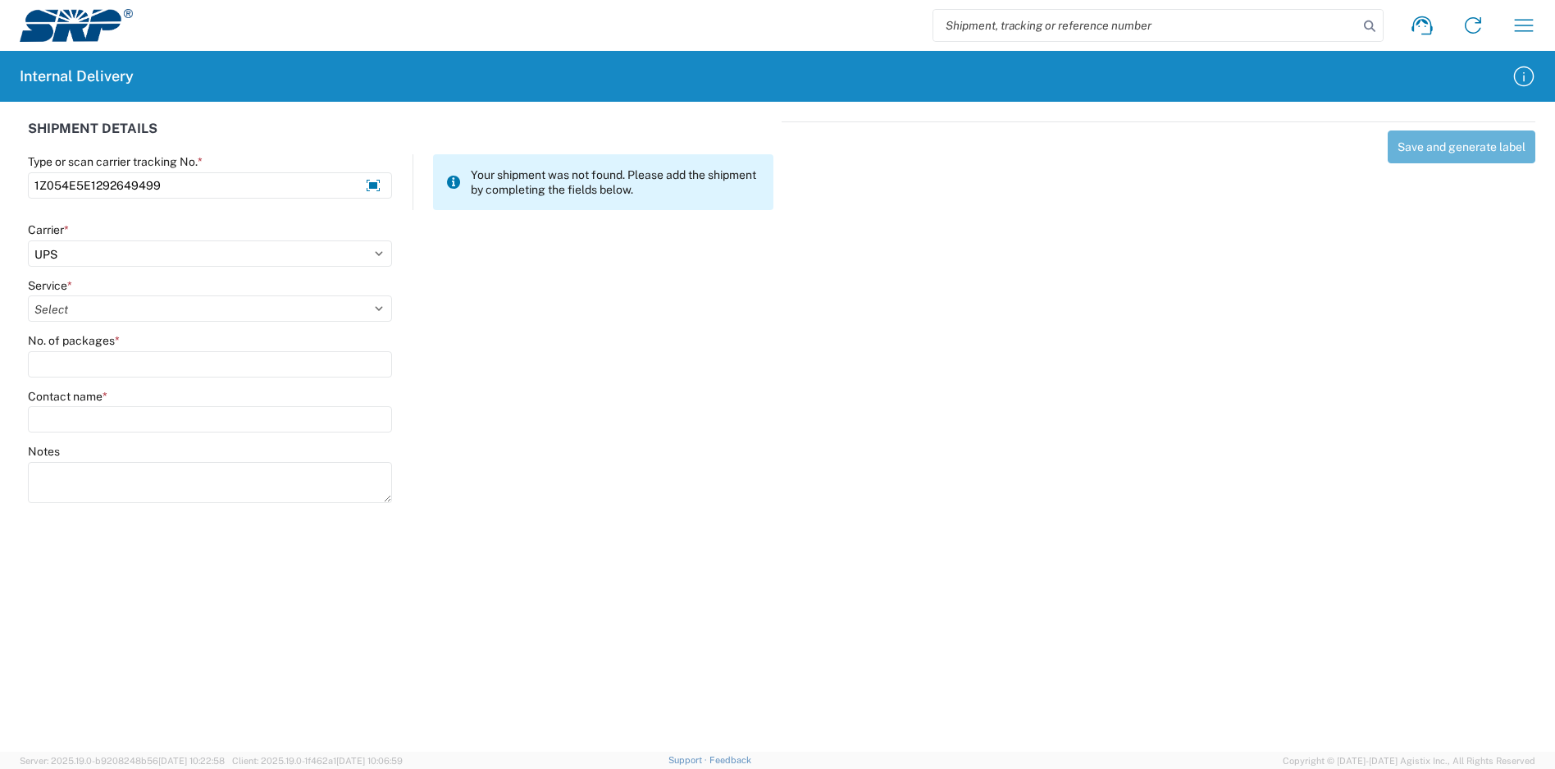
select select "47"
click at [28, 295] on select "Select 2nd Day Air 2nd Day Air A.M. 3 Day Select Basic BOUND PRINTED MATTER, UP…" at bounding box center [210, 308] width 364 height 26
click at [89, 373] on input "No. of packages *" at bounding box center [210, 364] width 364 height 26
type input "1"
click at [87, 418] on input "Contact name *" at bounding box center [210, 419] width 364 height 26
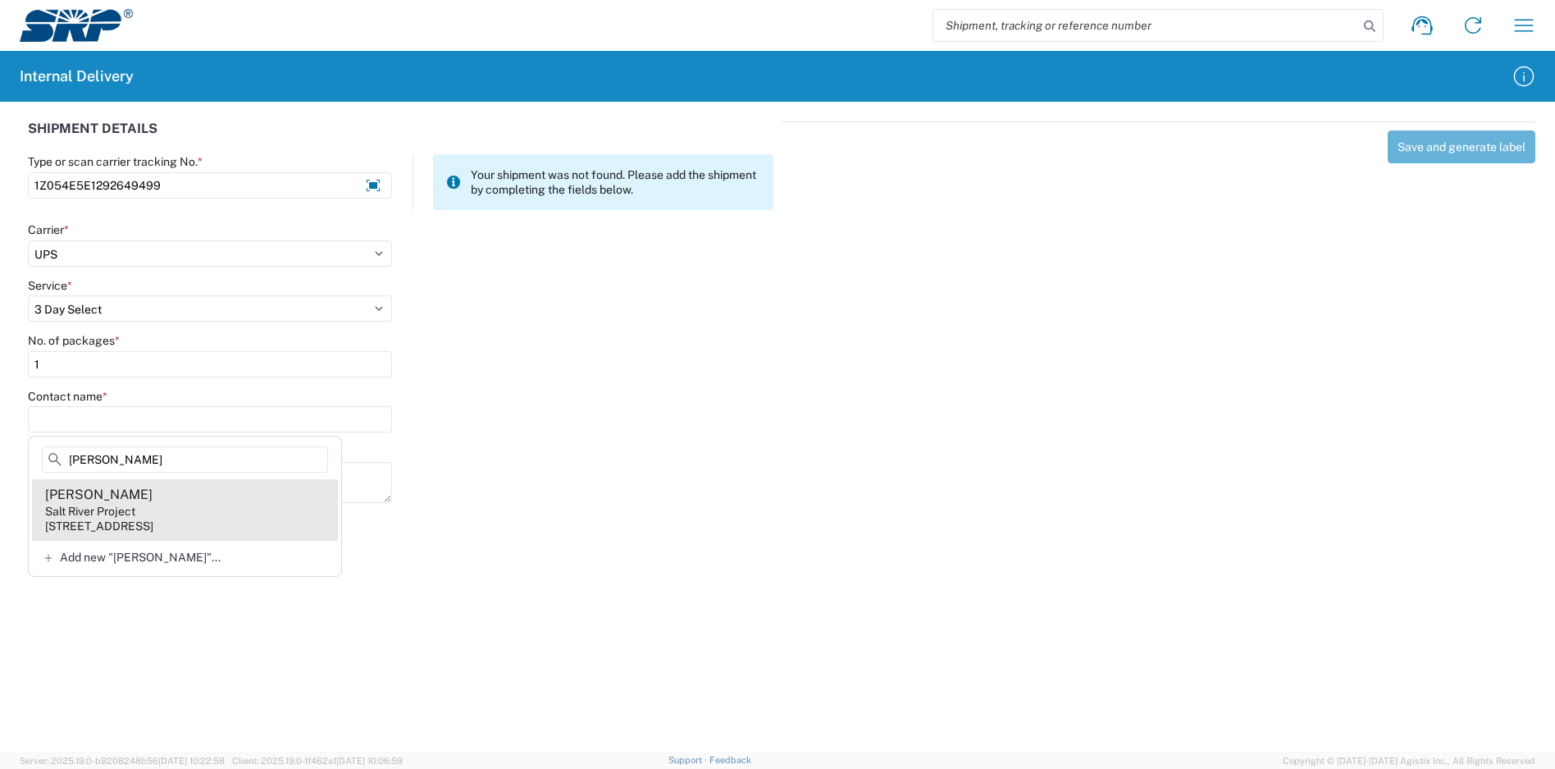
type input "[PERSON_NAME]"
click at [108, 494] on div "[PERSON_NAME]" at bounding box center [98, 495] width 107 height 18
type input "[PERSON_NAME]"
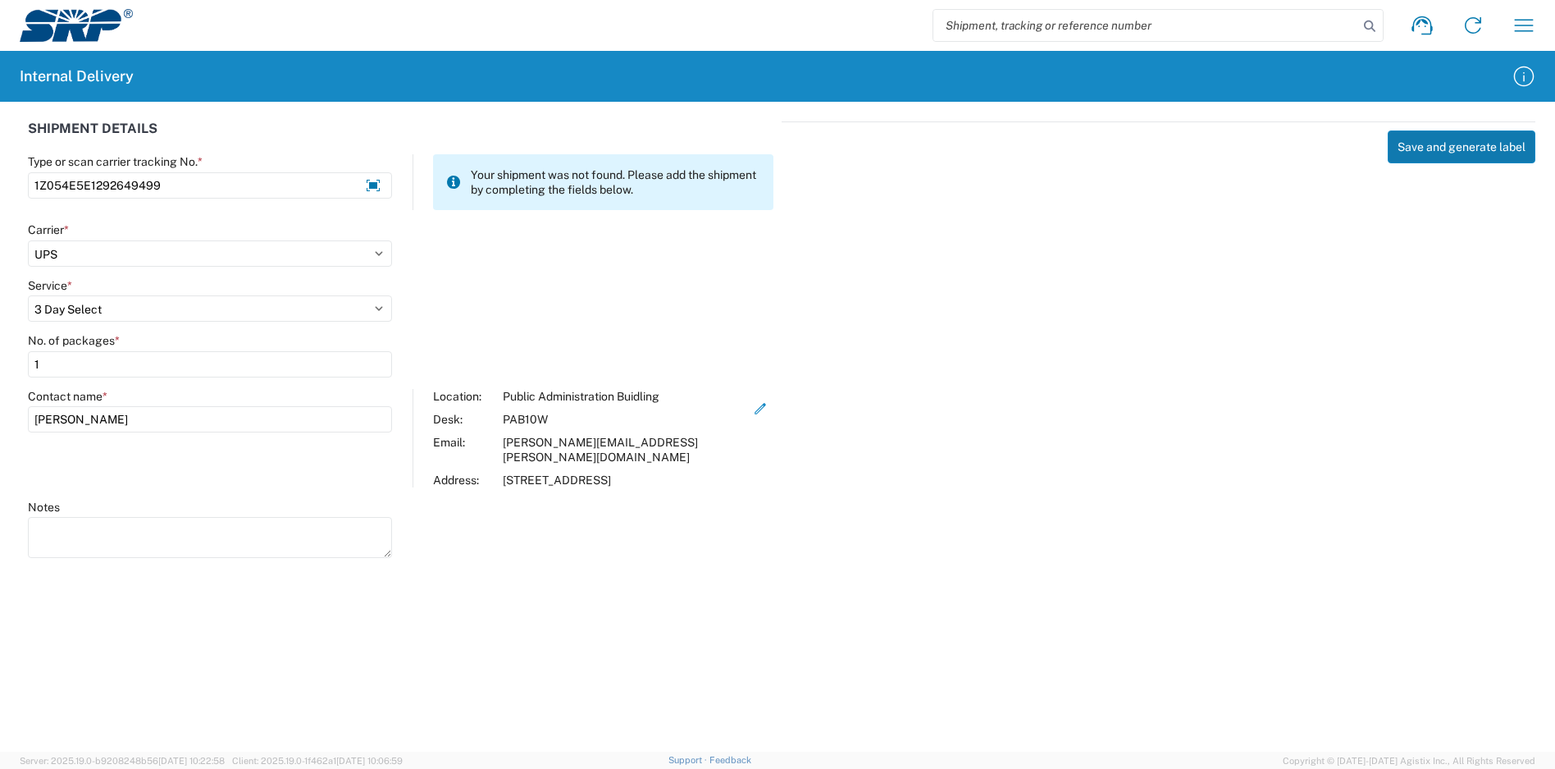
click at [1409, 150] on button "Save and generate label" at bounding box center [1462, 146] width 148 height 33
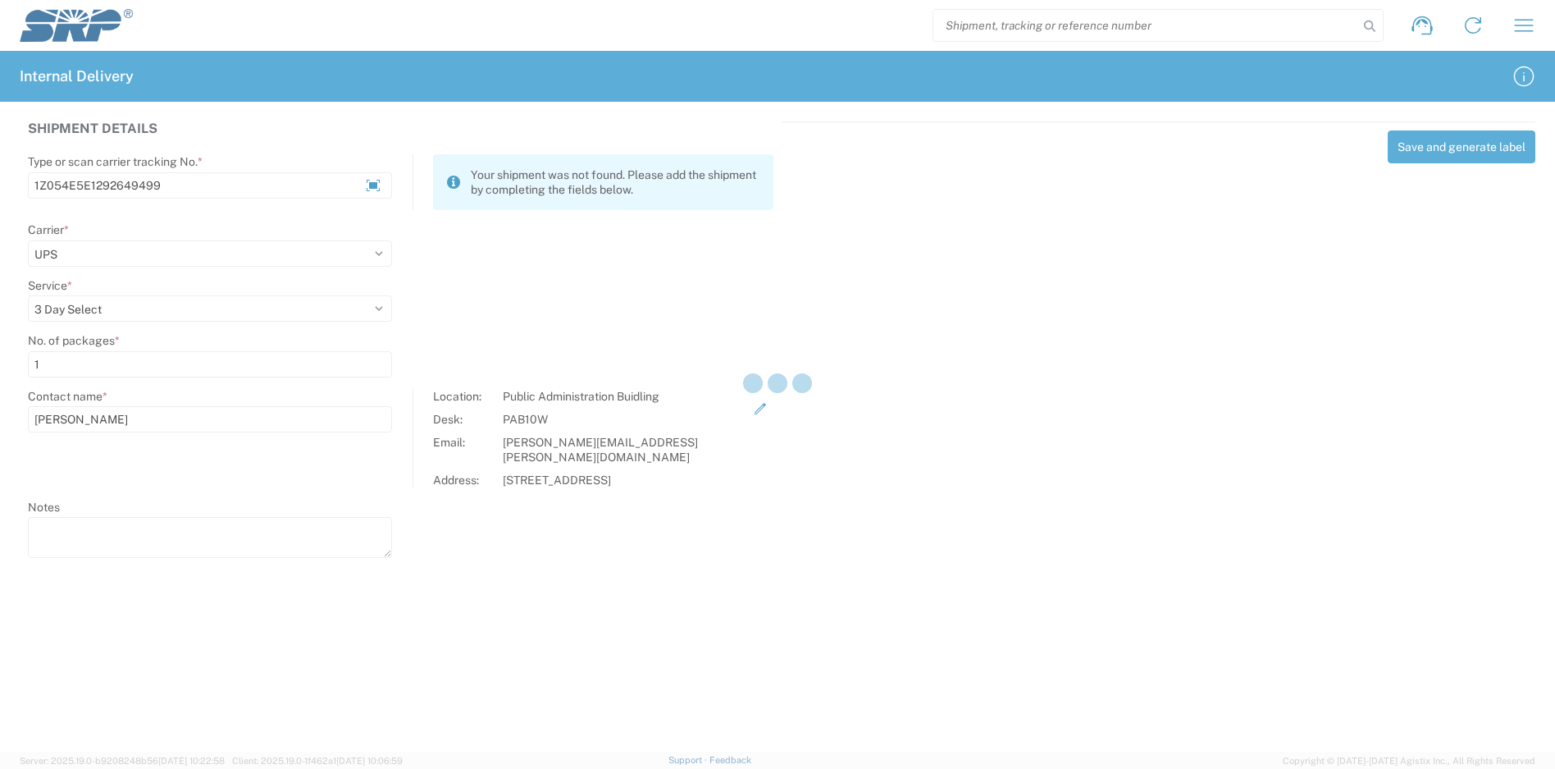
select select
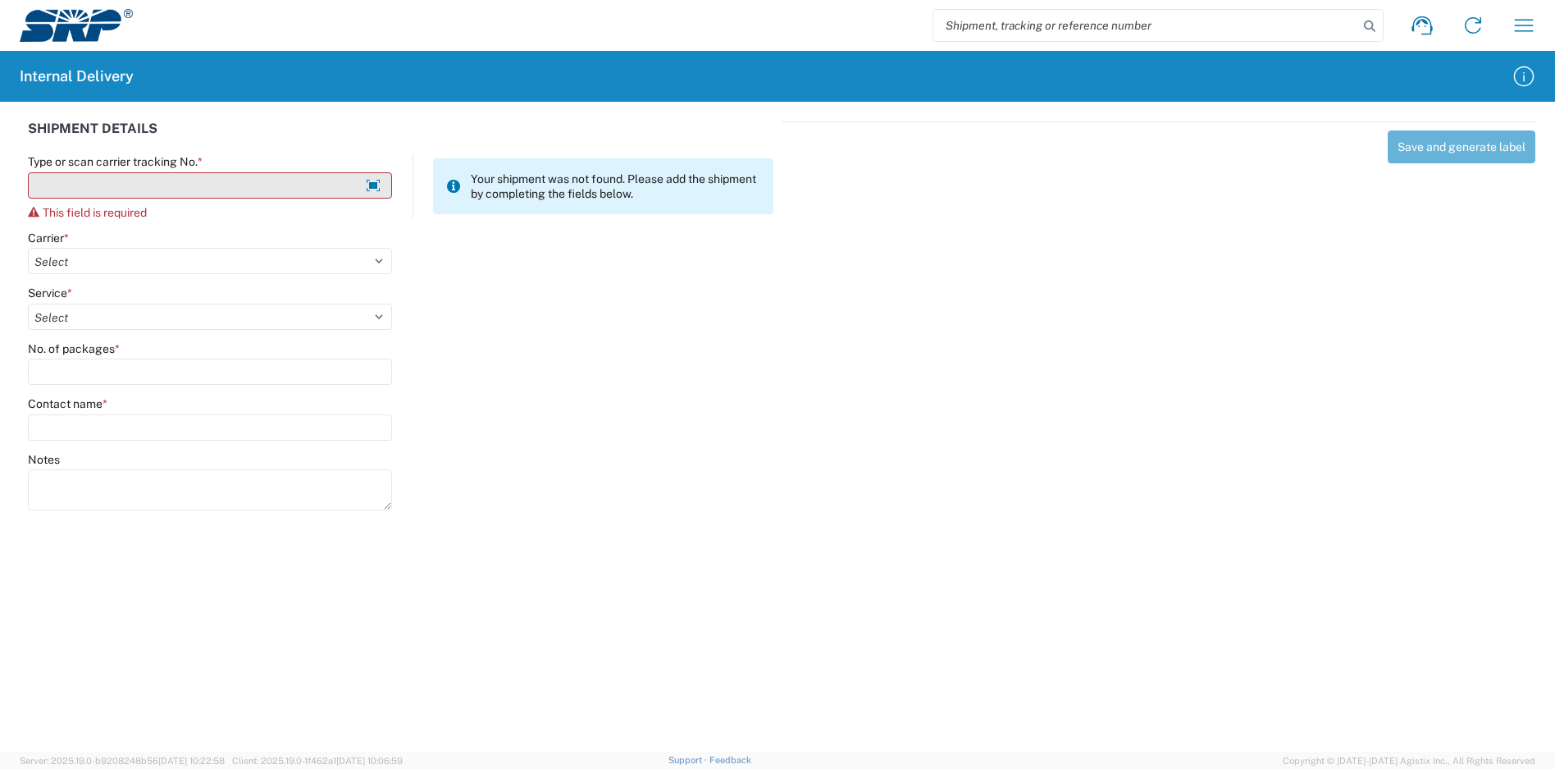
drag, startPoint x: 206, startPoint y: 188, endPoint x: 189, endPoint y: 189, distance: 17.3
click at [205, 188] on input "Type or scan carrier tracking No. *" at bounding box center [210, 185] width 364 height 26
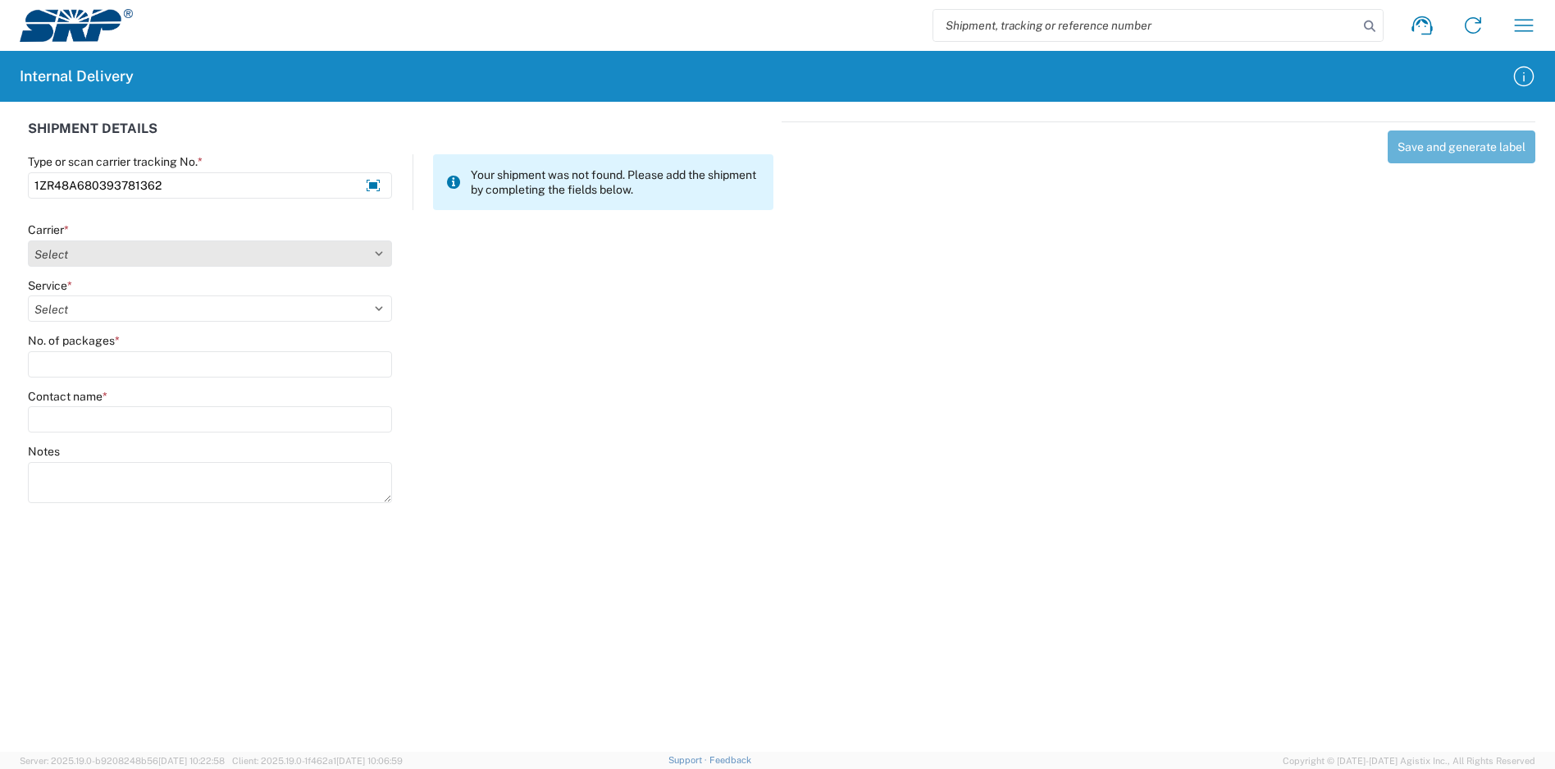
type input "1ZR48A680393781362"
click at [144, 243] on select "Select Amazon Logistics ATI Trucking BC Dimerco Logistics Empire Southwest FedE…" at bounding box center [210, 253] width 364 height 26
select select "12"
click at [28, 240] on select "Select Amazon Logistics ATI Trucking BC Dimerco Logistics Empire Southwest FedE…" at bounding box center [210, 253] width 364 height 26
click at [92, 312] on select "Select 2nd Day Air 2nd Day Air A.M. 3 Day Select Basic BOUND PRINTED MATTER, UP…" at bounding box center [210, 308] width 364 height 26
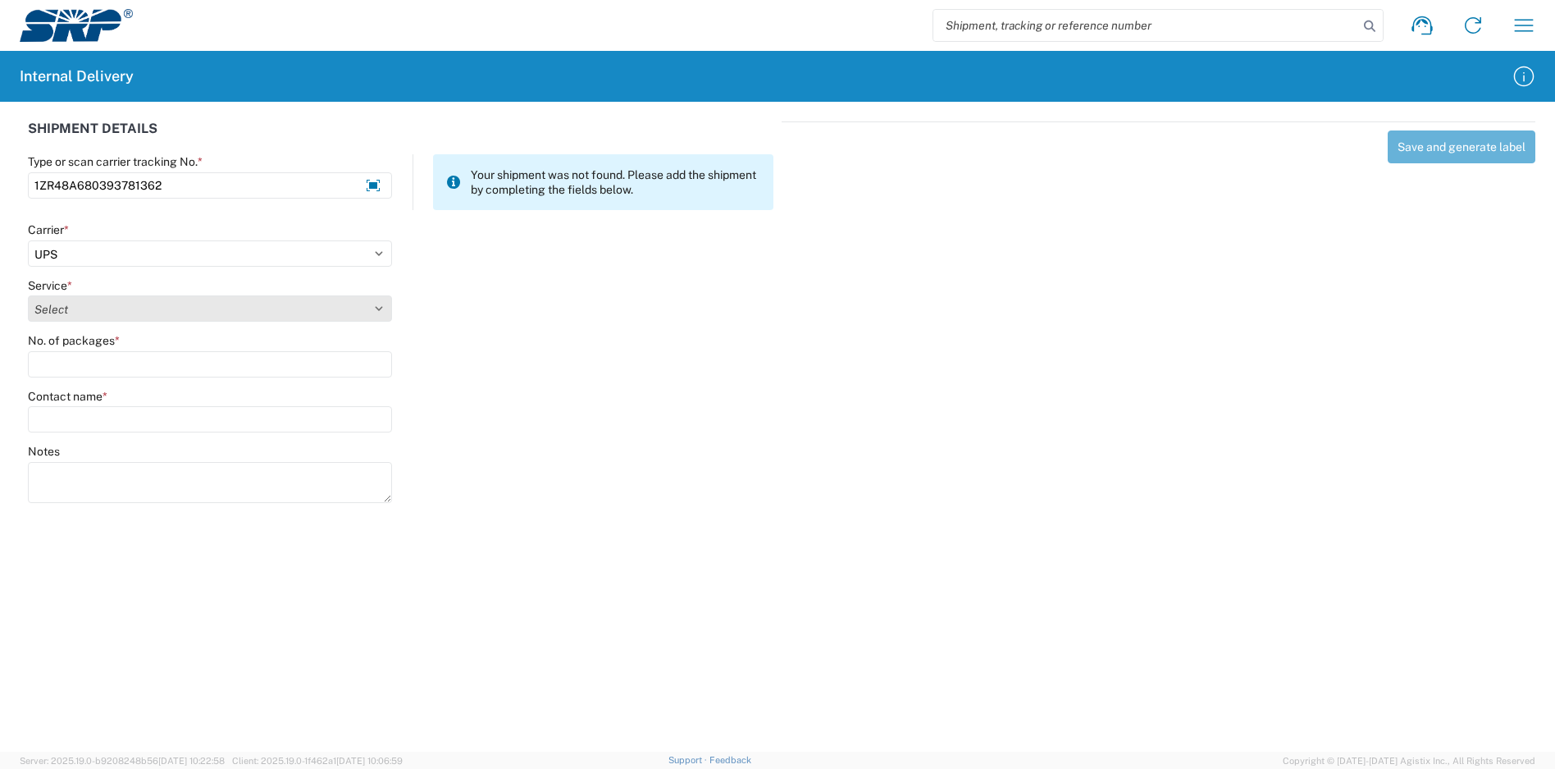
select select "43"
click at [28, 295] on select "Select 2nd Day Air 2nd Day Air A.M. 3 Day Select Basic BOUND PRINTED MATTER, UP…" at bounding box center [210, 308] width 364 height 26
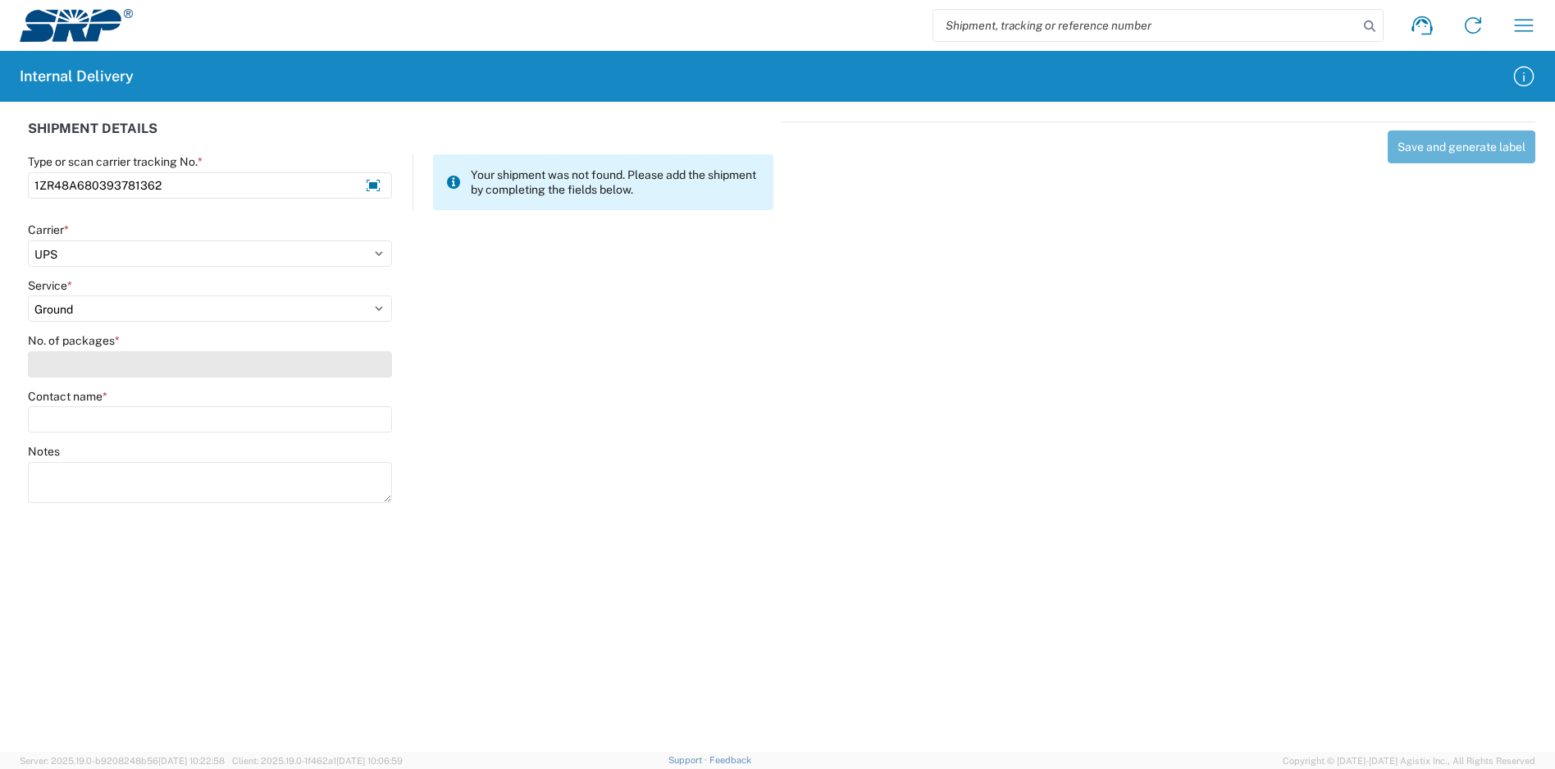
click at [98, 358] on input "No. of packages *" at bounding box center [210, 364] width 364 height 26
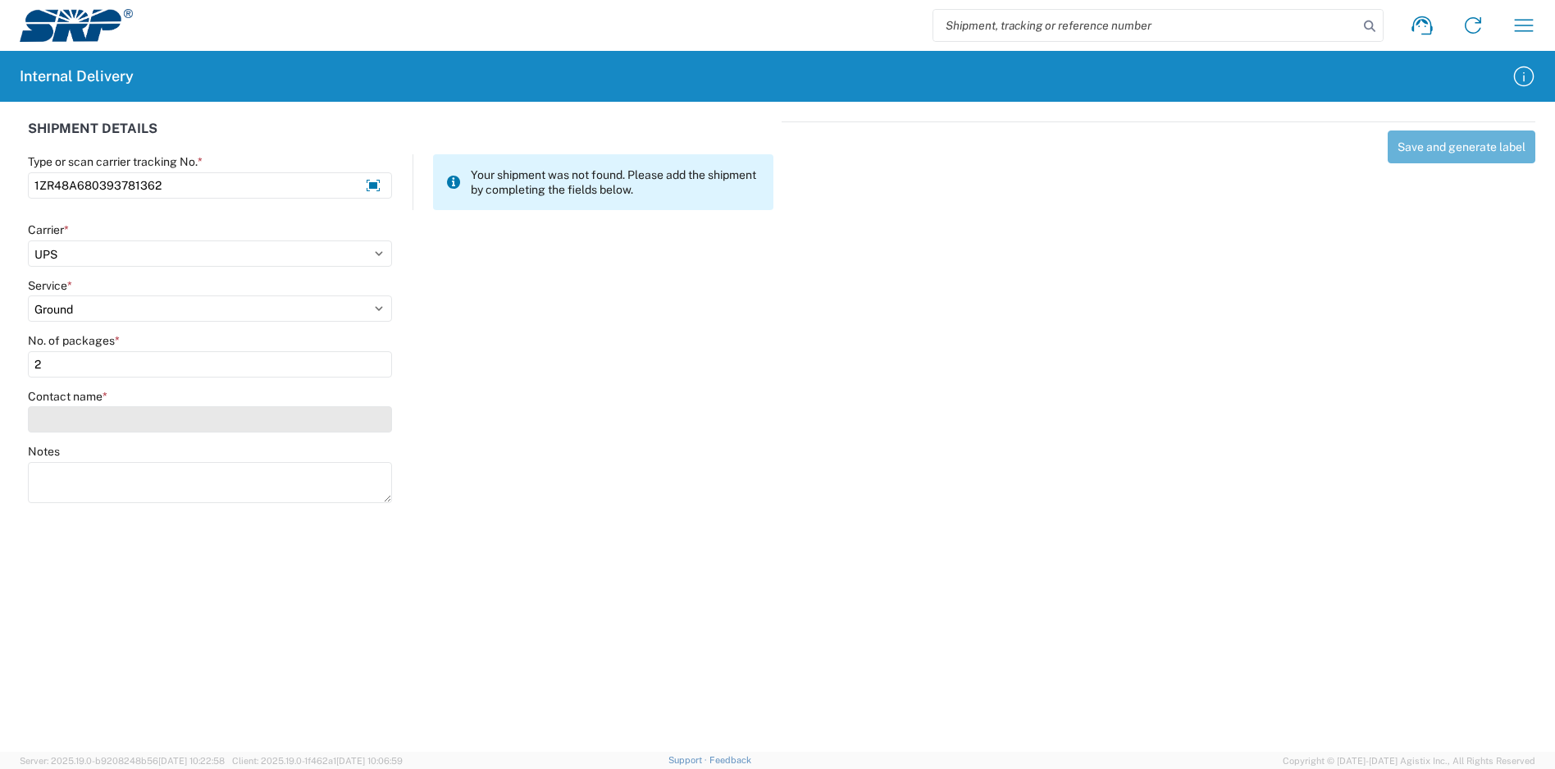
type input "2"
click at [113, 410] on input "Contact name *" at bounding box center [210, 419] width 364 height 26
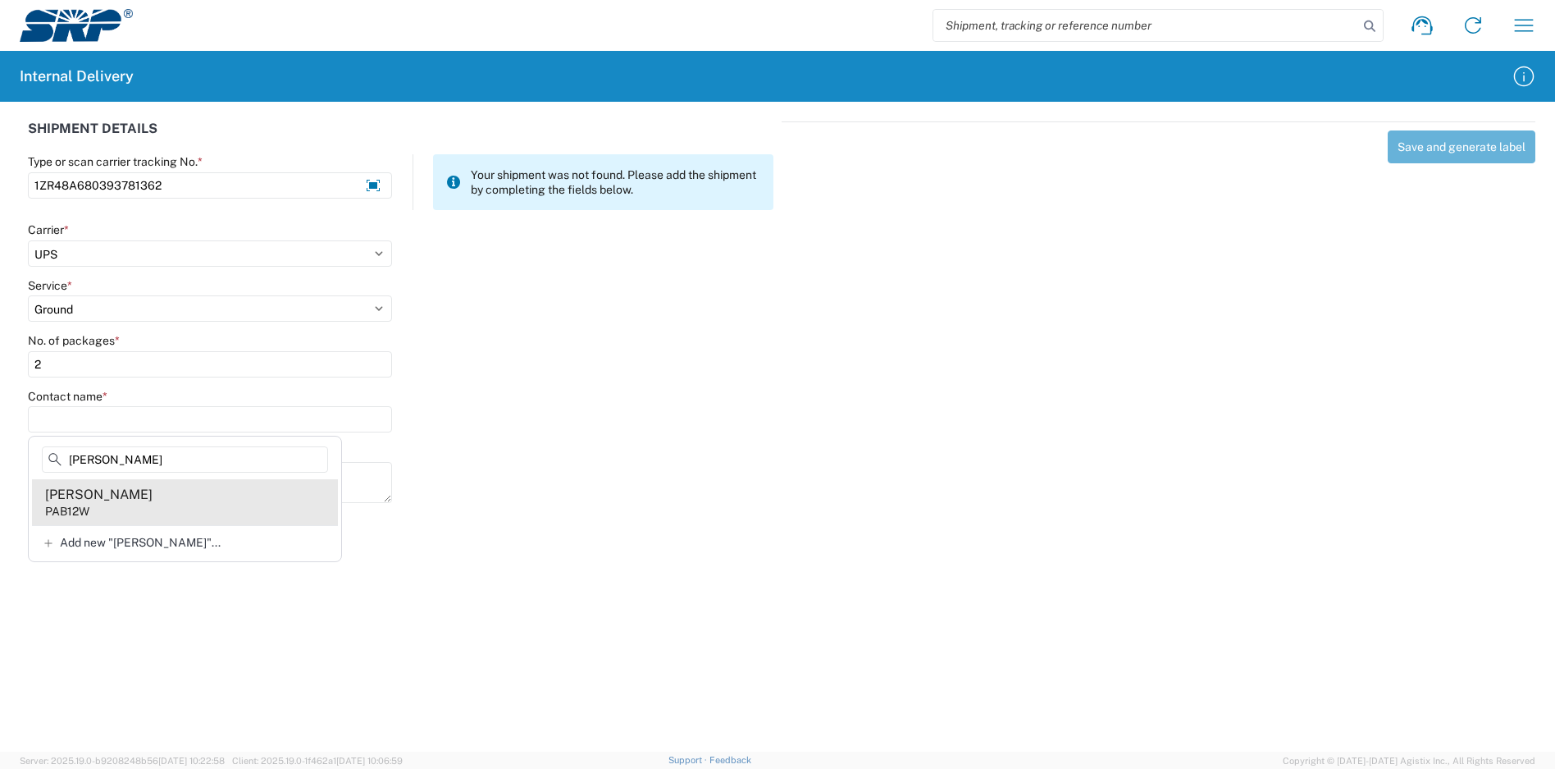
type input "[PERSON_NAME]"
click at [109, 500] on agx-address-suggestion-item "[PERSON_NAME] PAB12W" at bounding box center [185, 502] width 306 height 46
type input "[PERSON_NAME]"
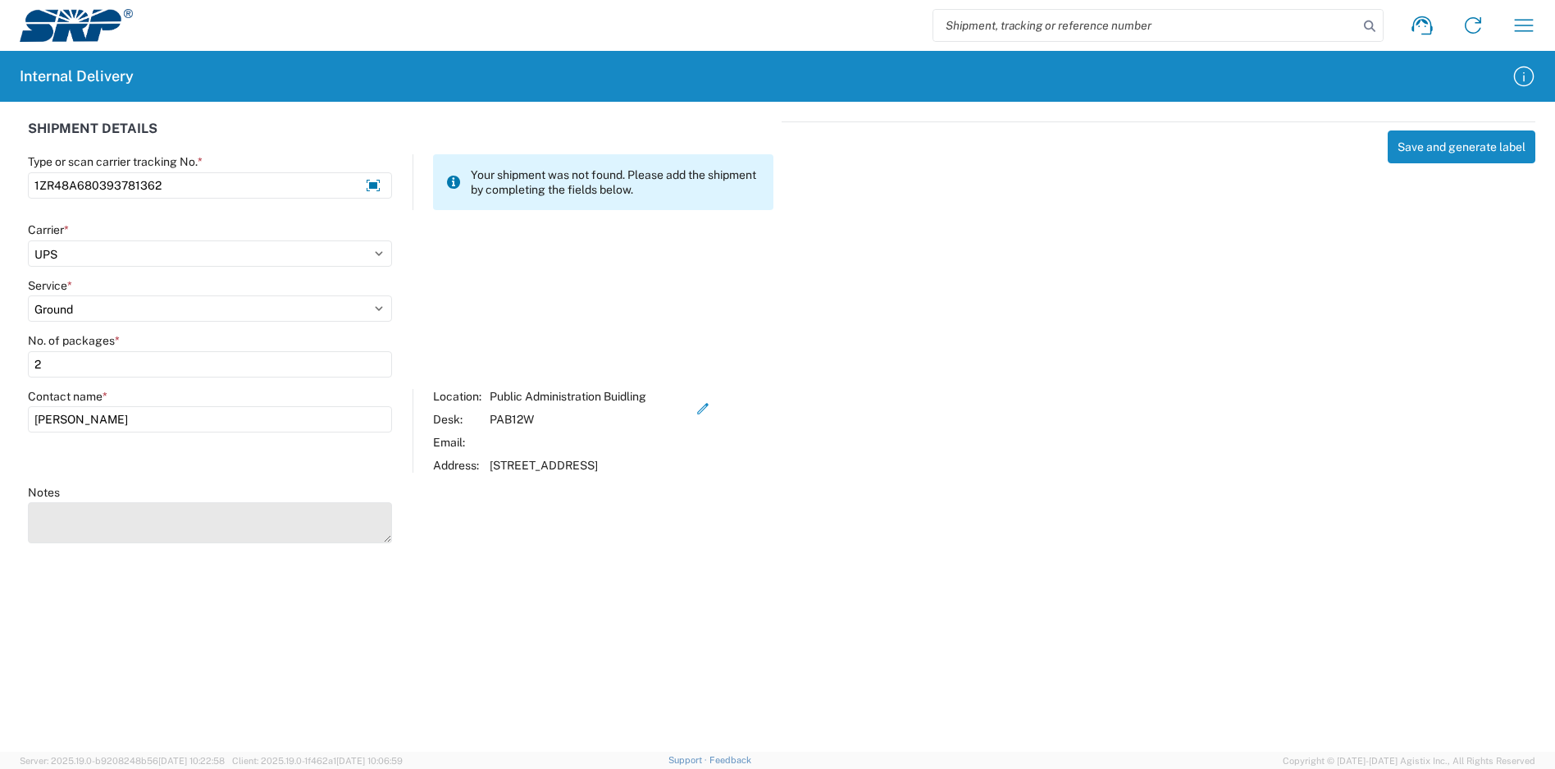
click at [113, 505] on textarea "Notes" at bounding box center [210, 522] width 364 height 41
type textarea "1ZR48A680396891069"
click at [1448, 140] on button "Save and generate label" at bounding box center [1462, 146] width 148 height 33
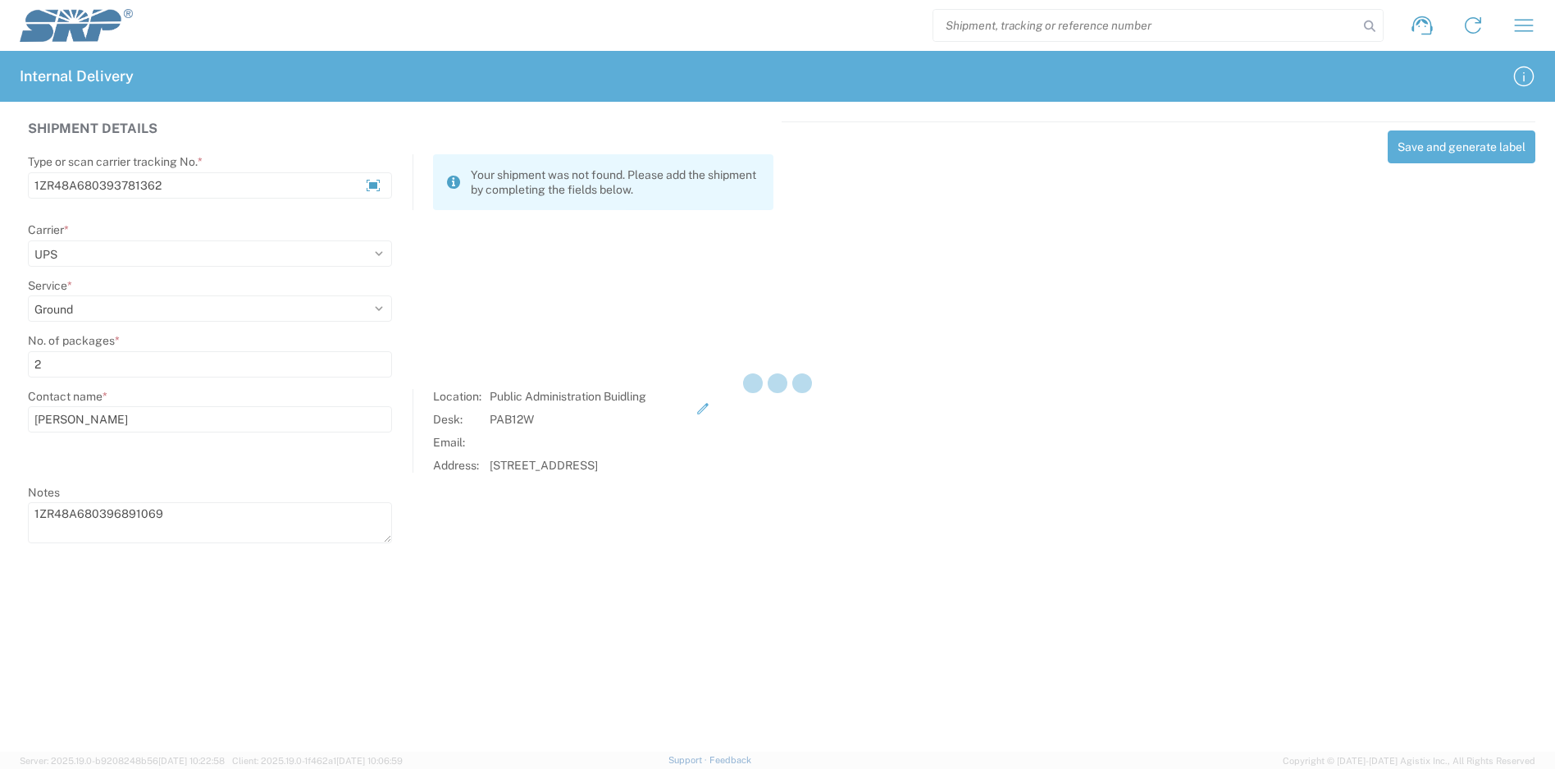
select select
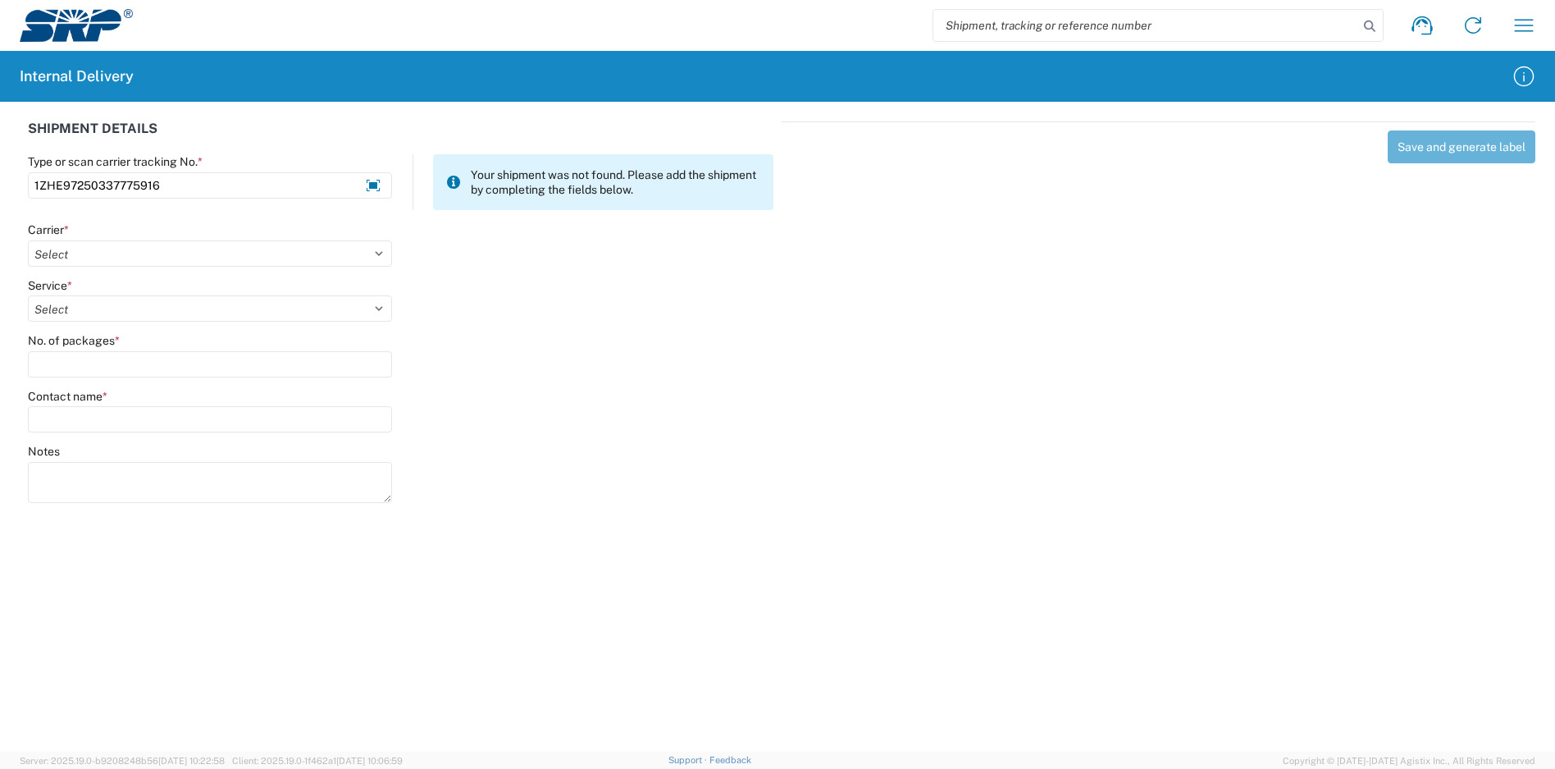
type input "1ZHE97250337775916"
click at [154, 234] on div "Carrier *" at bounding box center [210, 229] width 364 height 15
click at [150, 244] on select "Select Amazon Logistics ATI Trucking BC Dimerco Logistics Empire Southwest FedE…" at bounding box center [210, 253] width 364 height 26
select select "12"
click at [28, 240] on select "Select Amazon Logistics ATI Trucking BC Dimerco Logistics Empire Southwest FedE…" at bounding box center [210, 253] width 364 height 26
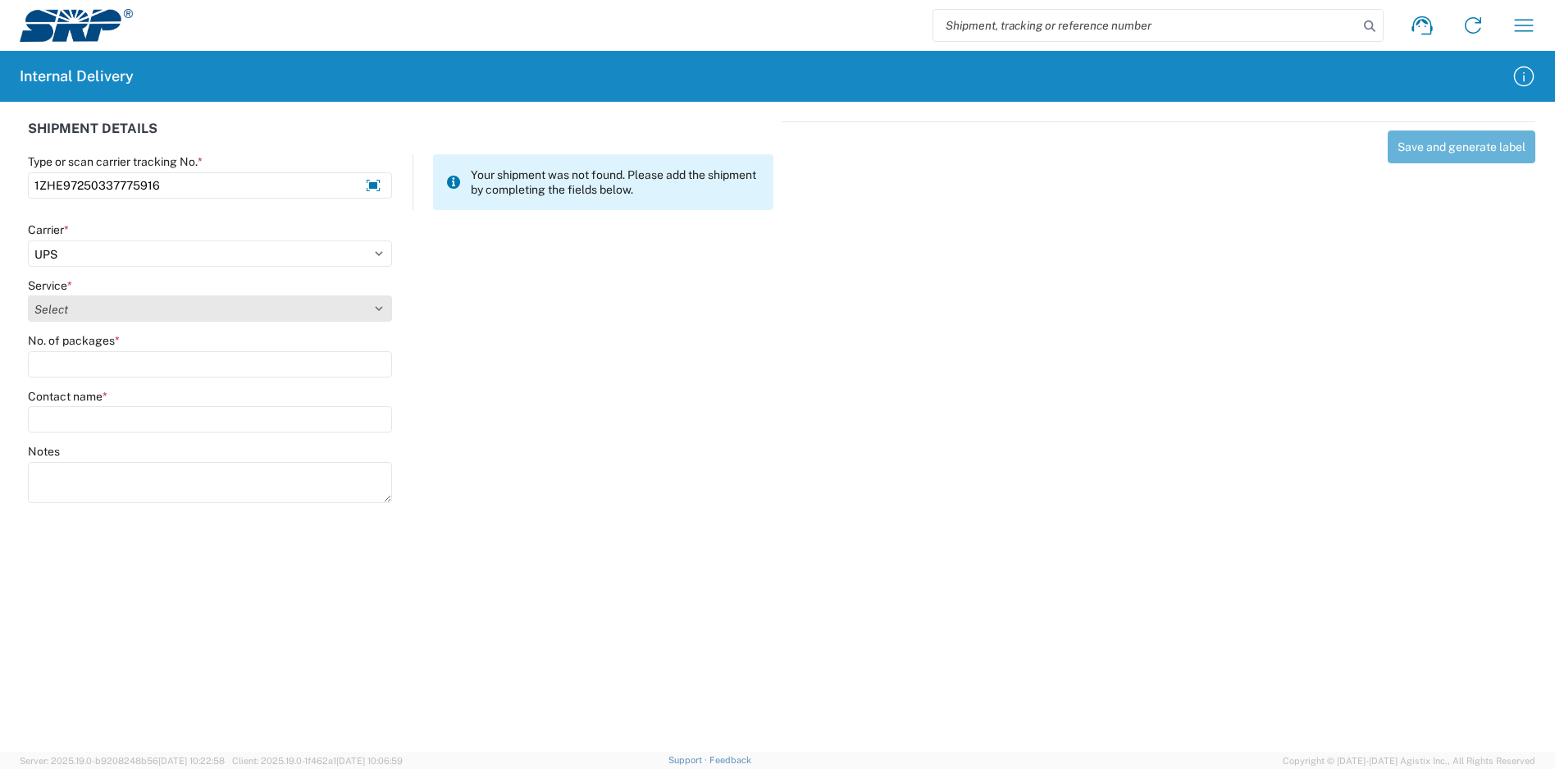
click at [83, 308] on select "Select 2nd Day Air 2nd Day Air A.M. 3 Day Select Basic BOUND PRINTED MATTER, UP…" at bounding box center [210, 308] width 364 height 26
select select "43"
click at [28, 295] on select "Select 2nd Day Air 2nd Day Air A.M. 3 Day Select Basic BOUND PRINTED MATTER, UP…" at bounding box center [210, 308] width 364 height 26
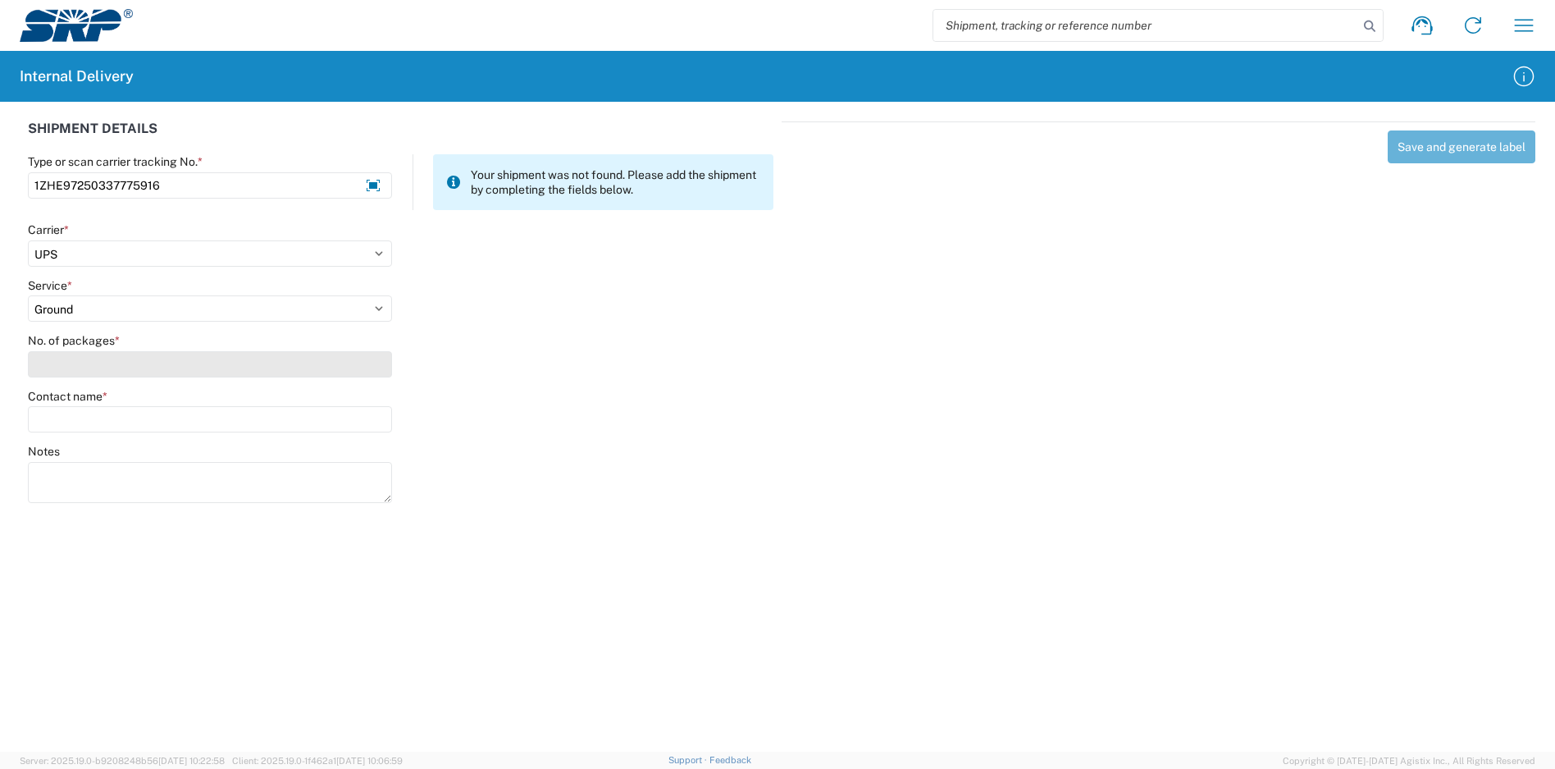
click at [79, 367] on input "No. of packages *" at bounding box center [210, 364] width 364 height 26
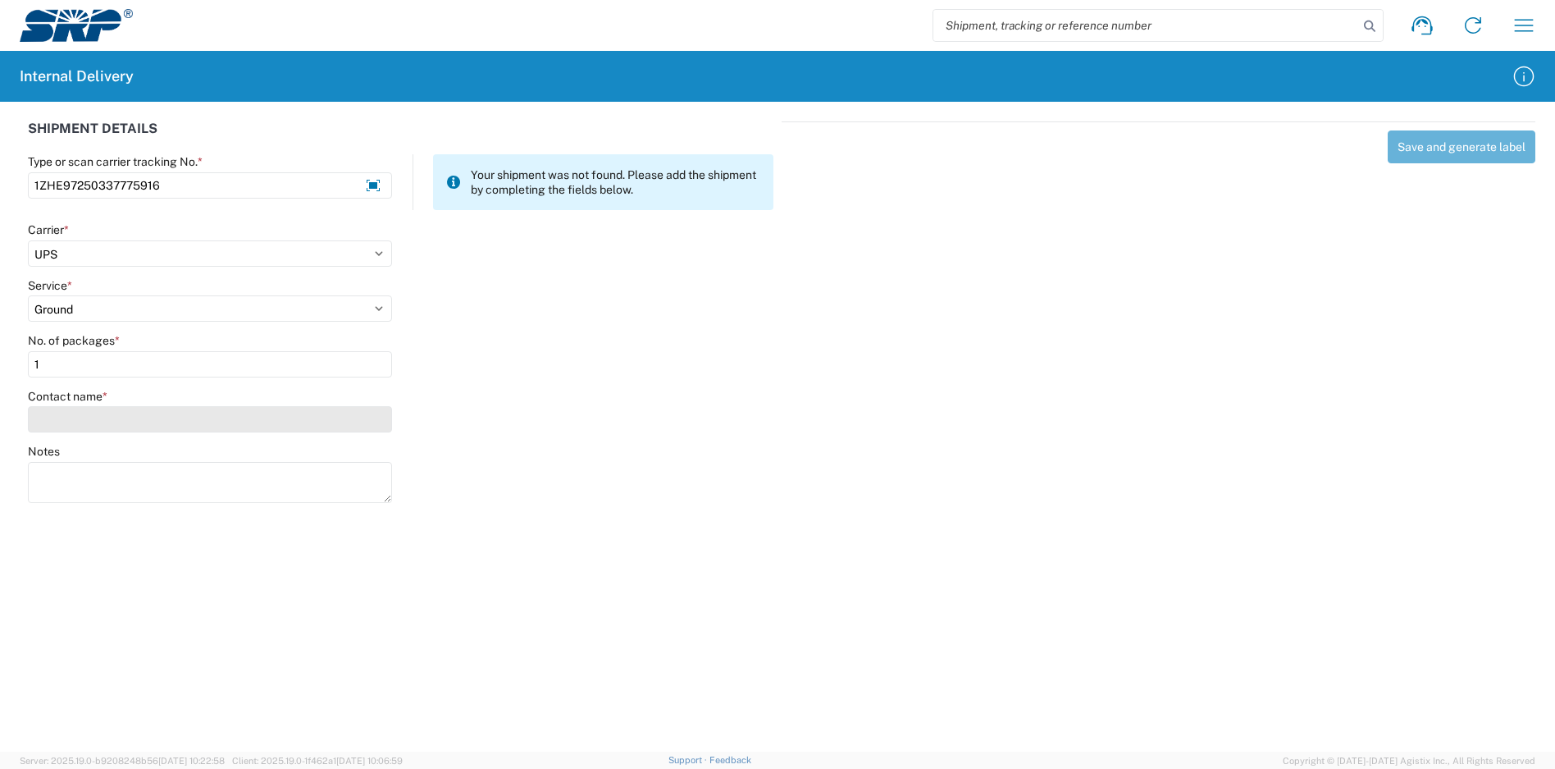
type input "1"
click at [82, 418] on input "Contact name *" at bounding box center [210, 419] width 364 height 26
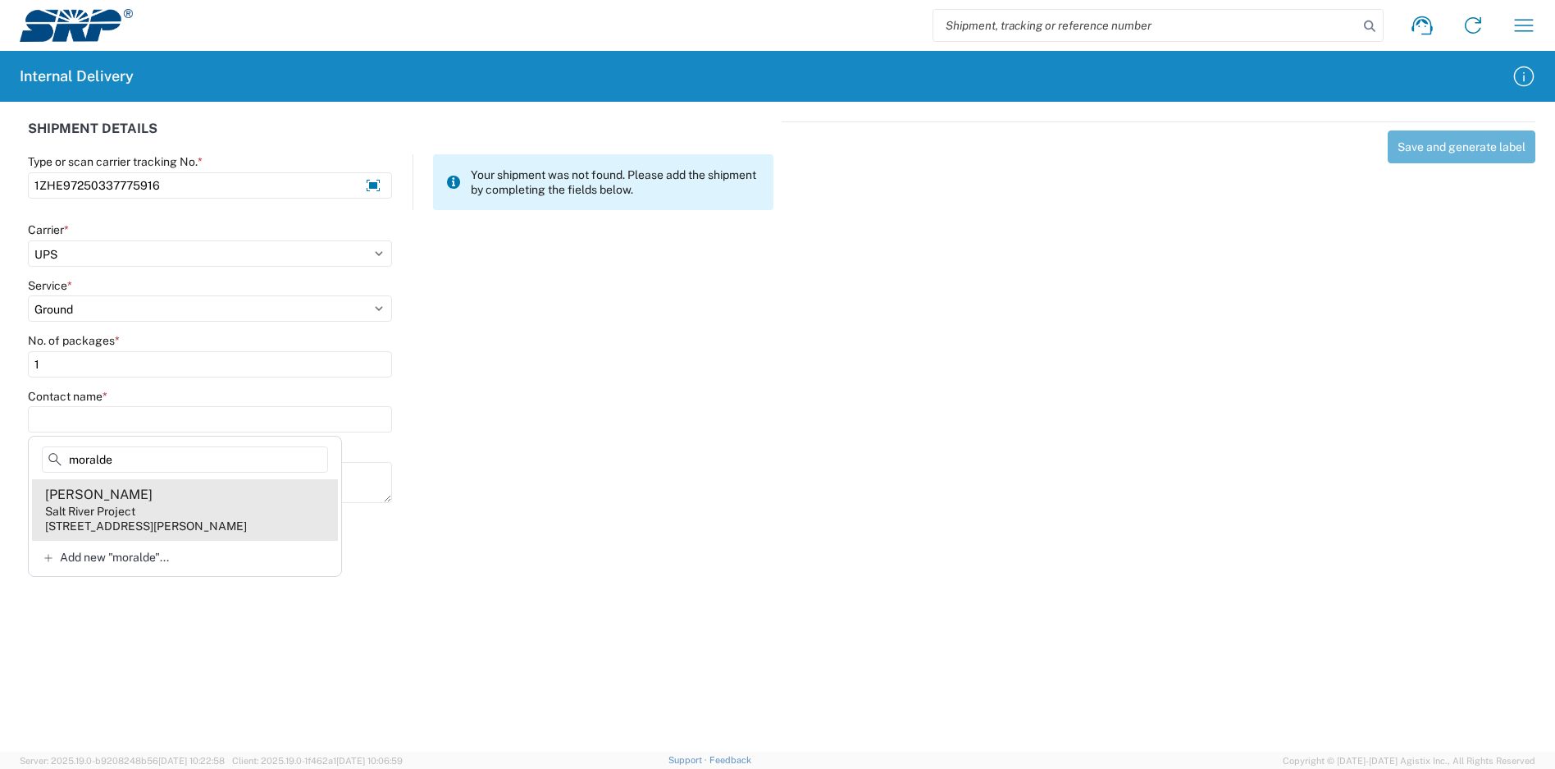
type input "moralde"
click at [208, 504] on agx-address-suggestion-item "[PERSON_NAME] Salt River Project [STREET_ADDRESS][PERSON_NAME]" at bounding box center [185, 509] width 306 height 61
type input "[PERSON_NAME]"
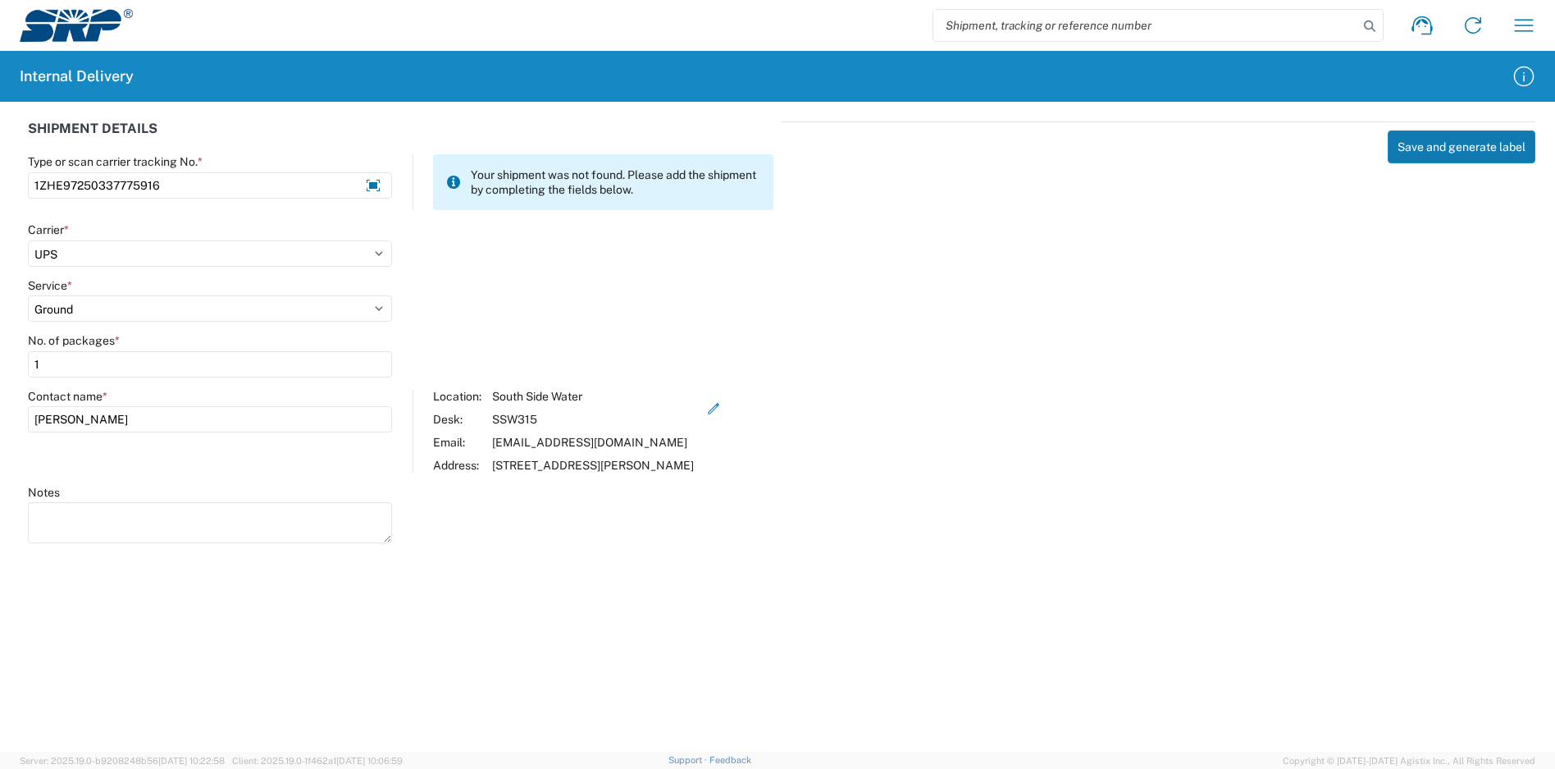
click at [1426, 136] on button "Save and generate label" at bounding box center [1462, 146] width 148 height 33
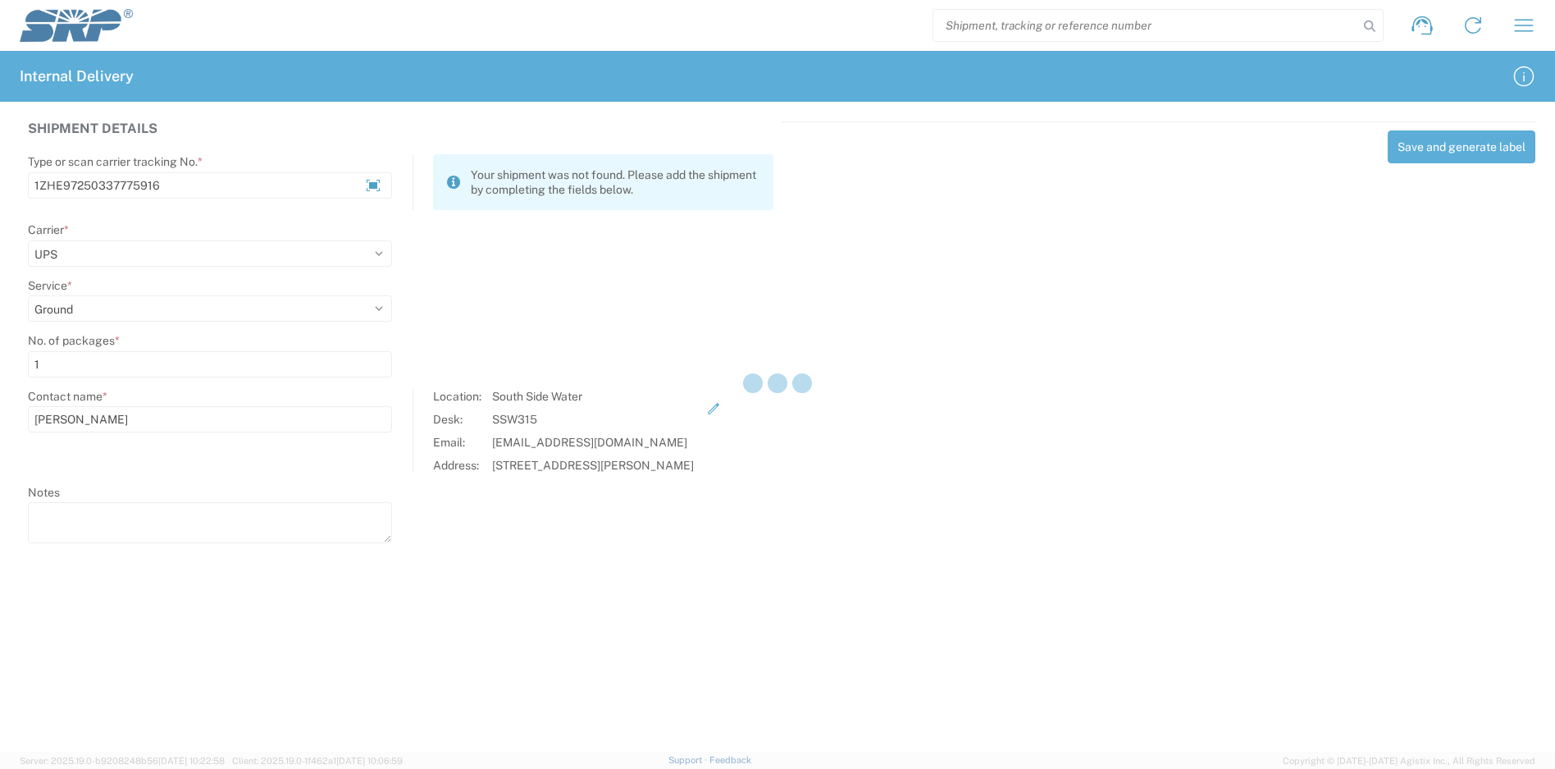
select select
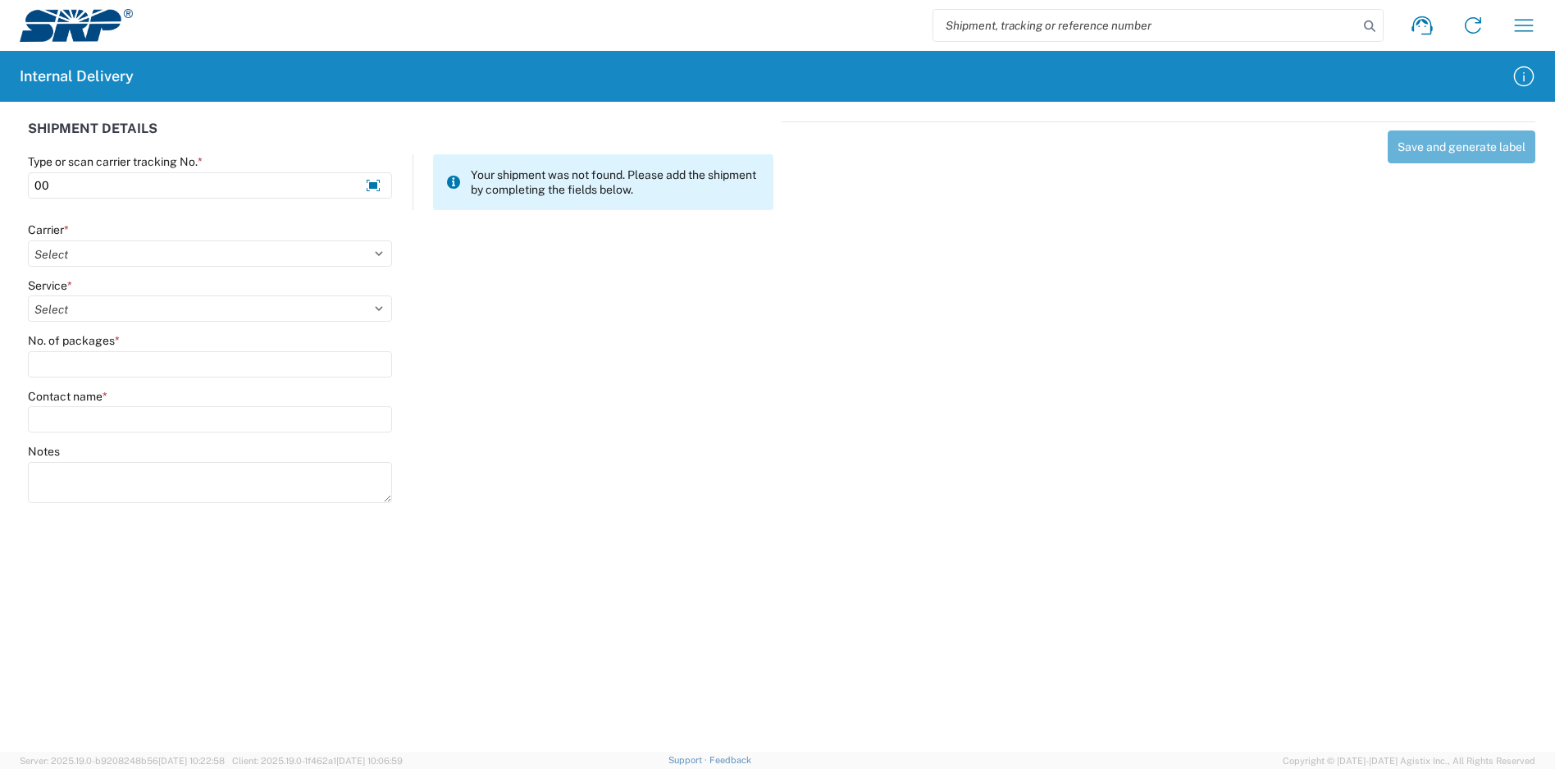
type input "0"
type input "1Z1825750342164647"
click at [130, 253] on select "Select Amazon Logistics ATI Trucking BC Dimerco Logistics Empire Southwest FedE…" at bounding box center [210, 253] width 364 height 26
select select "12"
click at [28, 240] on select "Select Amazon Logistics ATI Trucking BC Dimerco Logistics Empire Southwest FedE…" at bounding box center [210, 253] width 364 height 26
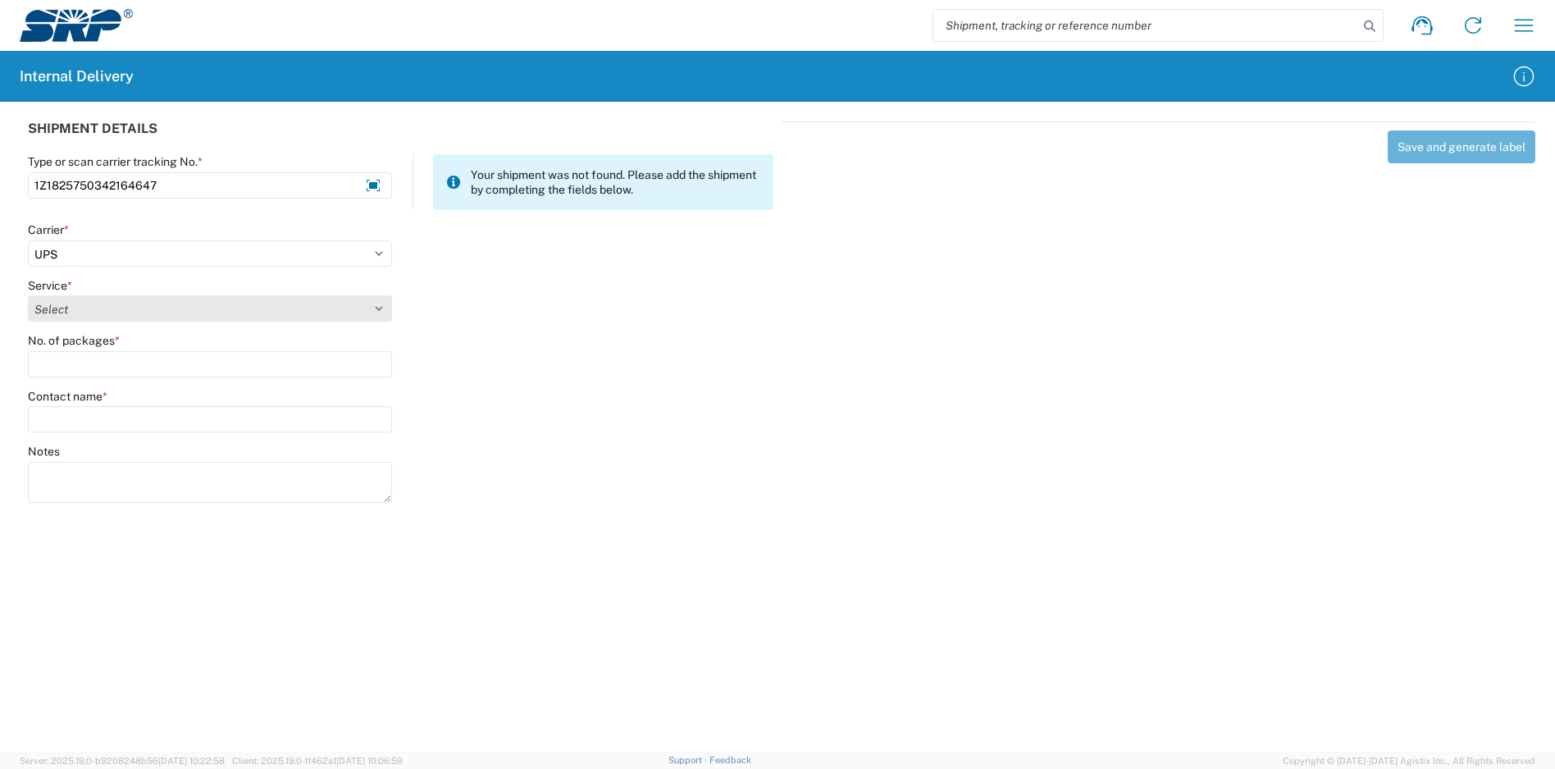
click at [93, 305] on select "Select 2nd Day Air 2nd Day Air A.M. 3 Day Select Basic BOUND PRINTED MATTER, UP…" at bounding box center [210, 308] width 364 height 26
select select "43"
click at [28, 295] on select "Select 2nd Day Air 2nd Day Air A.M. 3 Day Select Basic BOUND PRINTED MATTER, UP…" at bounding box center [210, 308] width 364 height 26
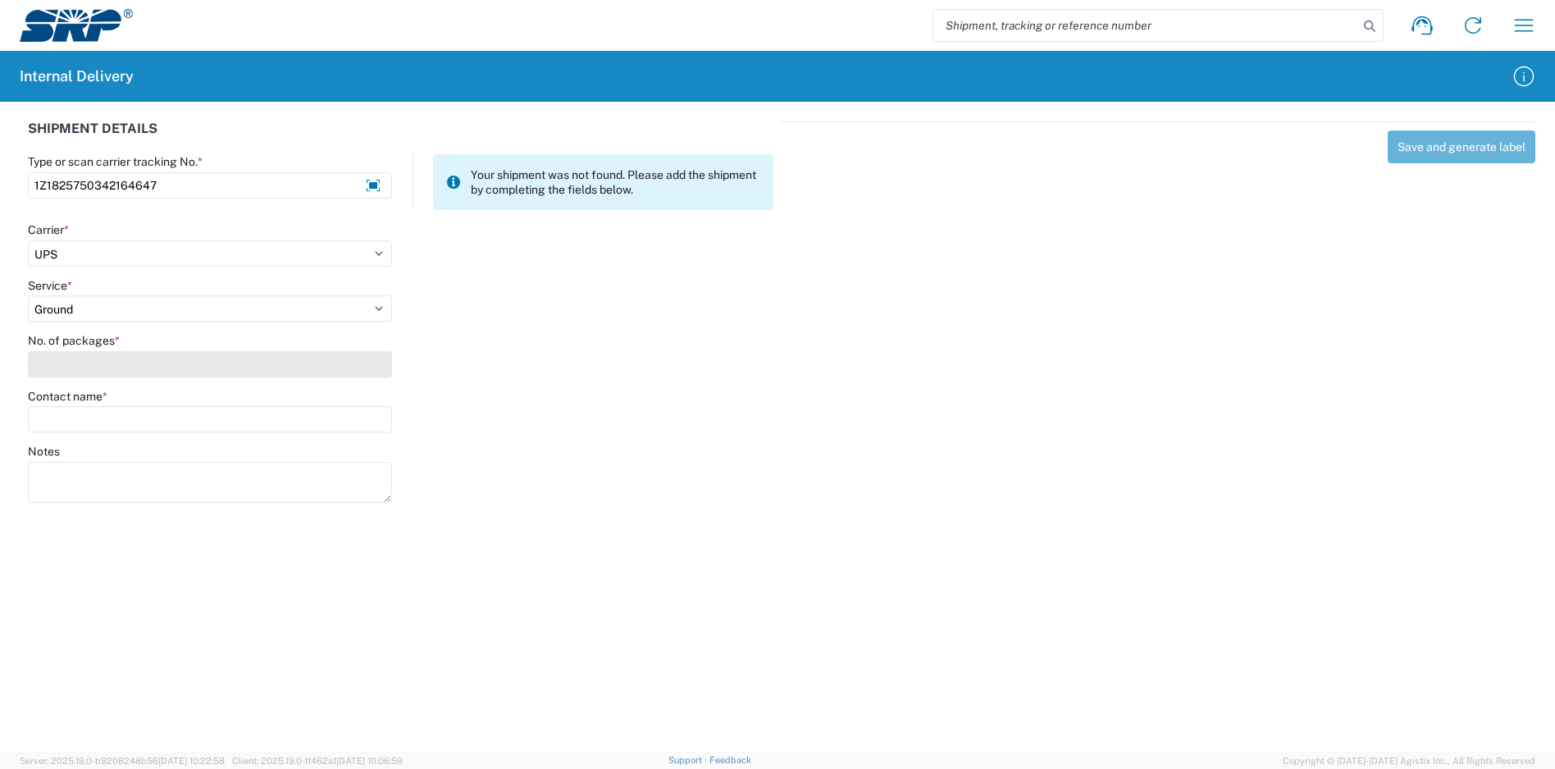
click at [94, 371] on input "No. of packages *" at bounding box center [210, 364] width 364 height 26
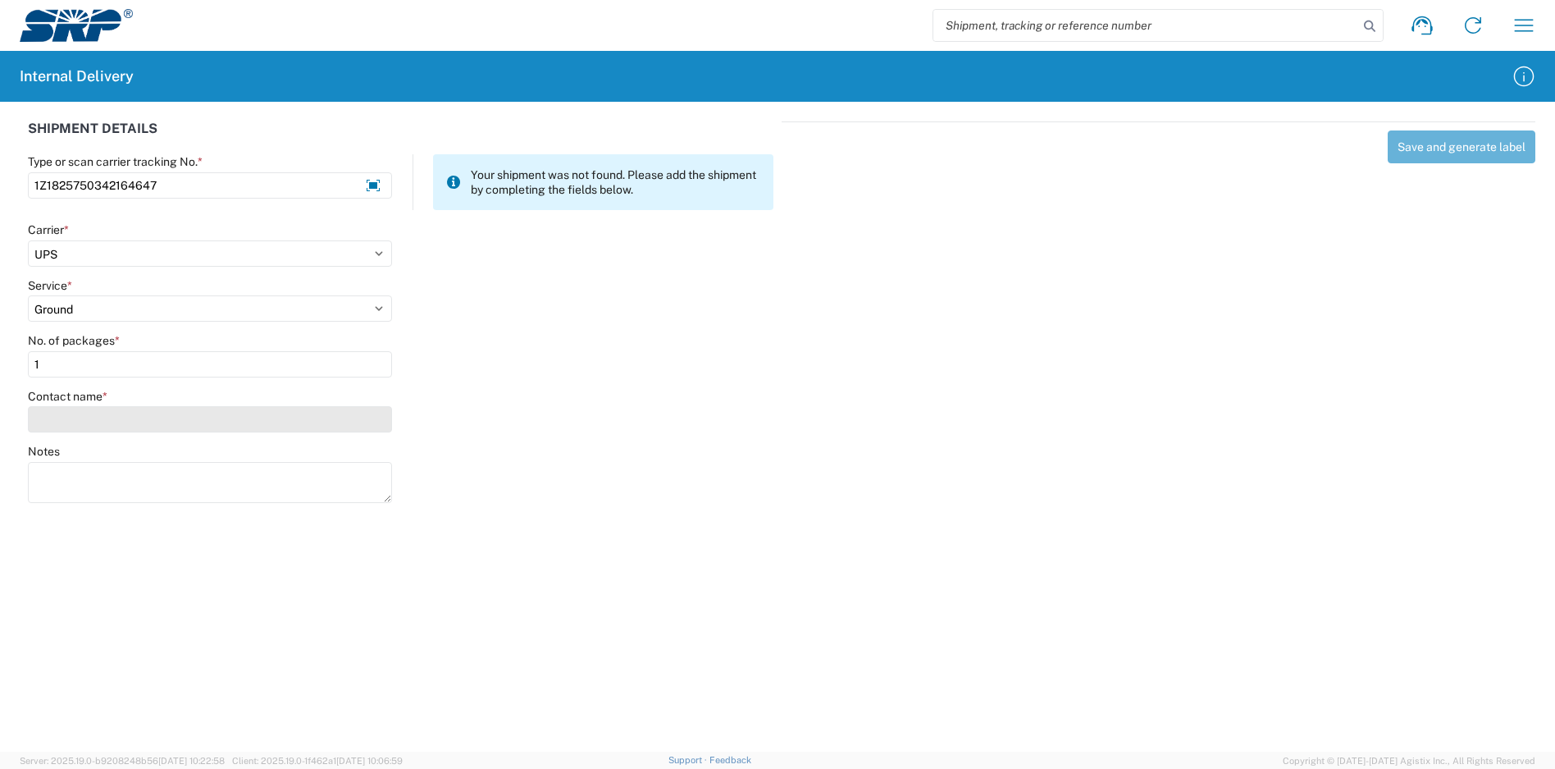
type input "1"
click at [103, 421] on input "Contact name *" at bounding box center [210, 419] width 364 height 26
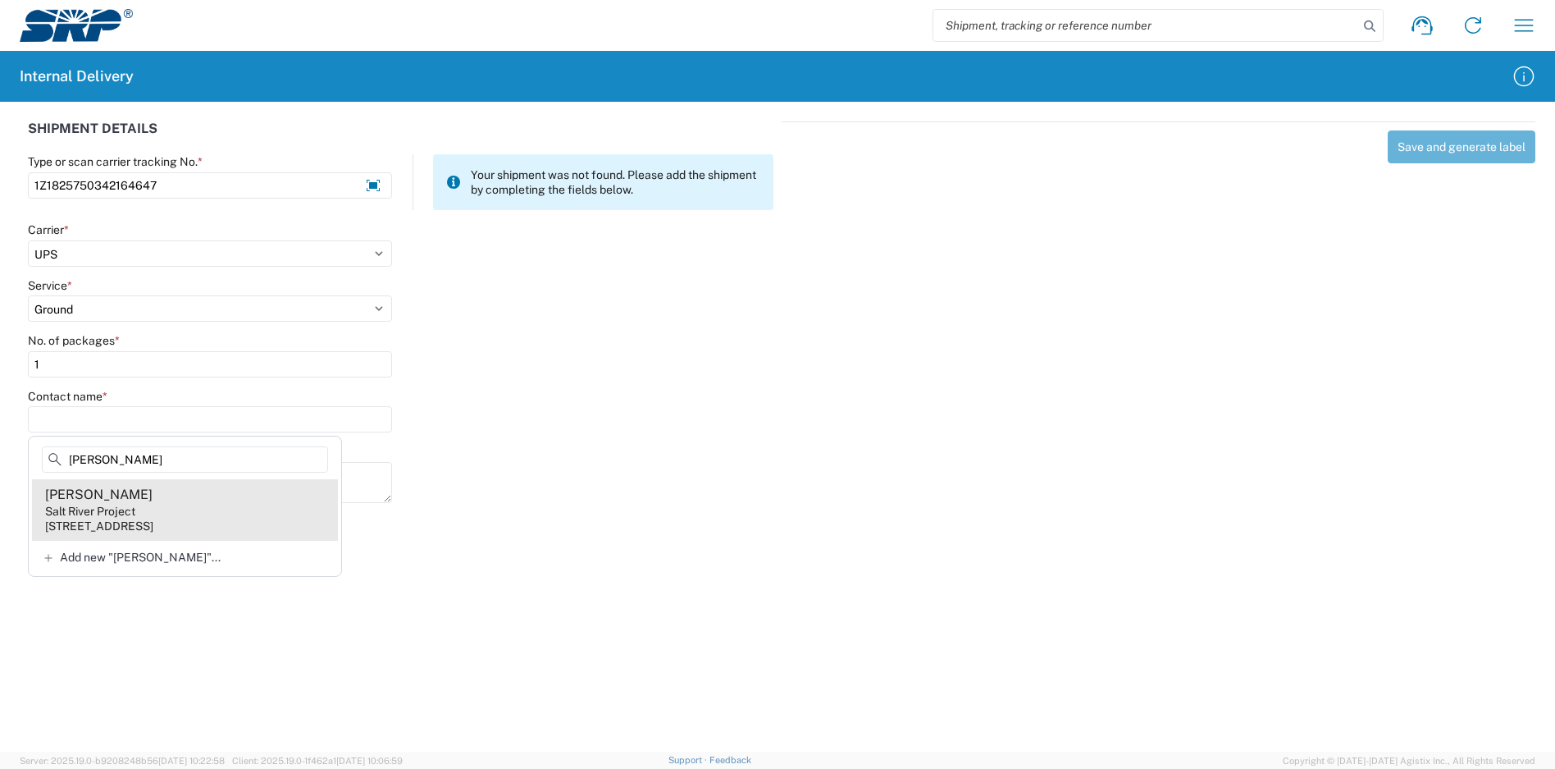
type input "[PERSON_NAME]"
click at [146, 510] on agx-address-suggestion-item "[PERSON_NAME] Salt River Project [STREET_ADDRESS]" at bounding box center [185, 509] width 306 height 61
type input "[PERSON_NAME]"
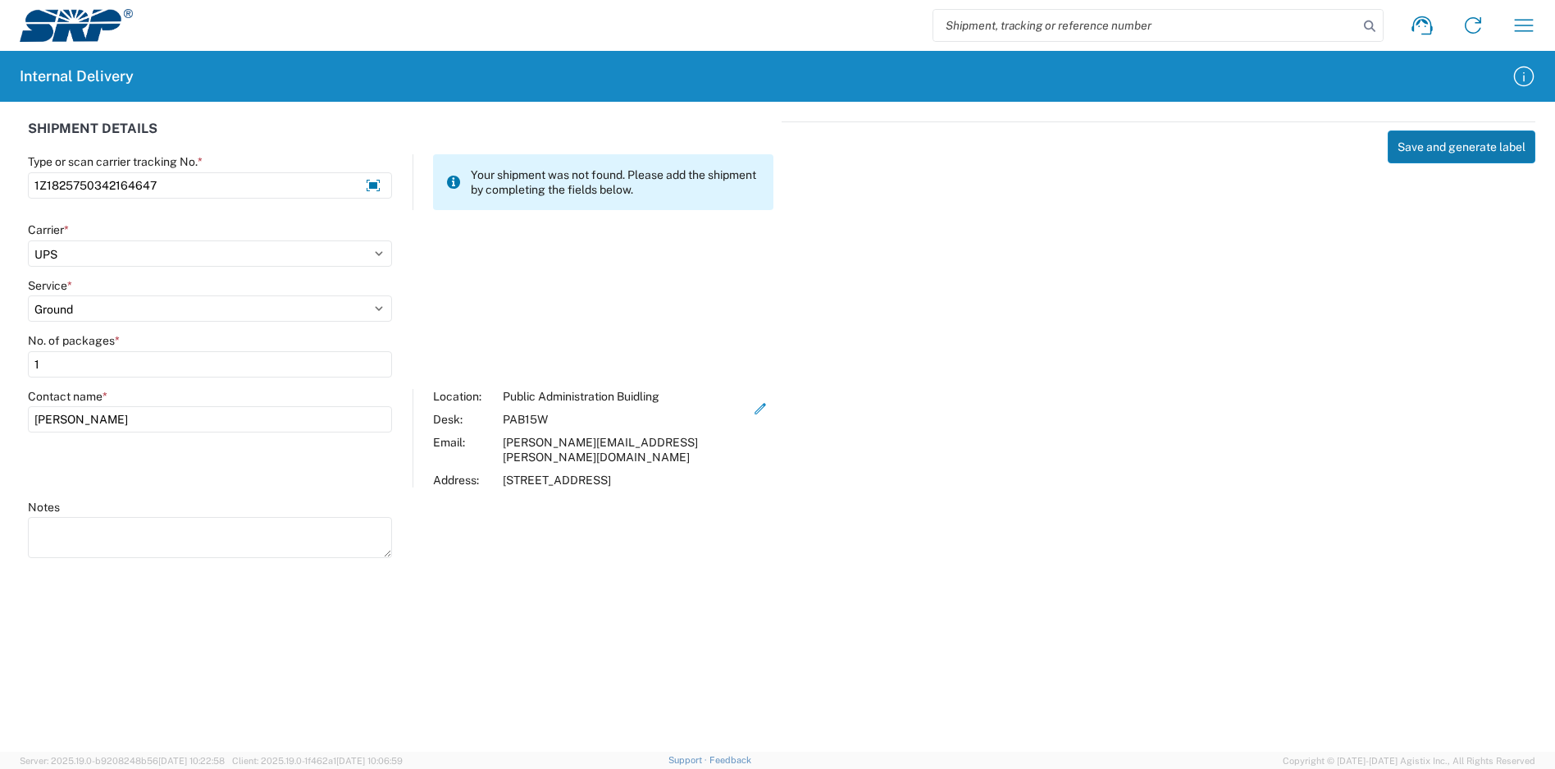
click at [1448, 139] on button "Save and generate label" at bounding box center [1462, 146] width 148 height 33
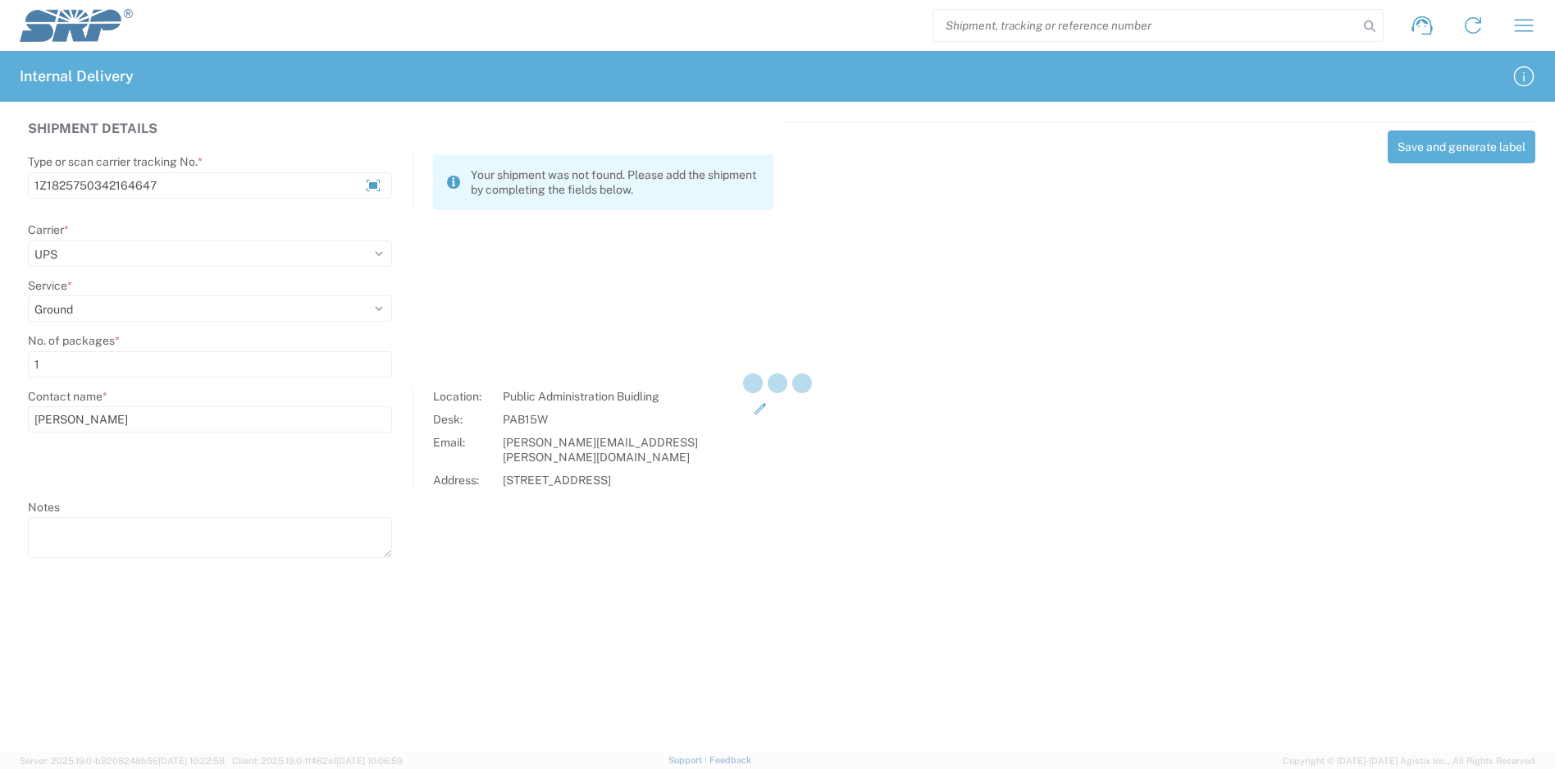
select select
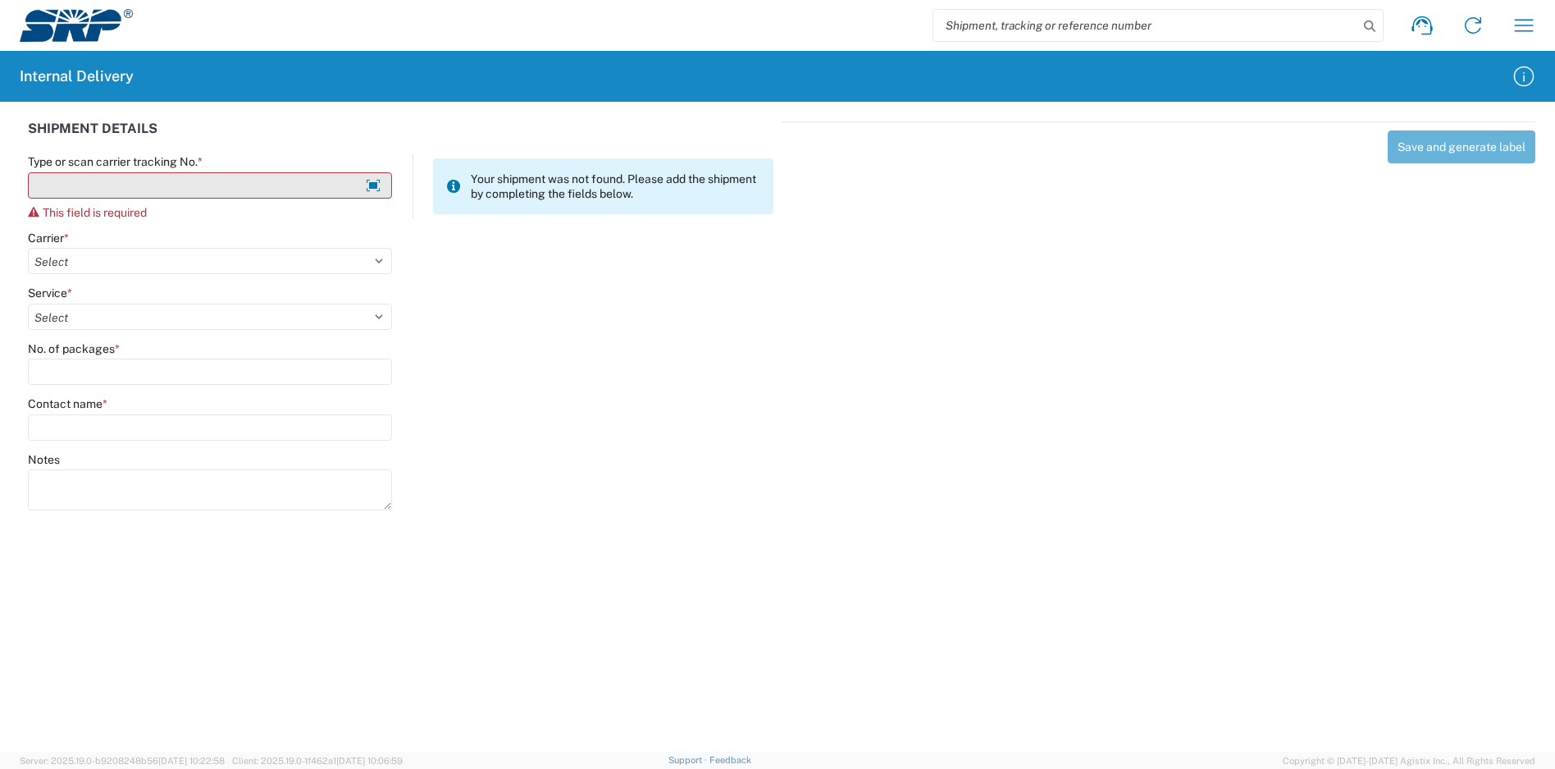
click at [290, 182] on input "Type or scan carrier tracking No. *" at bounding box center [210, 185] width 364 height 26
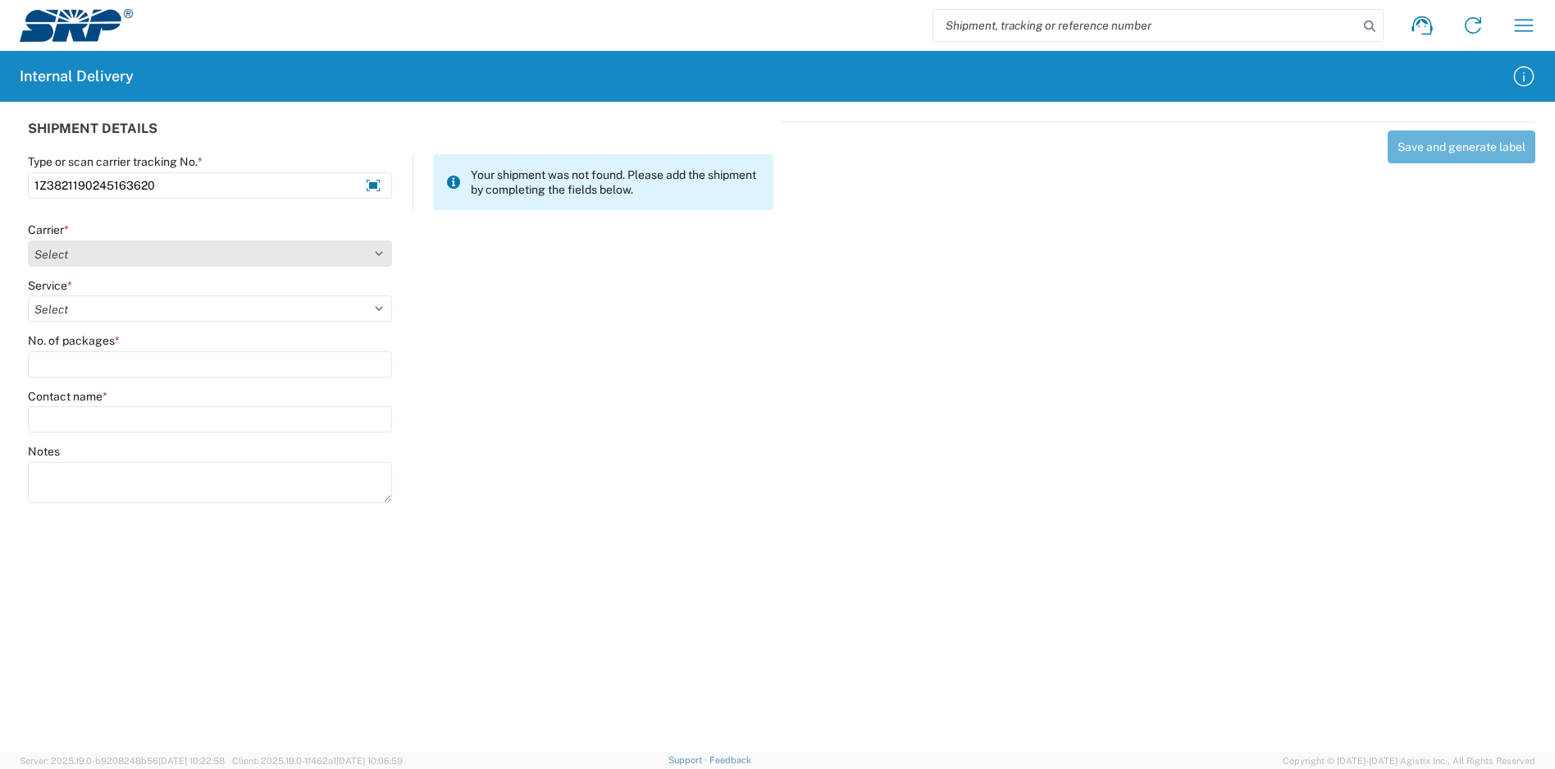
type input "1Z3821190245163620"
click at [130, 262] on select "Select Amazon Logistics ATI Trucking BC Dimerco Logistics Empire Southwest FedE…" at bounding box center [210, 253] width 364 height 26
select select "12"
click at [28, 240] on select "Select Amazon Logistics ATI Trucking BC Dimerco Logistics Empire Southwest FedE…" at bounding box center [210, 253] width 364 height 26
click at [112, 306] on select "Select 2nd Day Air 2nd Day Air A.M. 3 Day Select Basic BOUND PRINTED MATTER, UP…" at bounding box center [210, 308] width 364 height 26
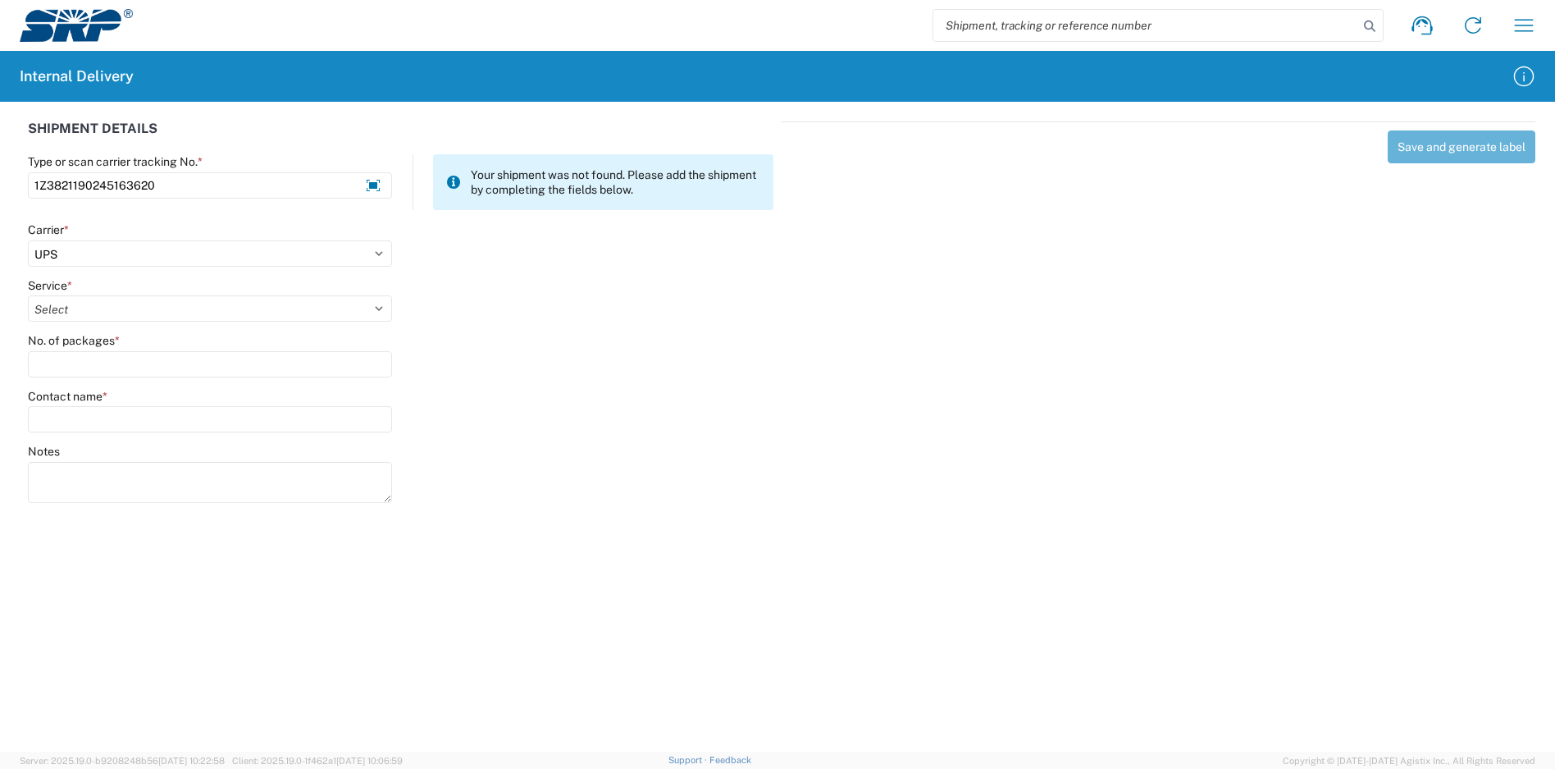
select select "42"
click at [28, 295] on select "Select 2nd Day Air 2nd Day Air A.M. 3 Day Select Basic BOUND PRINTED MATTER, UP…" at bounding box center [210, 308] width 364 height 26
click at [91, 376] on input "No. of packages *" at bounding box center [210, 364] width 364 height 26
type input "1"
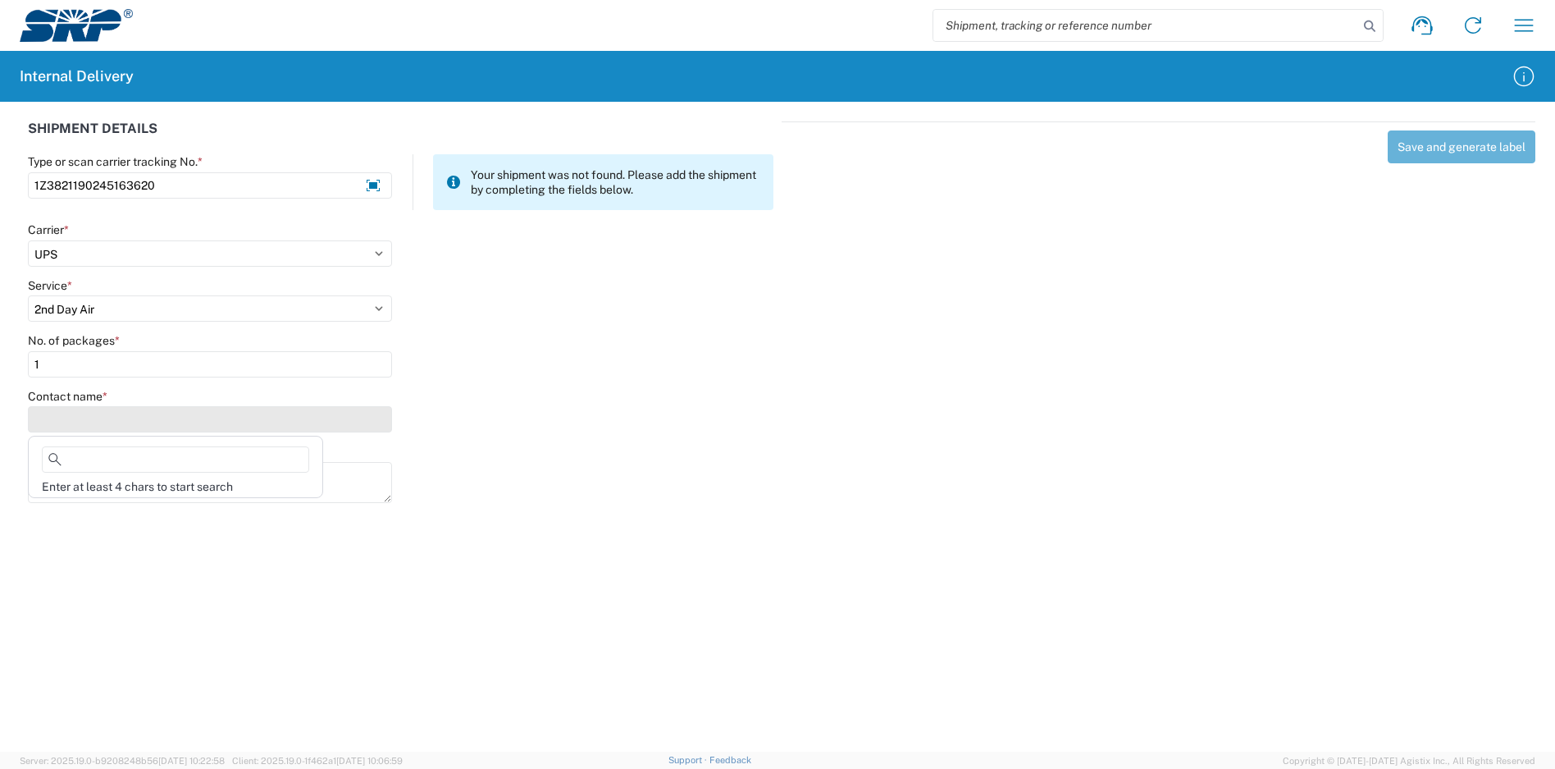
click at [103, 425] on input "Contact name *" at bounding box center [210, 419] width 364 height 26
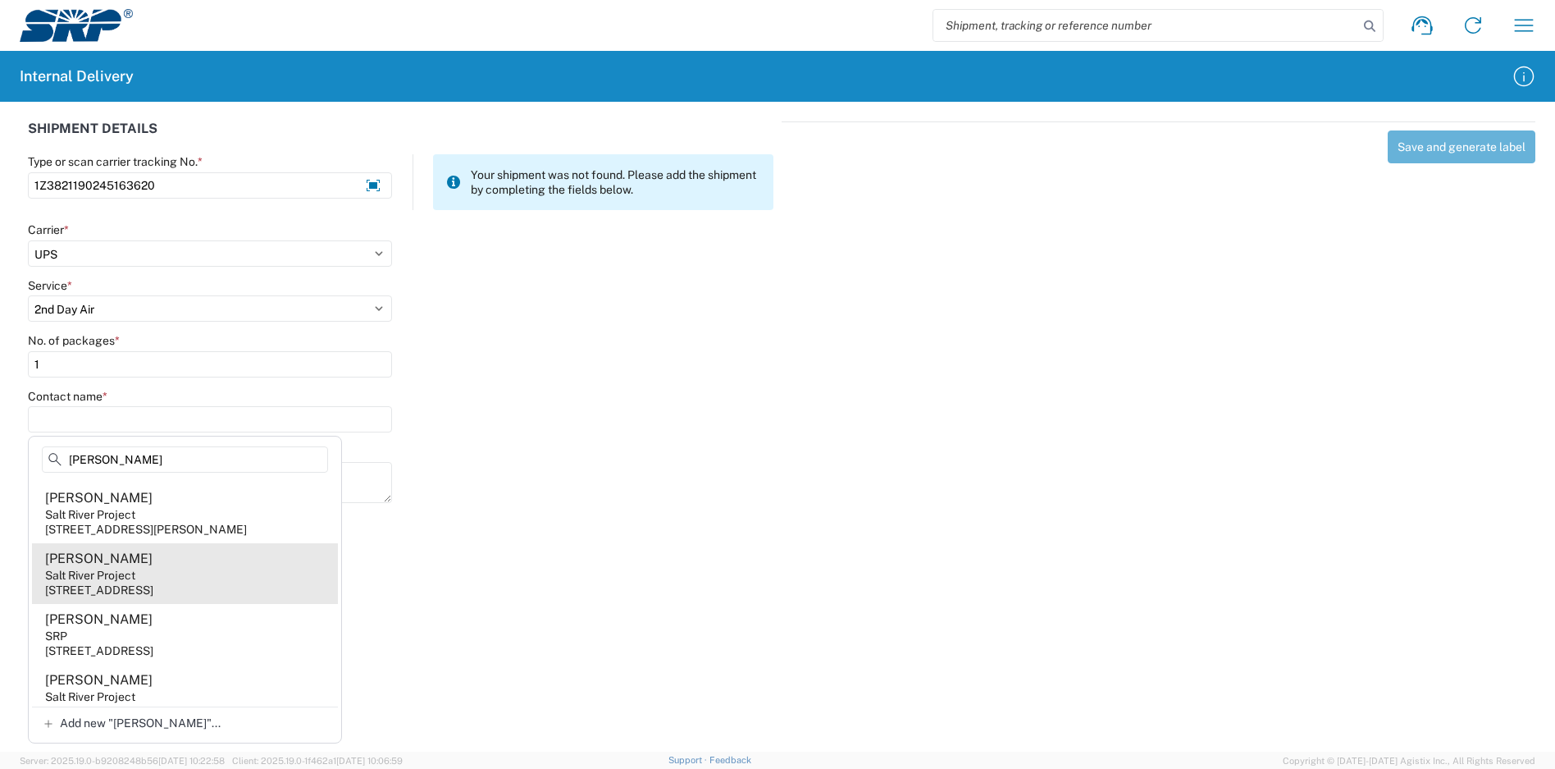
scroll to position [246, 0]
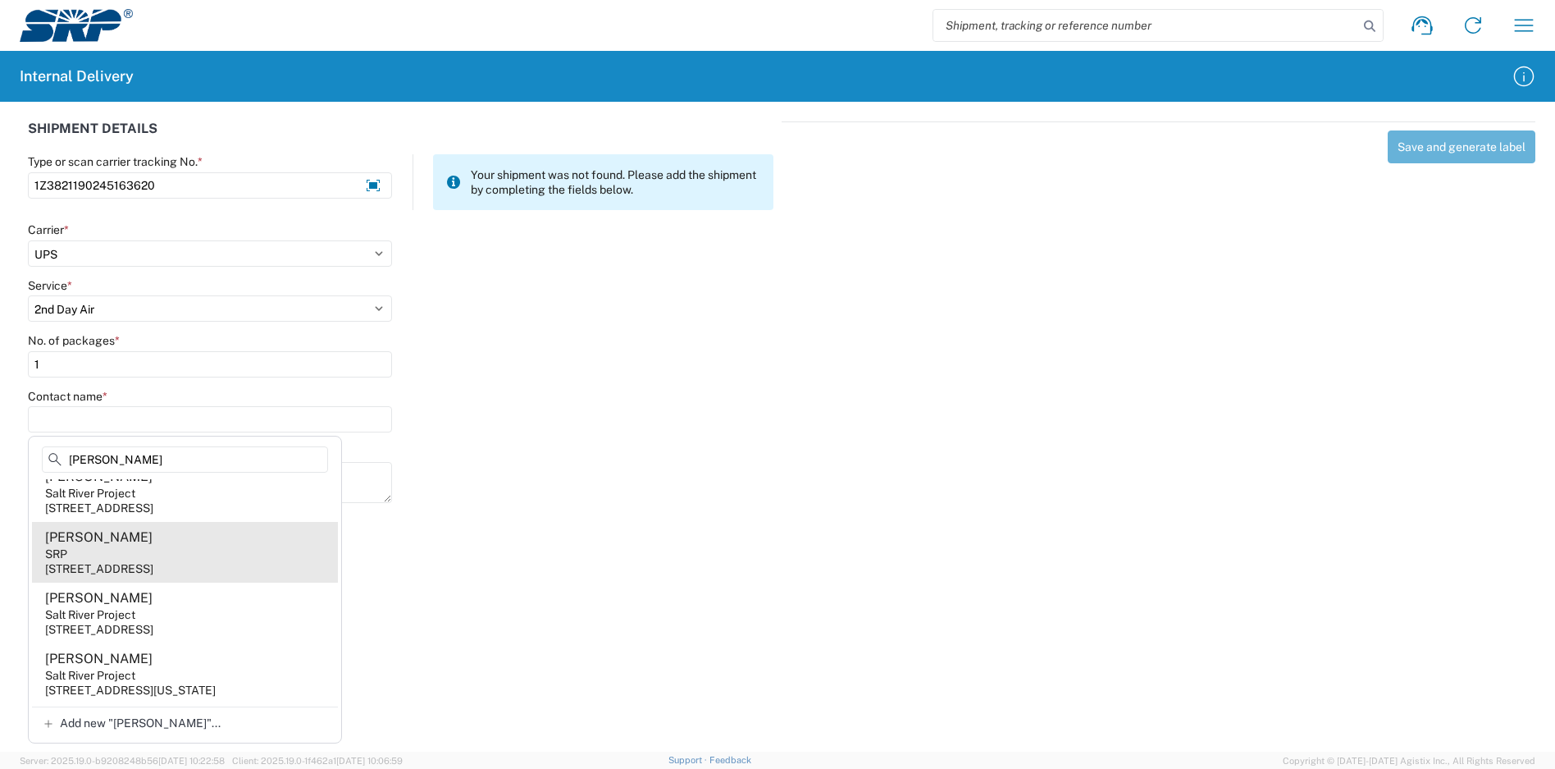
type input "[PERSON_NAME]"
click at [168, 560] on agx-address-suggestion-item "[PERSON_NAME] SRP [STREET_ADDRESS]" at bounding box center [185, 552] width 306 height 61
type input "[PERSON_NAME]"
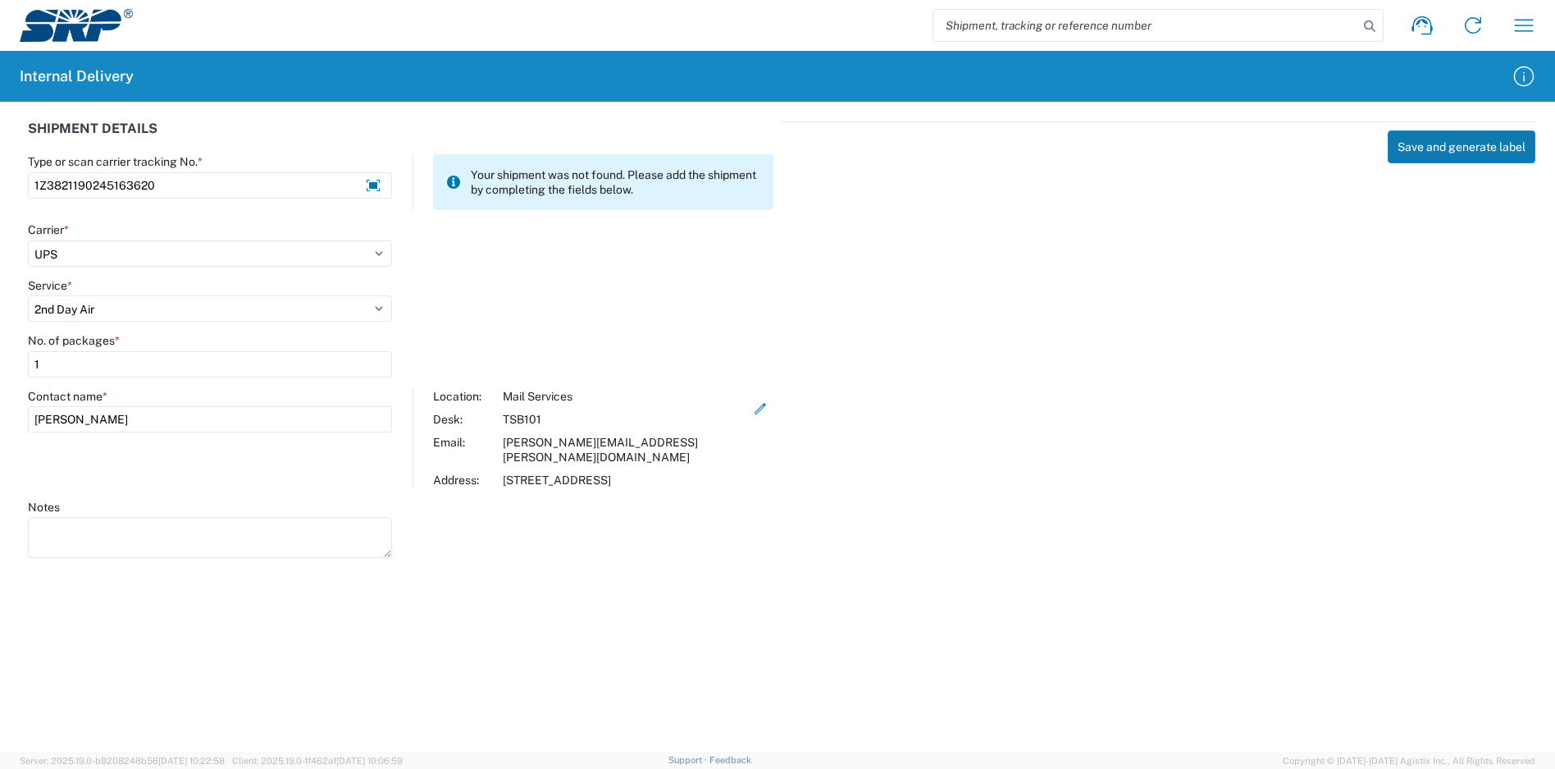
click at [1424, 144] on button "Save and generate label" at bounding box center [1462, 146] width 148 height 33
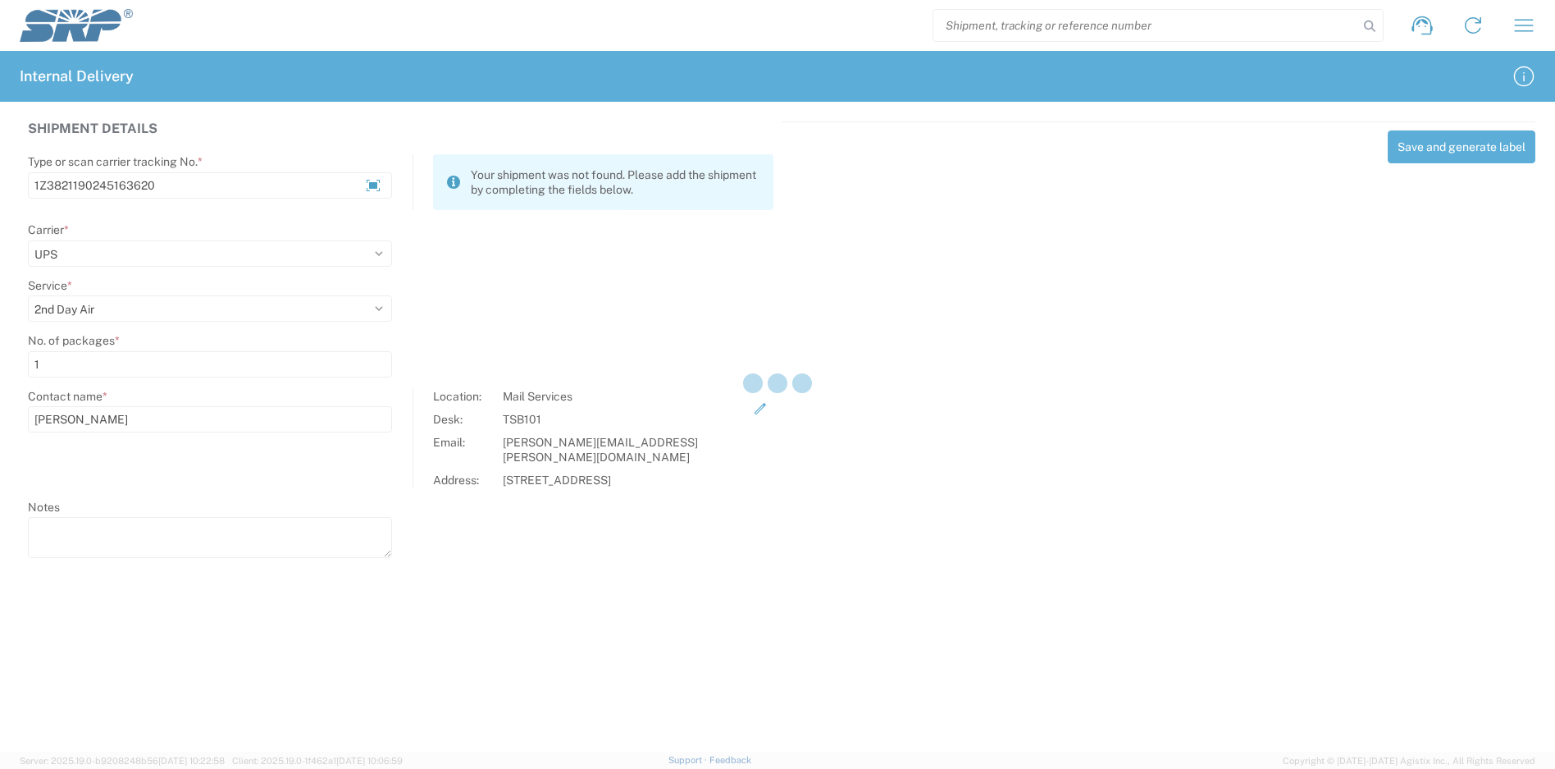
select select
